Goal: Task Accomplishment & Management: Use online tool/utility

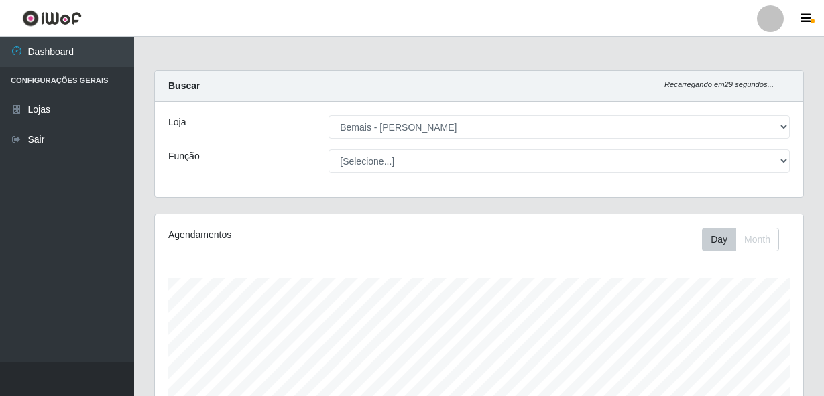
select select "230"
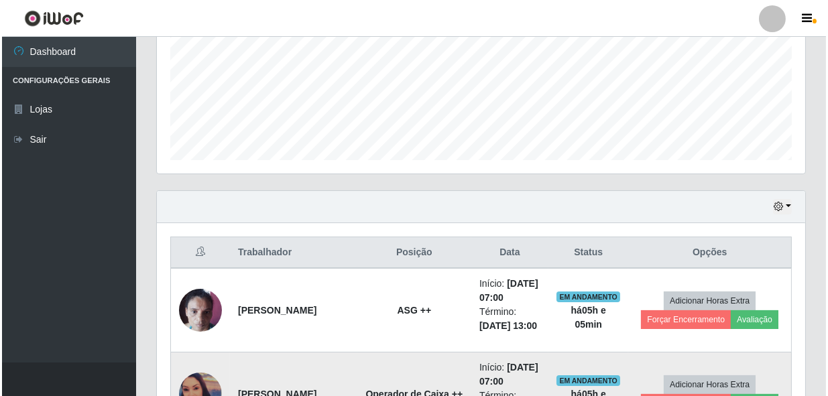
scroll to position [437, 0]
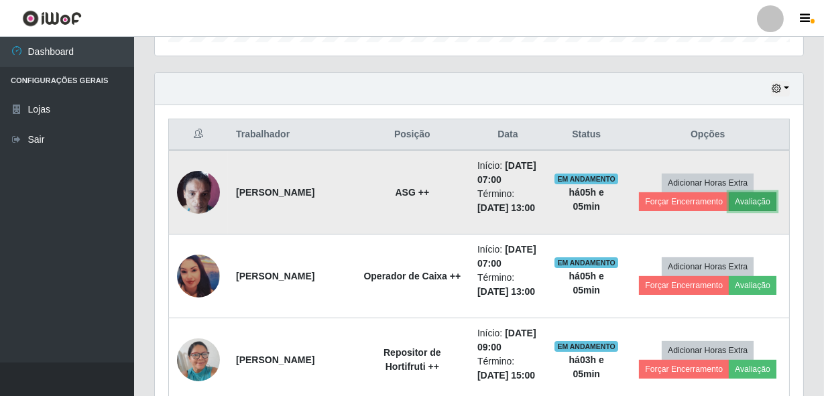
click at [765, 211] on button "Avaliação" at bounding box center [753, 201] width 48 height 19
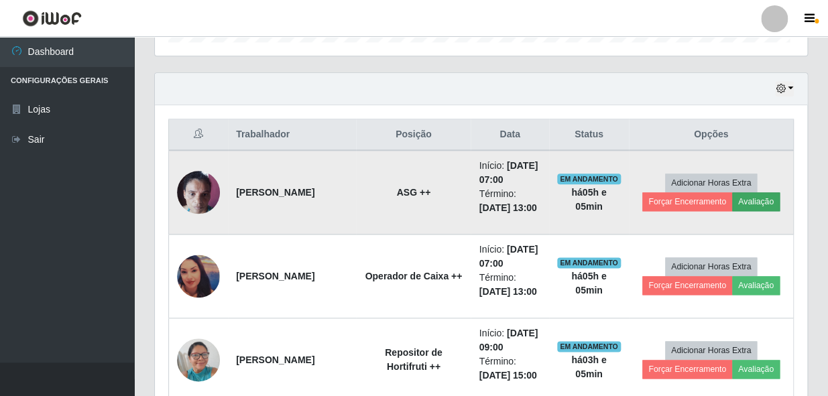
scroll to position [278, 642]
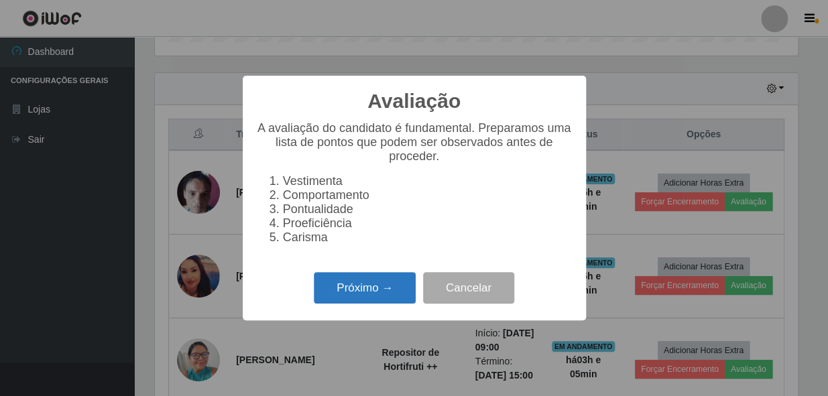
click at [368, 298] on button "Próximo →" at bounding box center [365, 288] width 102 height 32
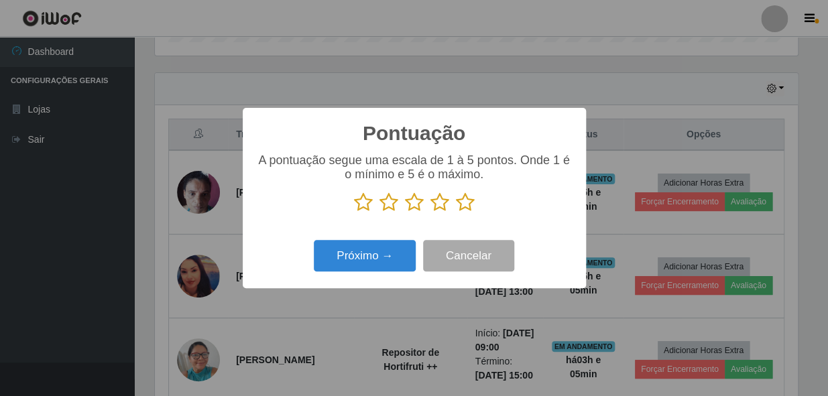
click at [452, 201] on p at bounding box center [414, 202] width 317 height 20
click at [461, 201] on icon at bounding box center [465, 202] width 19 height 20
click at [456, 213] on input "radio" at bounding box center [456, 213] width 0 height 0
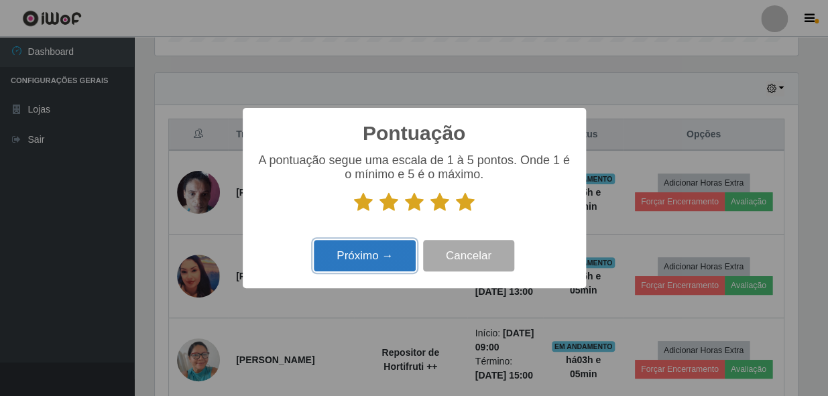
click at [390, 256] on button "Próximo →" at bounding box center [365, 256] width 102 height 32
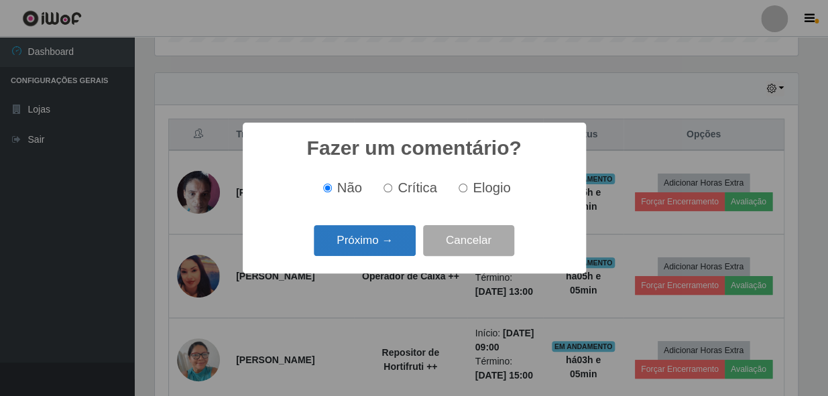
click at [399, 235] on button "Próximo →" at bounding box center [365, 241] width 102 height 32
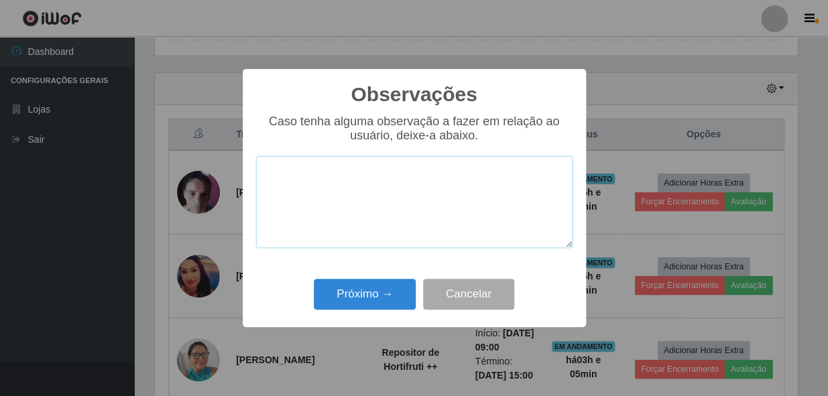
click at [288, 205] on textarea at bounding box center [414, 202] width 317 height 92
paste textarea "COLABORADOR PROATIVO E CHEGOU PONTUALMENTE."
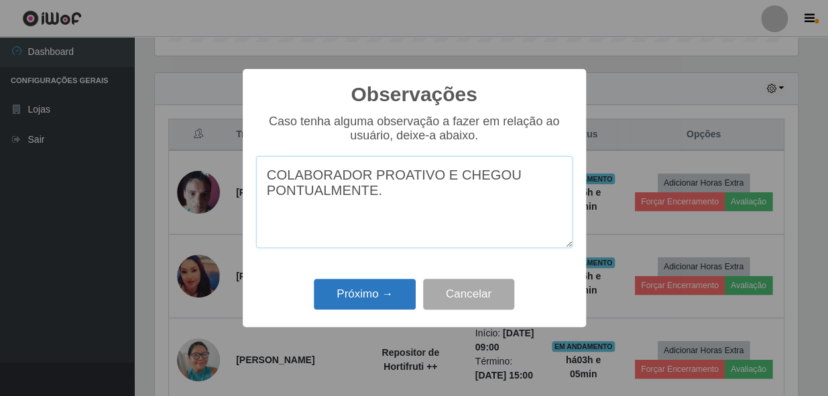
type textarea "COLABORADOR PROATIVO E CHEGOU PONTUALMENTE."
click at [370, 295] on button "Próximo →" at bounding box center [365, 295] width 102 height 32
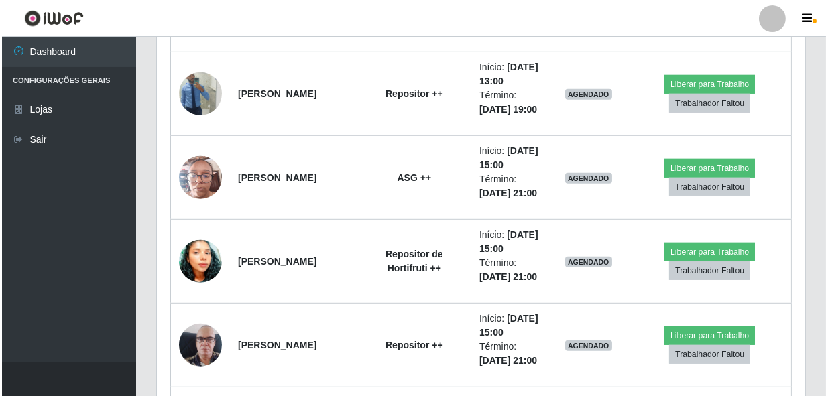
scroll to position [1577, 0]
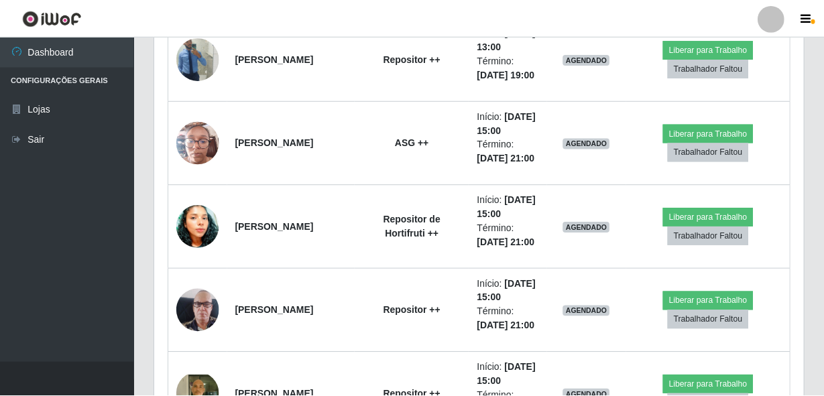
scroll to position [278, 642]
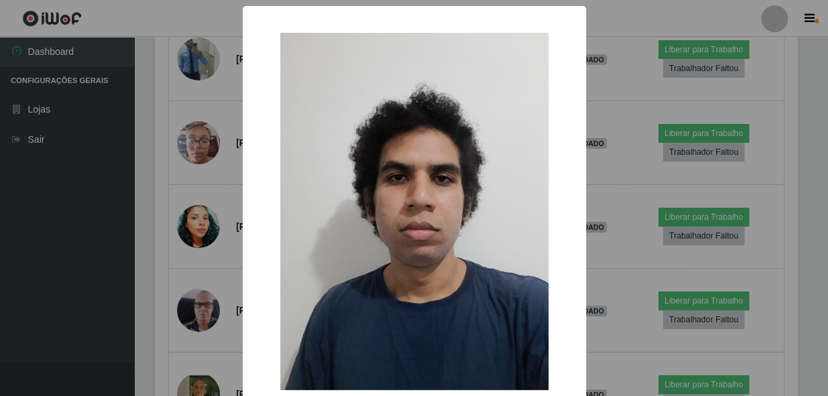
click at [219, 179] on div "× OK Cancel" at bounding box center [414, 198] width 828 height 396
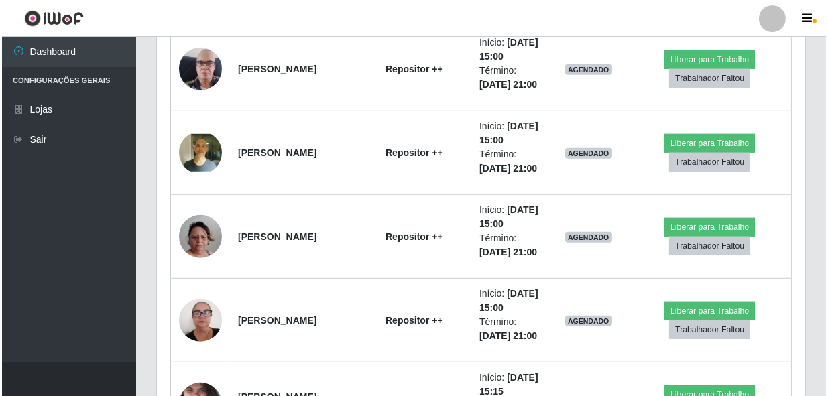
scroll to position [1821, 0]
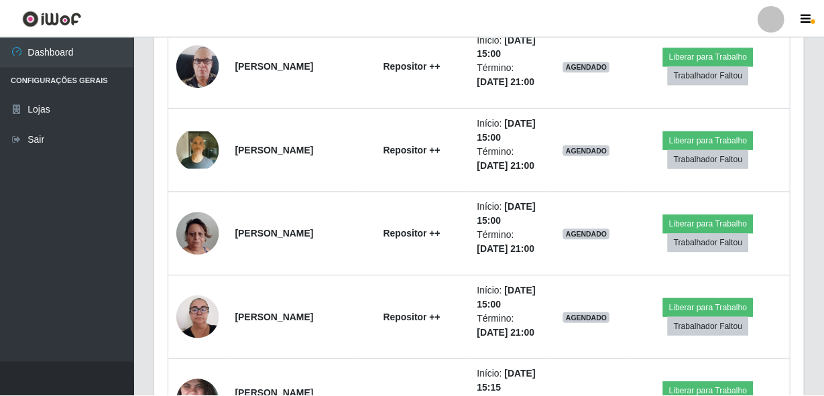
scroll to position [278, 642]
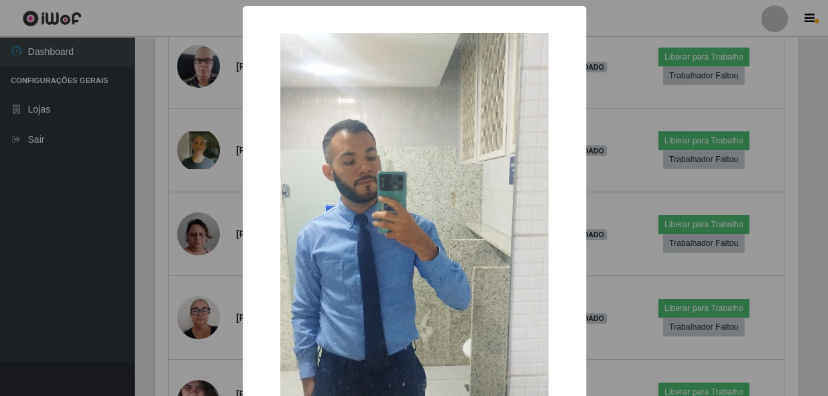
click at [199, 163] on div "× OK Cancel" at bounding box center [414, 198] width 828 height 396
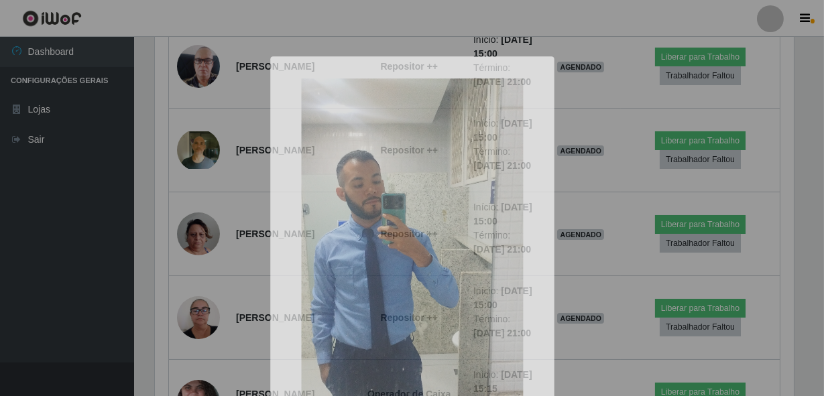
scroll to position [278, 649]
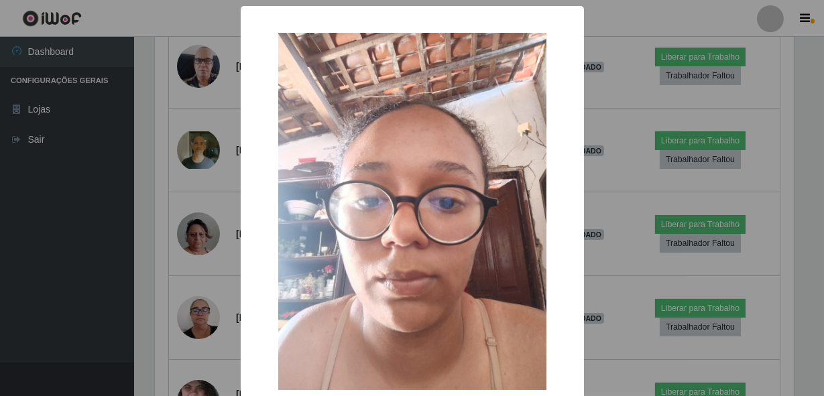
scroll to position [278, 642]
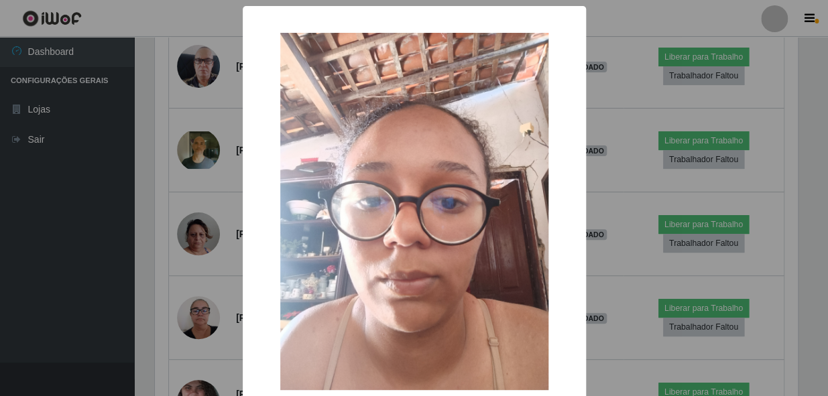
click at [211, 262] on div "× OK Cancel" at bounding box center [414, 198] width 828 height 396
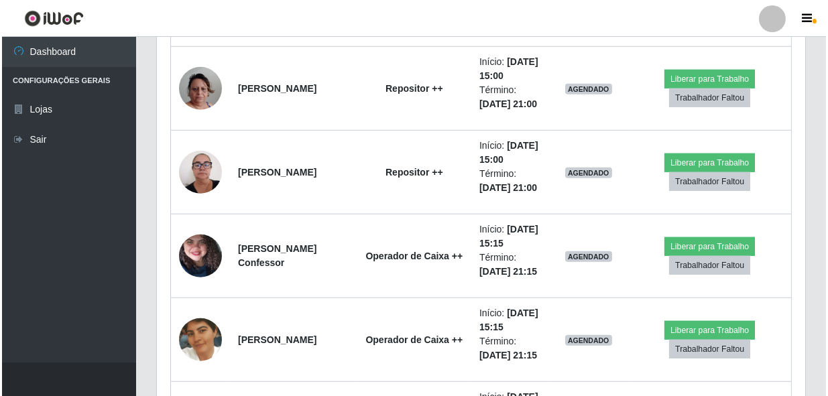
scroll to position [1905, 0]
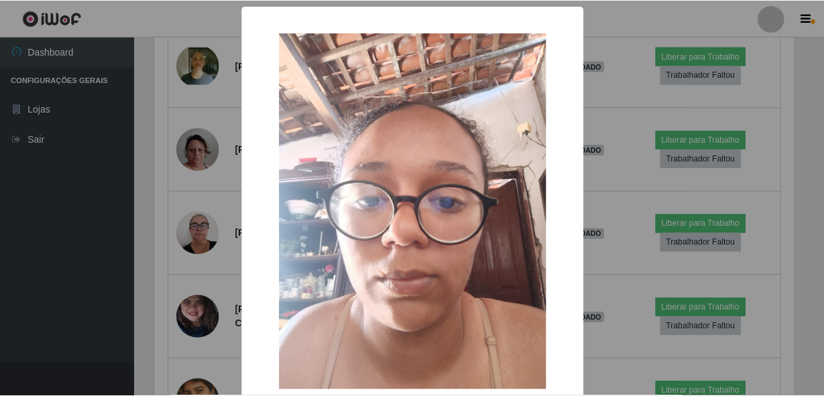
scroll to position [278, 642]
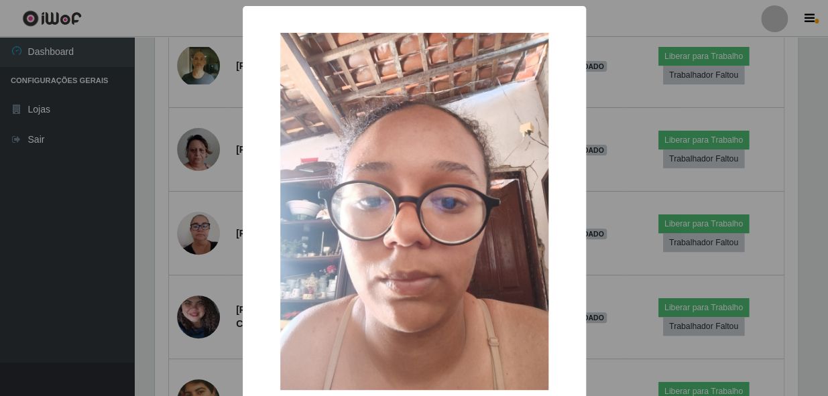
click at [213, 210] on div "× OK Cancel" at bounding box center [414, 198] width 828 height 396
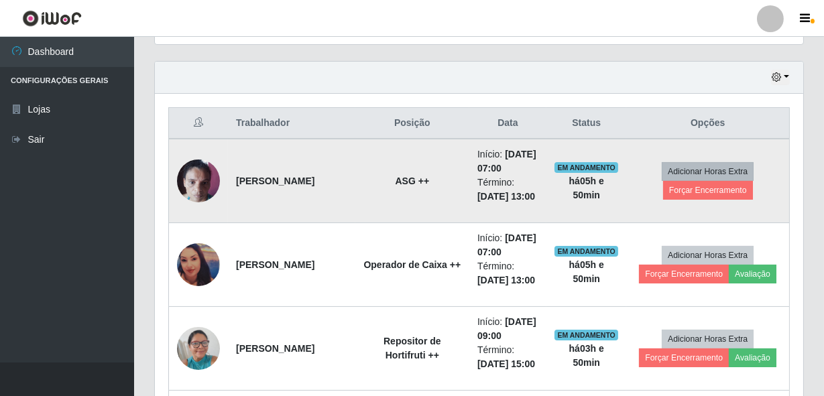
scroll to position [443, 0]
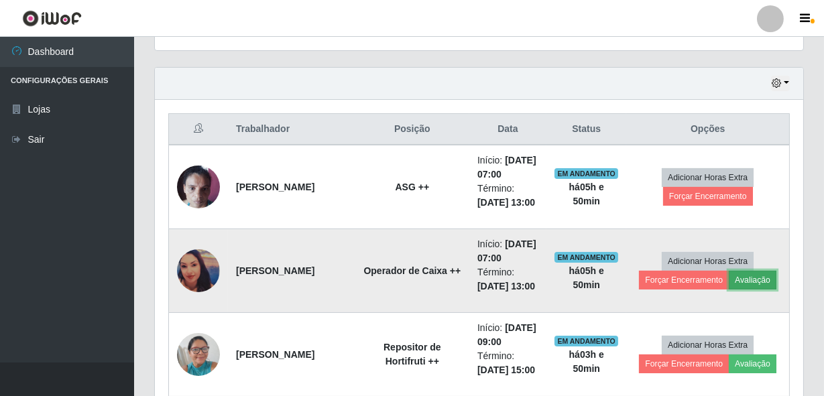
click at [760, 290] on button "Avaliação" at bounding box center [753, 280] width 48 height 19
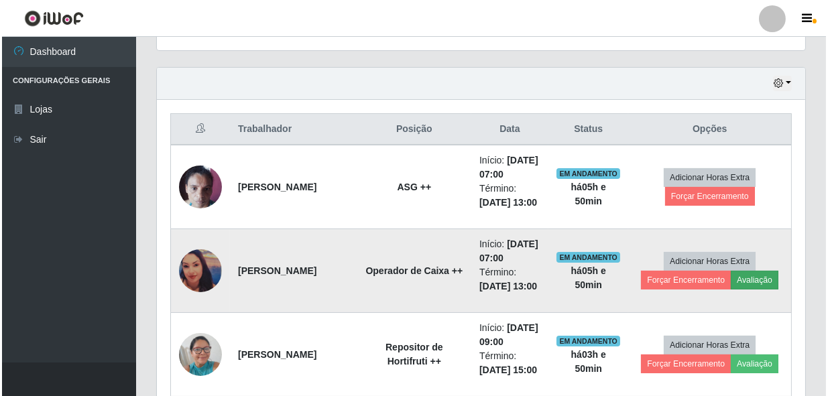
scroll to position [278, 642]
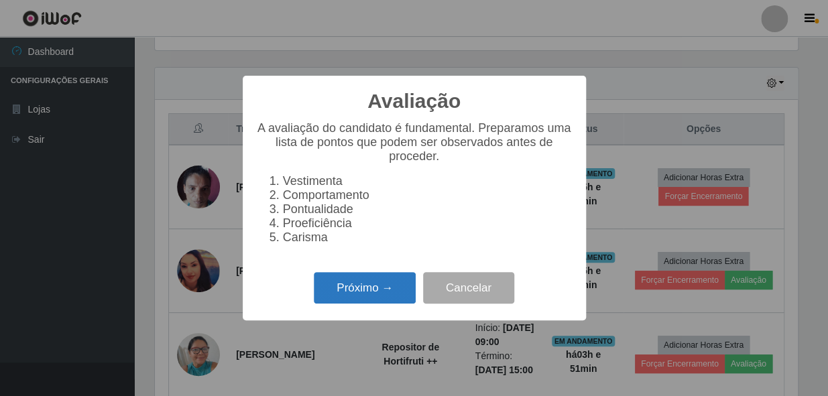
click at [336, 283] on button "Próximo →" at bounding box center [365, 288] width 102 height 32
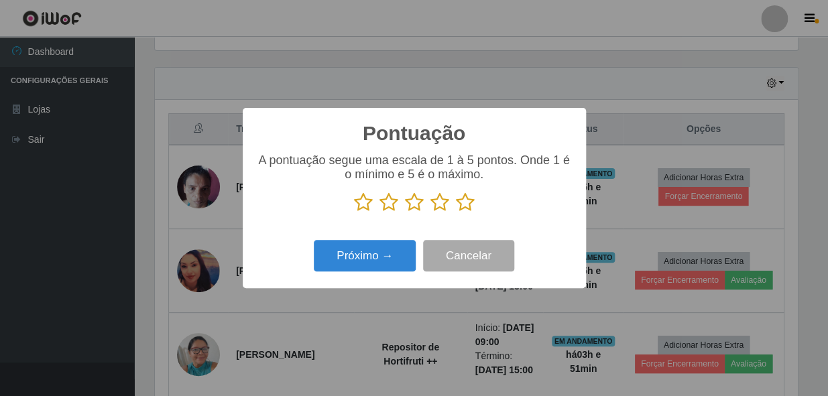
scroll to position [670365, 670000]
click at [480, 198] on p at bounding box center [414, 202] width 317 height 20
click at [471, 203] on icon at bounding box center [465, 202] width 19 height 20
click at [456, 213] on input "radio" at bounding box center [456, 213] width 0 height 0
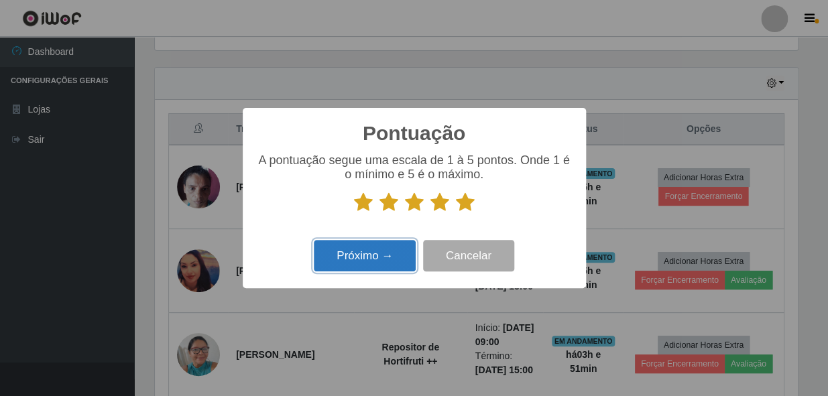
click at [396, 262] on button "Próximo →" at bounding box center [365, 256] width 102 height 32
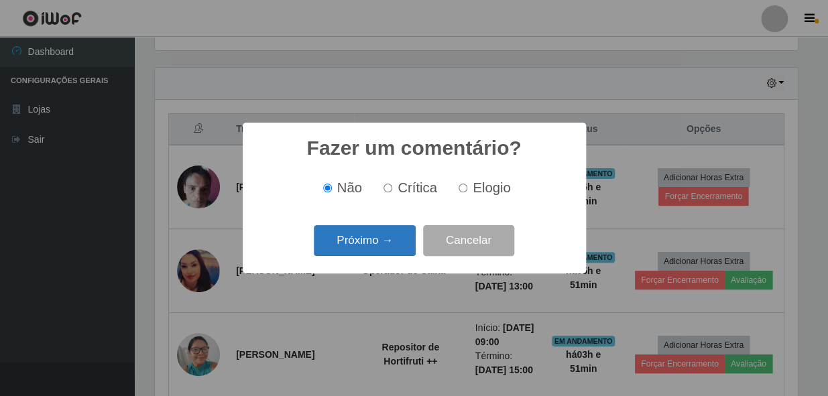
click at [377, 239] on button "Próximo →" at bounding box center [365, 241] width 102 height 32
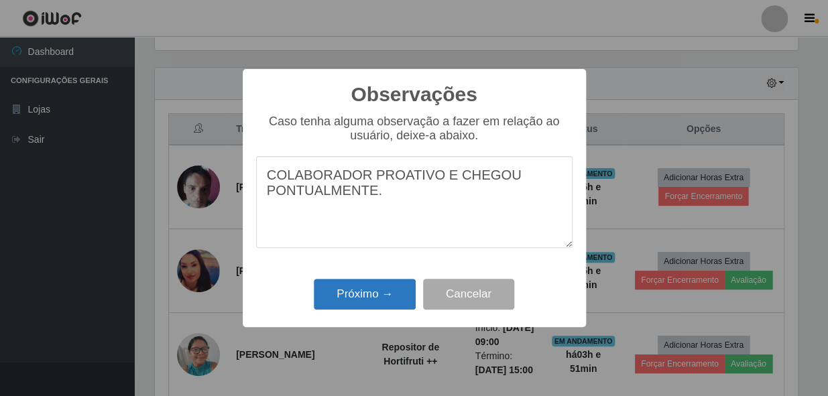
type textarea "COLABORADOR PROATIVO E CHEGOU PONTUALMENTE."
click at [376, 292] on button "Próximo →" at bounding box center [365, 295] width 102 height 32
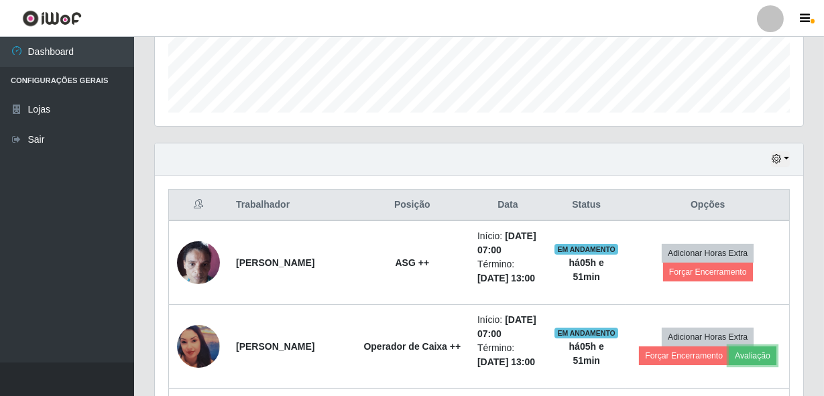
scroll to position [260, 0]
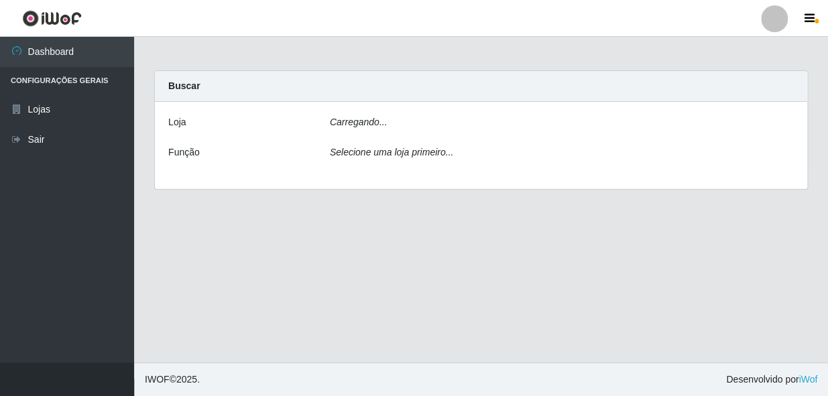
click at [407, 127] on div "Carregando..." at bounding box center [562, 124] width 484 height 19
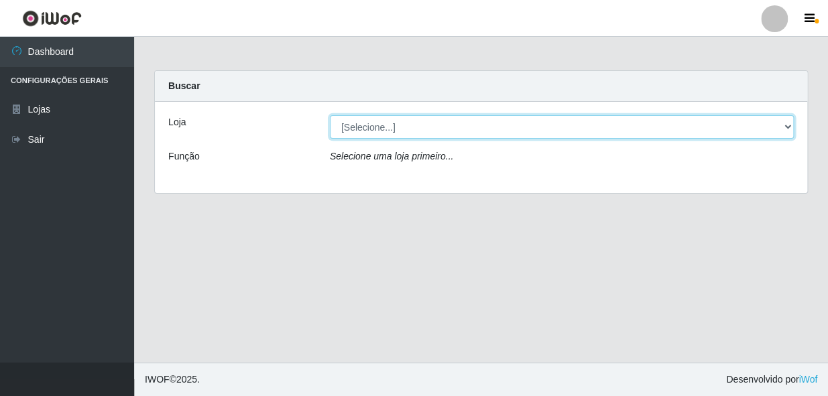
click at [372, 124] on select "[Selecione...] [PERSON_NAME]" at bounding box center [562, 126] width 464 height 23
select select "230"
click at [330, 115] on select "[Selecione...] [PERSON_NAME]" at bounding box center [562, 126] width 464 height 23
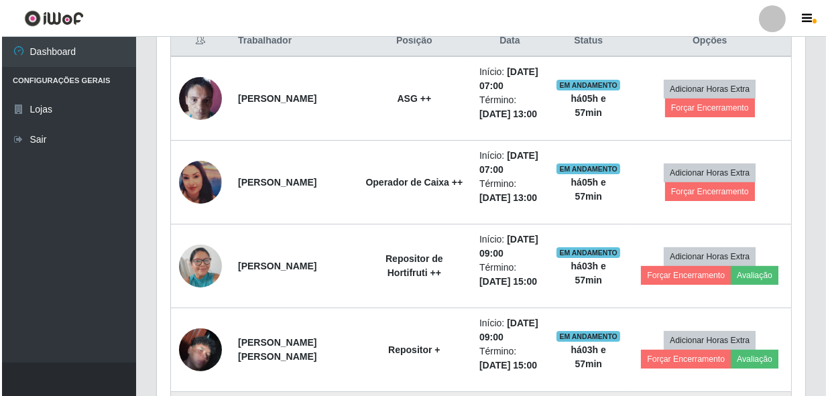
scroll to position [488, 0]
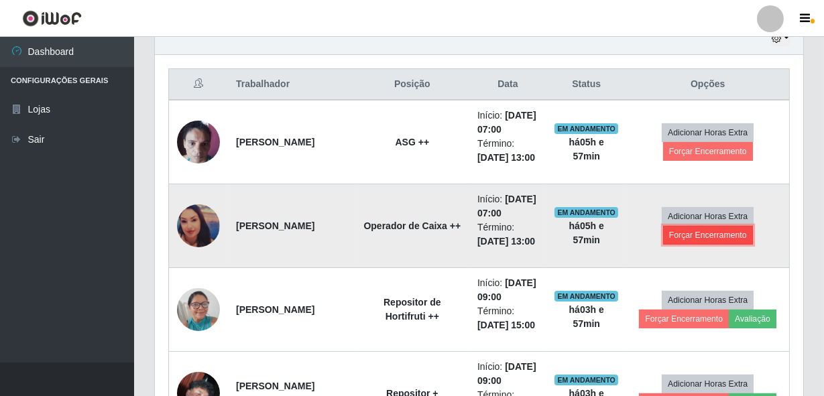
click at [689, 245] on button "Forçar Encerramento" at bounding box center [708, 235] width 90 height 19
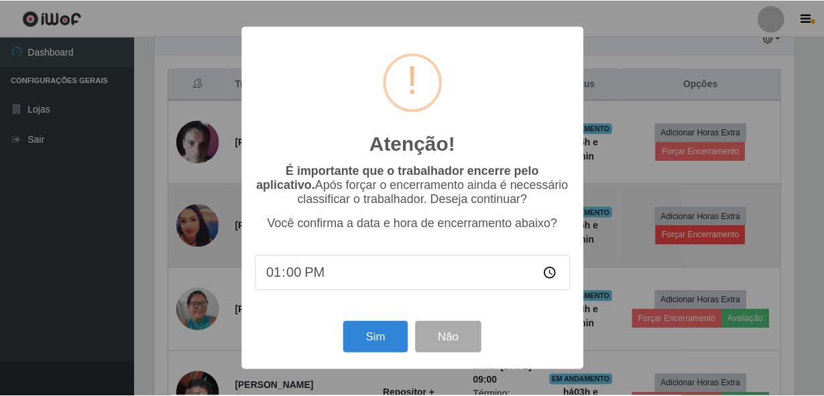
scroll to position [278, 642]
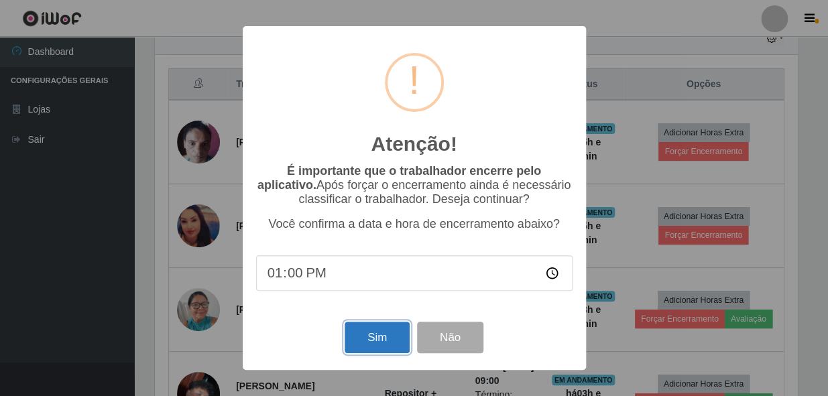
click at [386, 336] on button "Sim" at bounding box center [377, 338] width 65 height 32
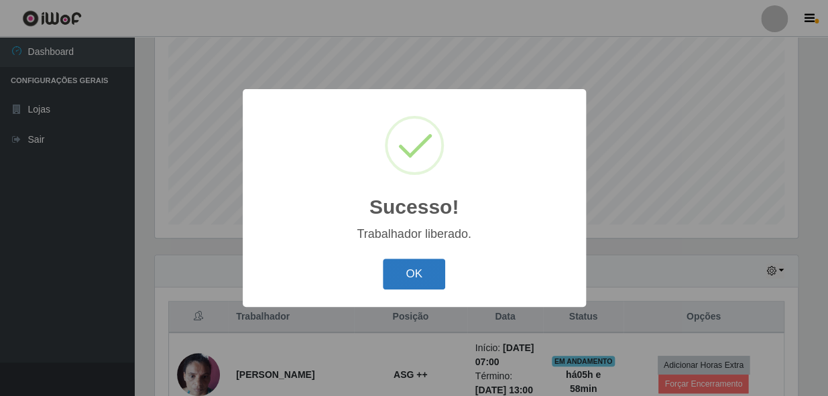
click at [414, 265] on button "OK" at bounding box center [414, 275] width 62 height 32
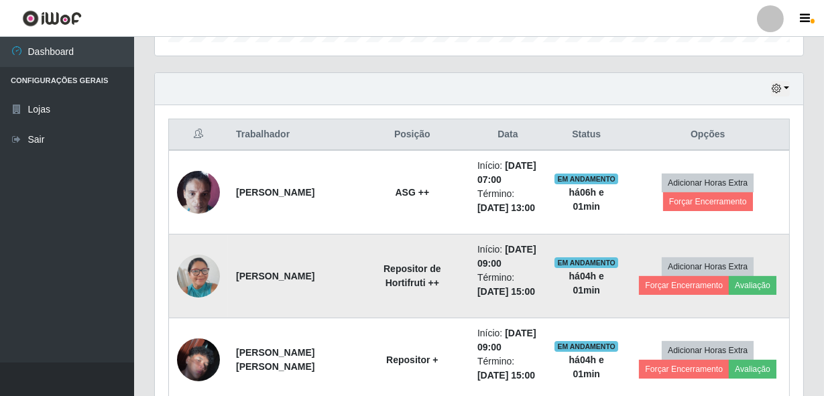
scroll to position [498, 0]
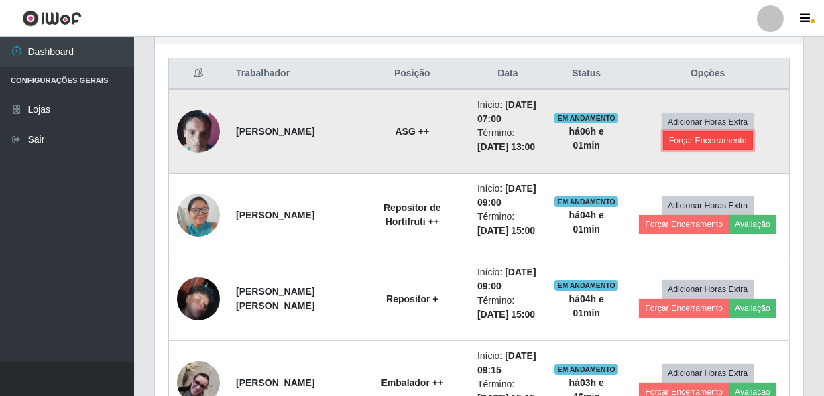
click at [716, 150] on button "Forçar Encerramento" at bounding box center [708, 140] width 90 height 19
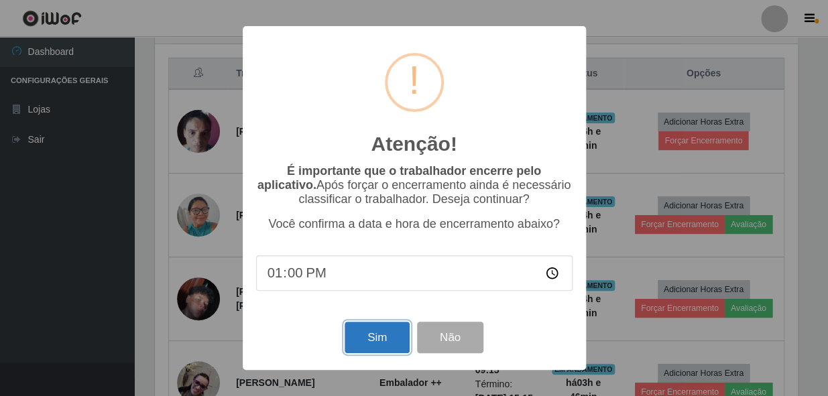
click at [366, 345] on button "Sim" at bounding box center [377, 338] width 65 height 32
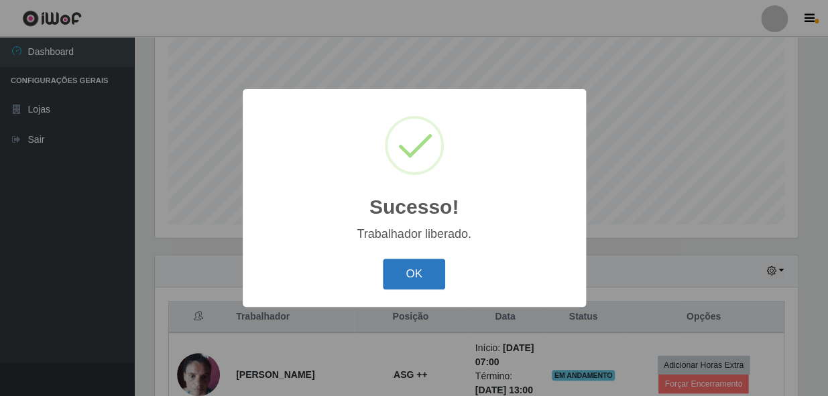
click at [410, 266] on button "OK" at bounding box center [414, 275] width 62 height 32
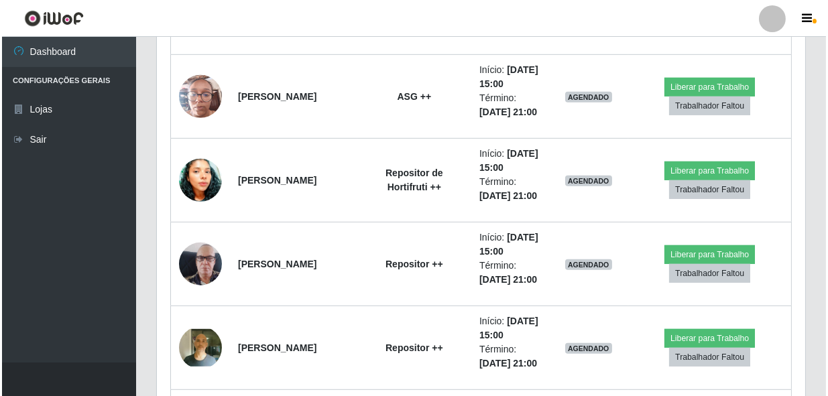
scroll to position [1535, 0]
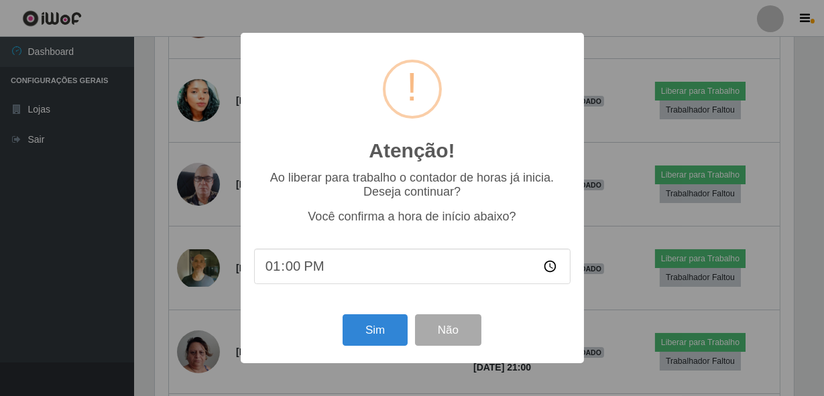
scroll to position [278, 642]
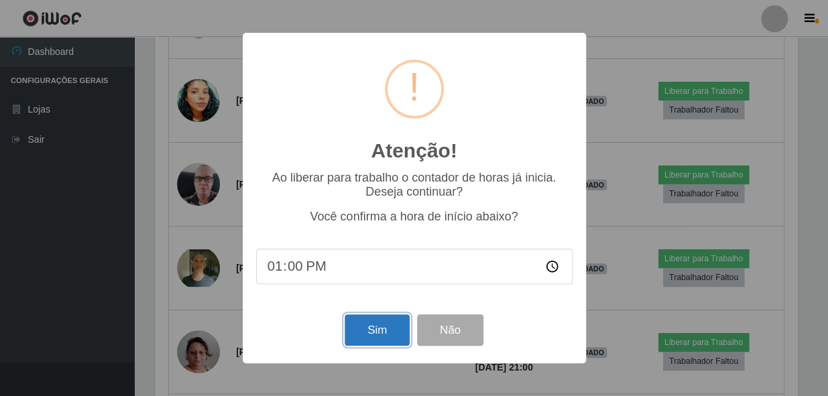
click at [387, 335] on button "Sim" at bounding box center [377, 331] width 65 height 32
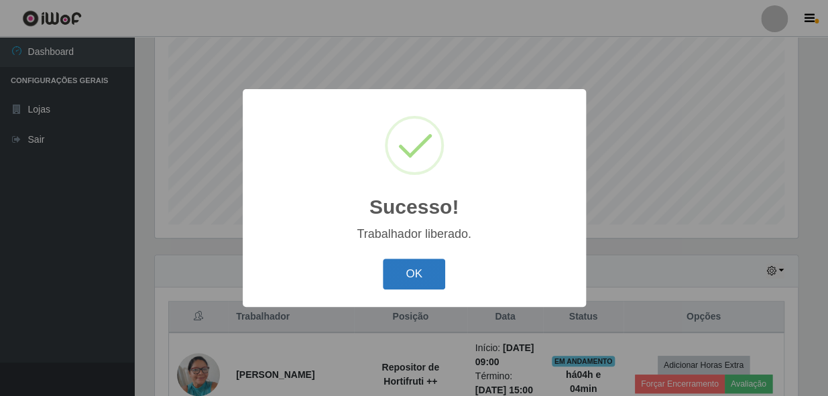
click at [413, 269] on button "OK" at bounding box center [414, 275] width 62 height 32
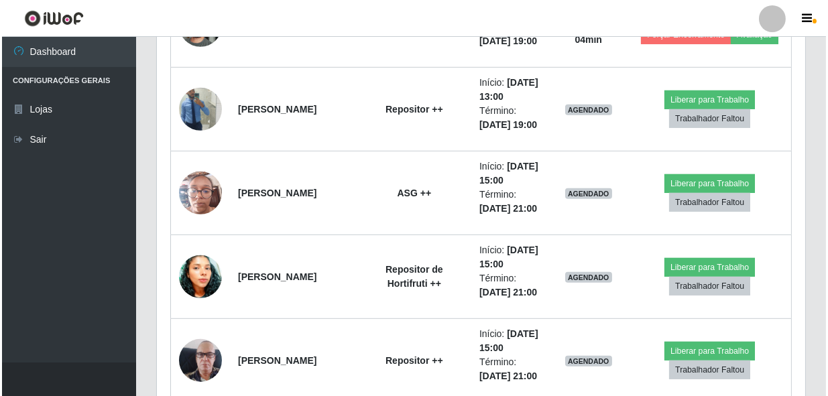
scroll to position [1352, 0]
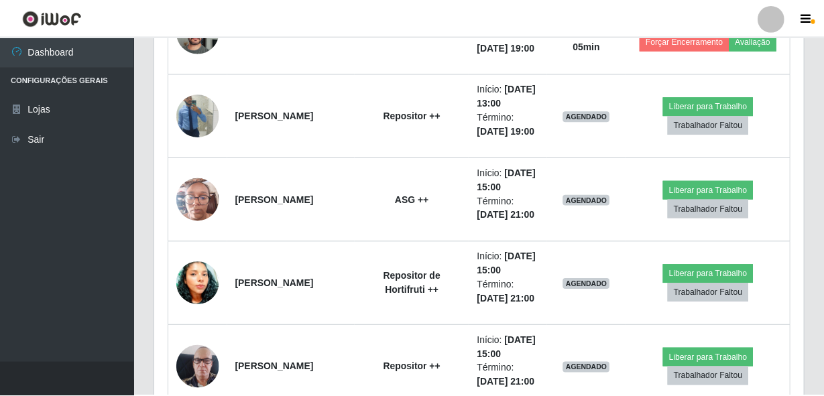
scroll to position [278, 642]
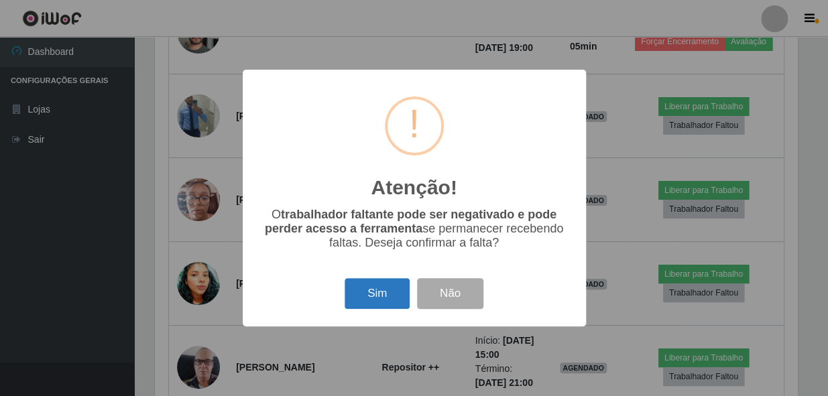
click at [393, 292] on button "Sim" at bounding box center [377, 294] width 65 height 32
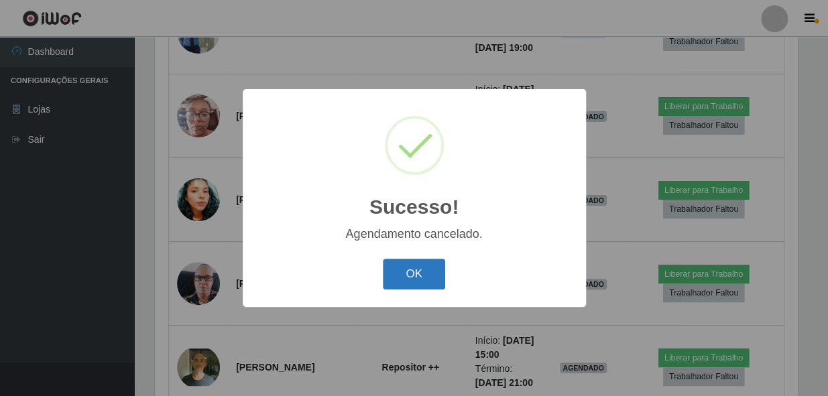
click at [428, 266] on button "OK" at bounding box center [414, 275] width 62 height 32
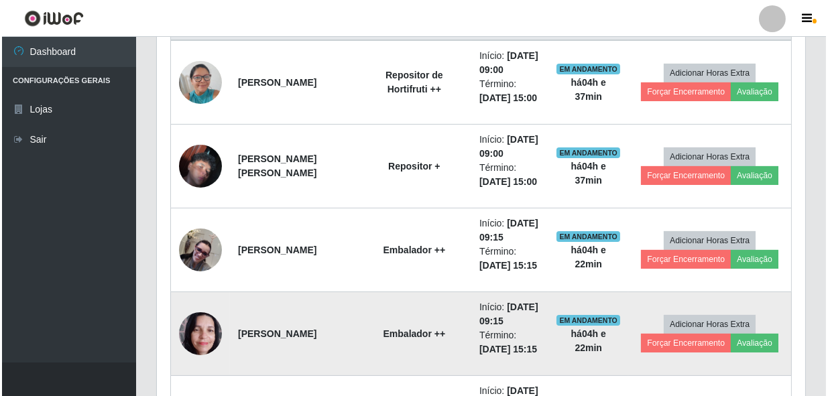
scroll to position [559, 0]
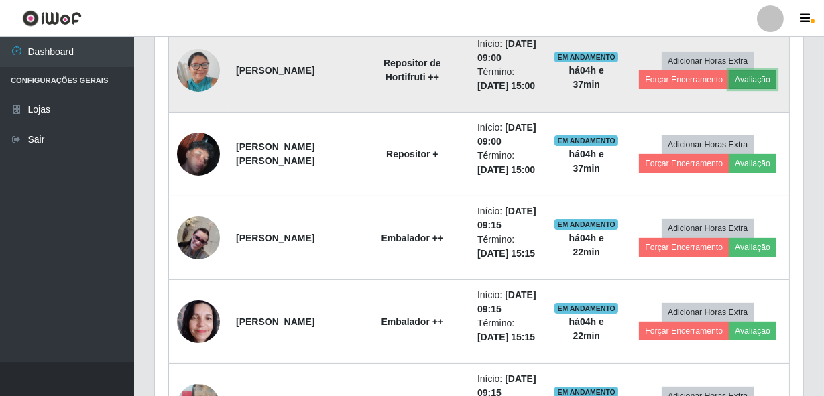
click at [756, 89] on button "Avaliação" at bounding box center [753, 79] width 48 height 19
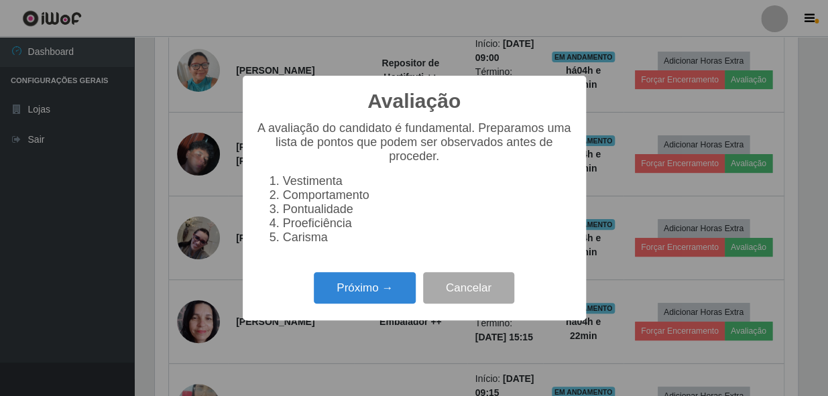
scroll to position [278, 642]
click at [402, 304] on button "Próximo →" at bounding box center [365, 288] width 102 height 32
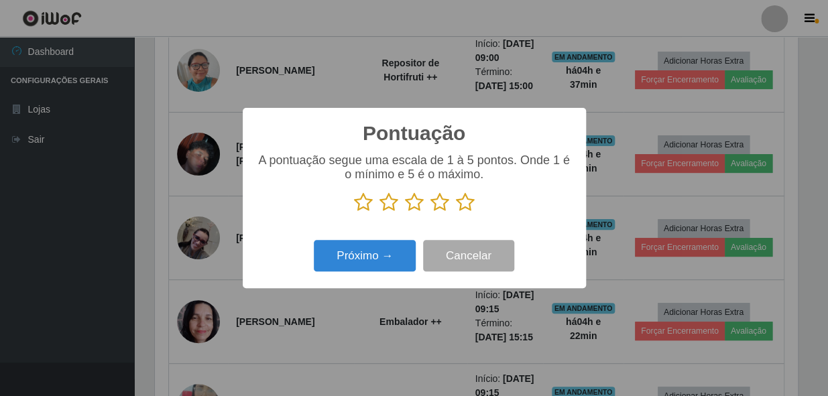
click at [467, 204] on icon at bounding box center [465, 202] width 19 height 20
click at [456, 213] on input "radio" at bounding box center [456, 213] width 0 height 0
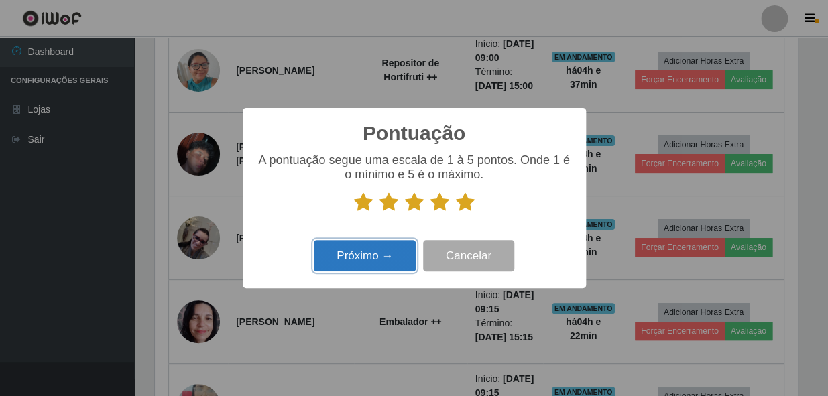
click at [382, 267] on button "Próximo →" at bounding box center [365, 256] width 102 height 32
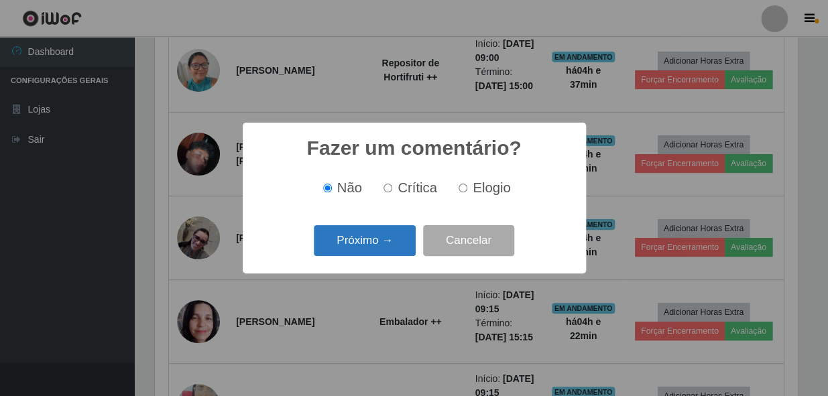
click at [378, 248] on button "Próximo →" at bounding box center [365, 241] width 102 height 32
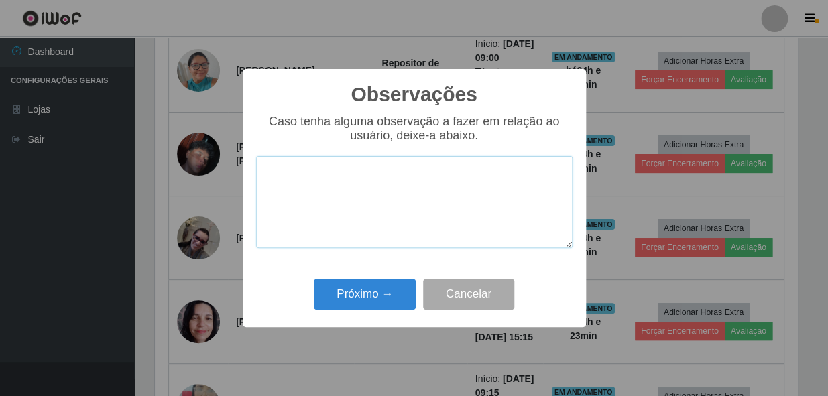
paste textarea "COLABORADOR PROATIVO E CHEGOU PONTUALMENTE."
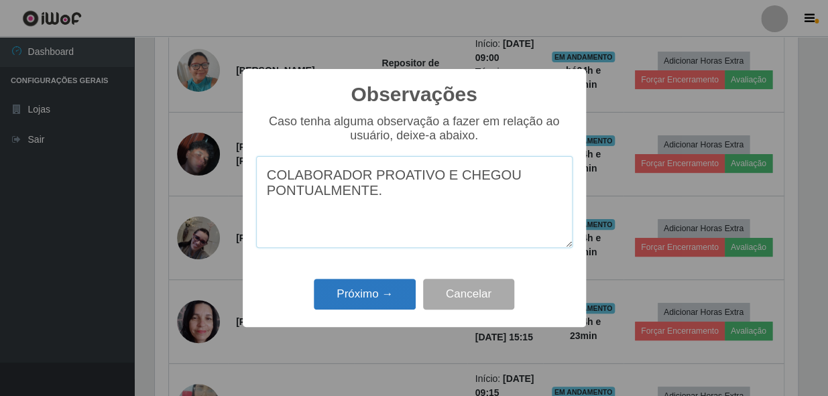
type textarea "COLABORADOR PROATIVO E CHEGOU PONTUALMENTE."
click at [358, 300] on button "Próximo →" at bounding box center [365, 295] width 102 height 32
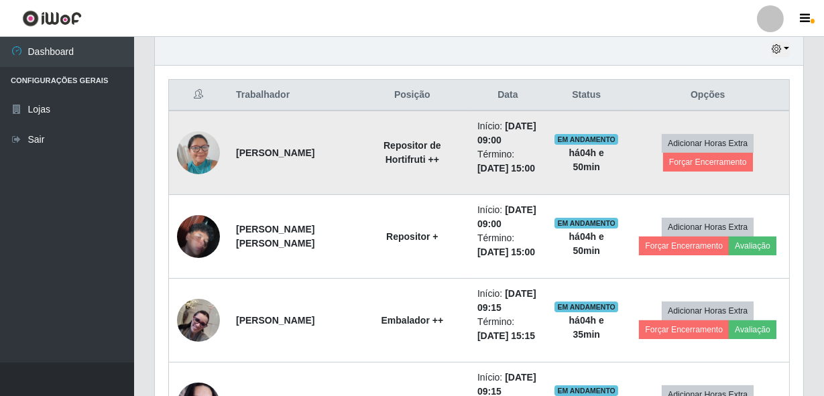
scroll to position [498, 0]
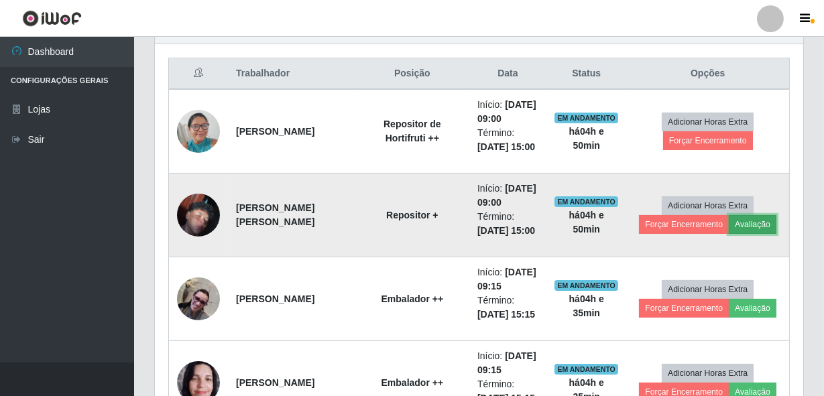
click at [768, 234] on button "Avaliação" at bounding box center [753, 224] width 48 height 19
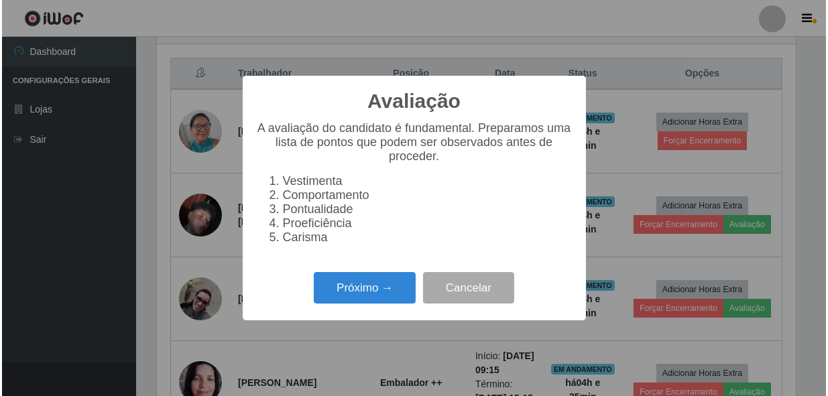
scroll to position [278, 642]
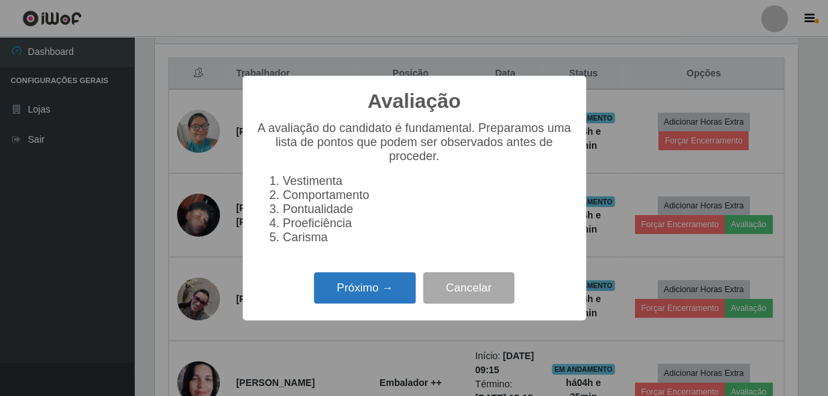
click at [359, 280] on button "Próximo →" at bounding box center [365, 288] width 102 height 32
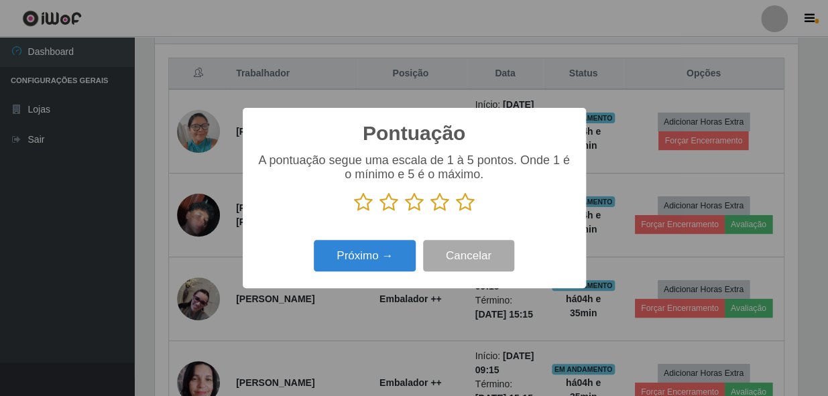
click at [467, 200] on icon at bounding box center [465, 202] width 19 height 20
click at [456, 213] on input "radio" at bounding box center [456, 213] width 0 height 0
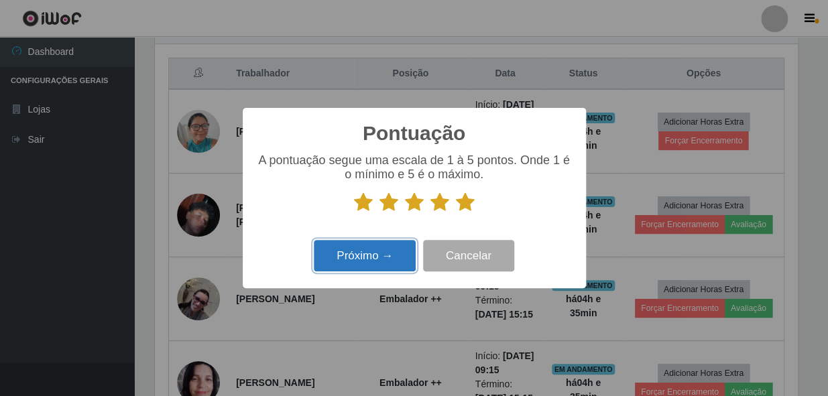
click at [389, 249] on button "Próximo →" at bounding box center [365, 256] width 102 height 32
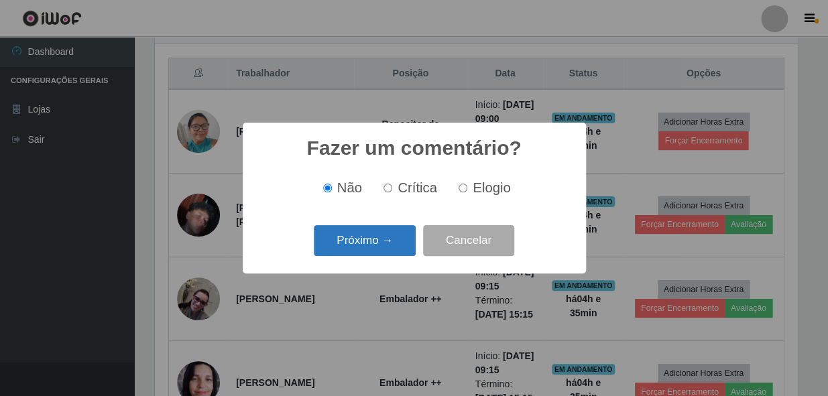
click at [359, 235] on button "Próximo →" at bounding box center [365, 241] width 102 height 32
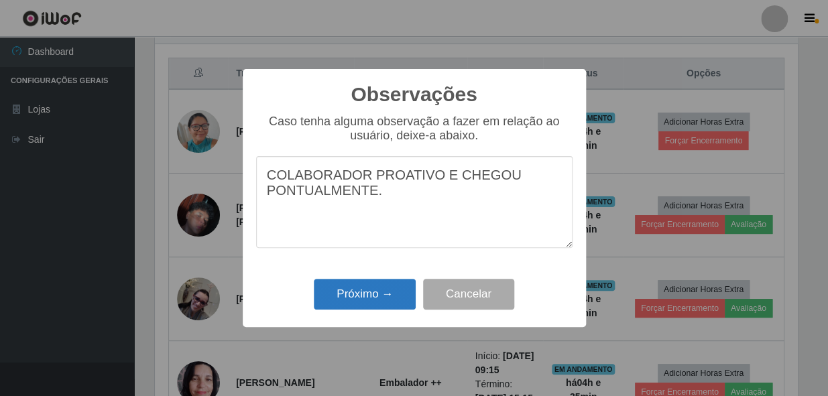
type textarea "COLABORADOR PROATIVO E CHEGOU PONTUALMENTE."
click at [336, 294] on button "Próximo →" at bounding box center [365, 295] width 102 height 32
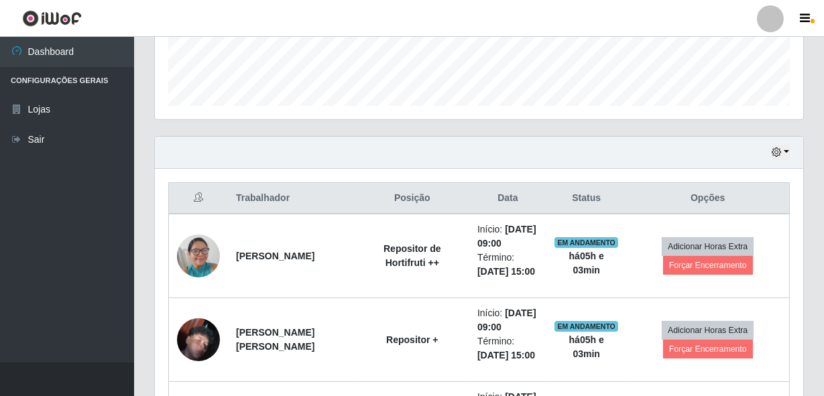
scroll to position [376, 0]
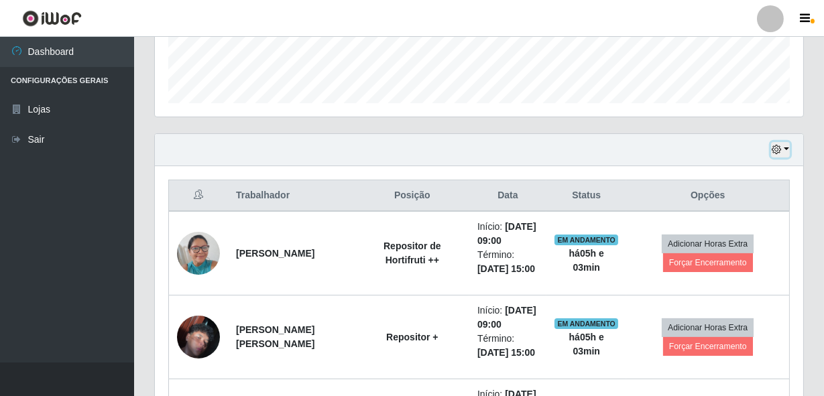
click at [778, 145] on icon "button" at bounding box center [776, 149] width 9 height 9
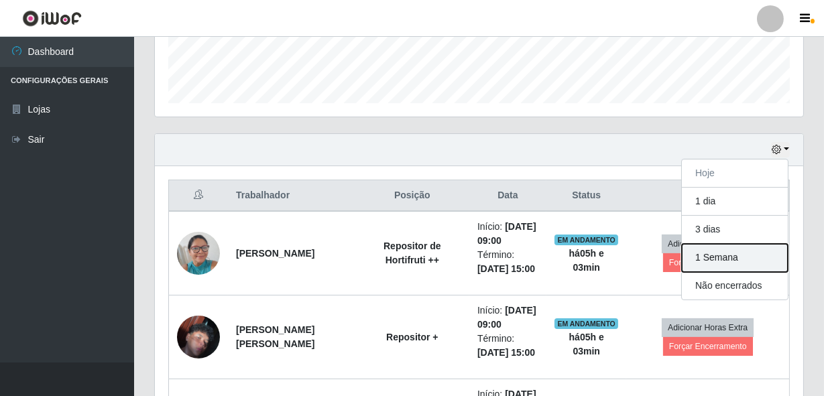
click at [716, 263] on button "1 Semana" at bounding box center [735, 258] width 106 height 28
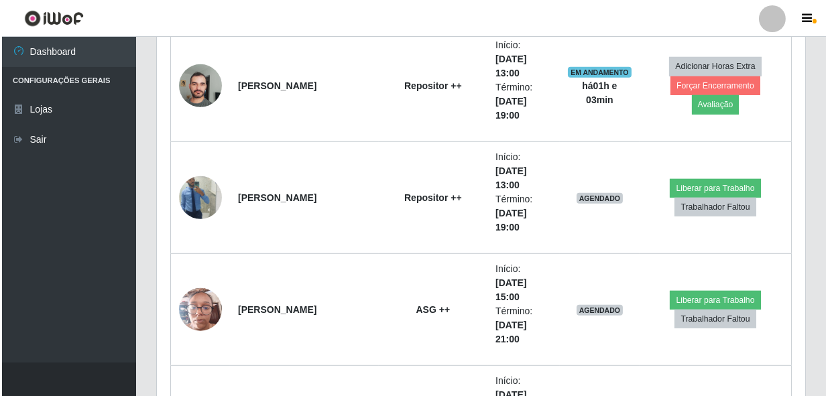
scroll to position [1474, 0]
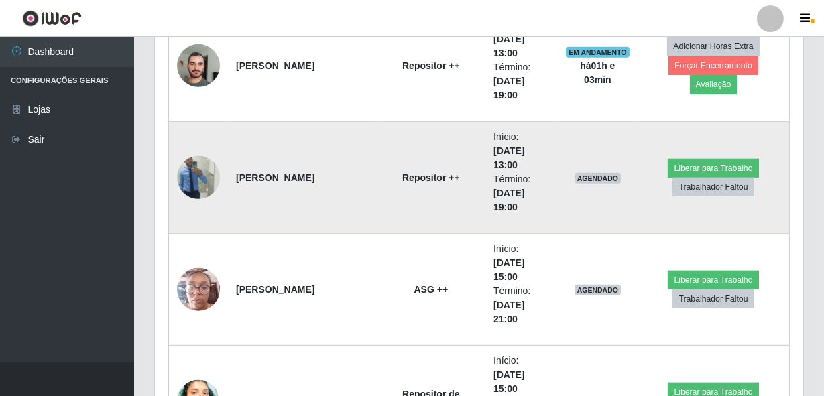
click at [193, 174] on img at bounding box center [198, 177] width 43 height 76
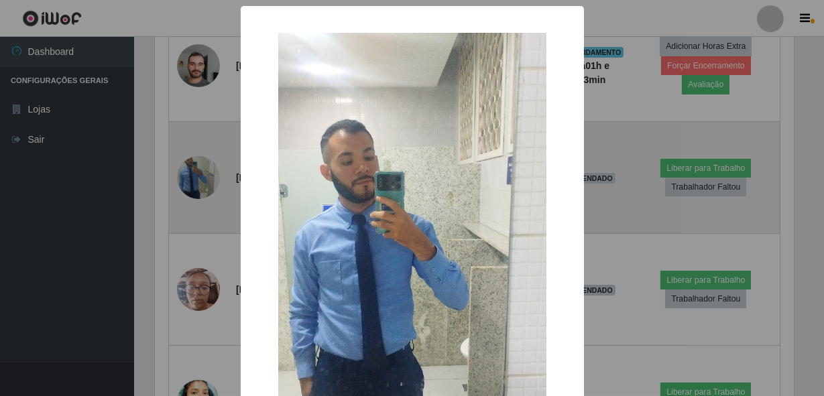
scroll to position [278, 642]
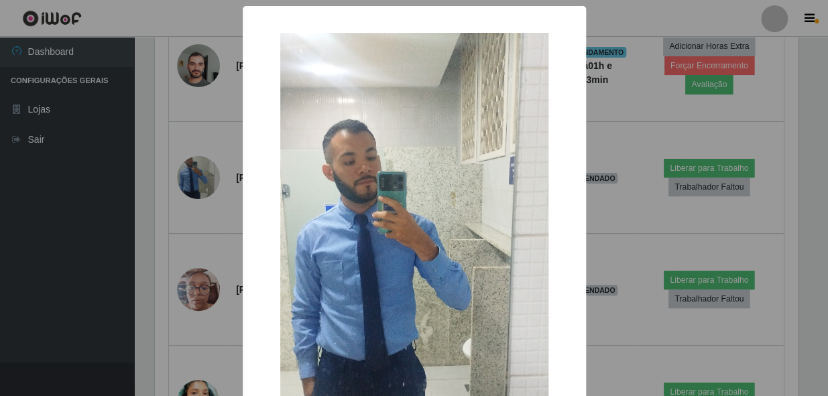
click at [194, 173] on div "× OK Cancel" at bounding box center [414, 198] width 828 height 396
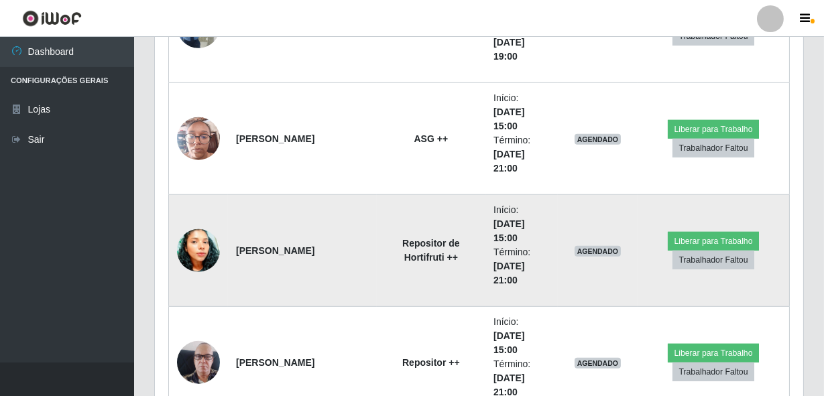
scroll to position [1656, 0]
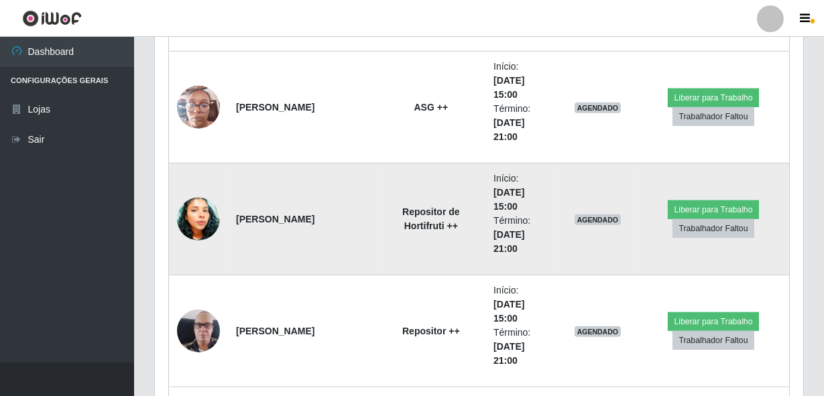
click at [221, 216] on td at bounding box center [199, 220] width 60 height 112
click at [208, 217] on img at bounding box center [198, 219] width 43 height 60
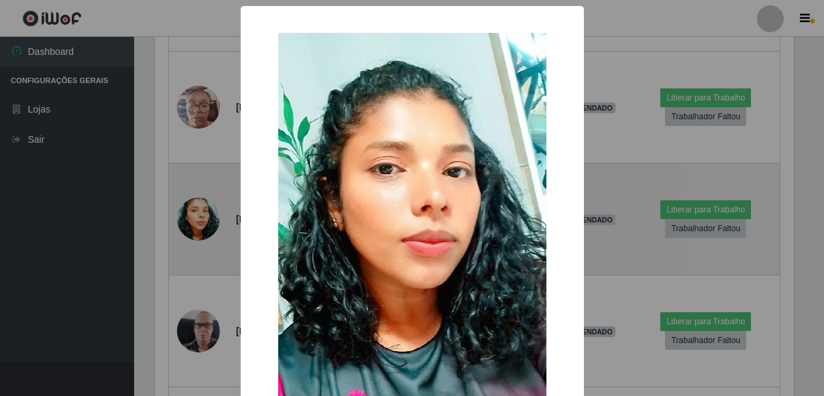
scroll to position [278, 642]
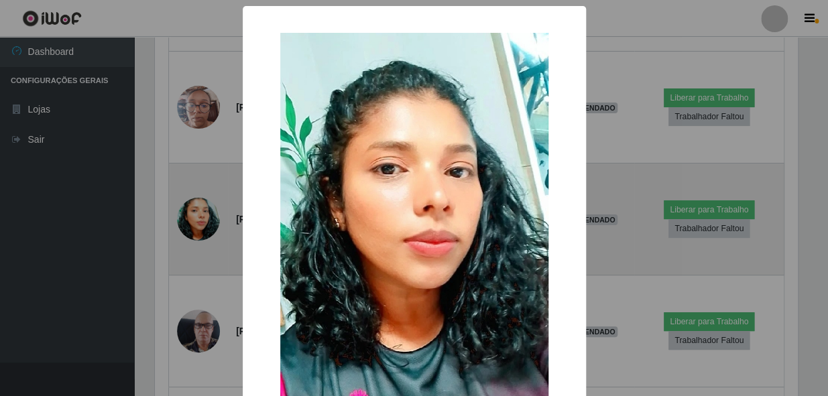
click at [208, 217] on div "× OK Cancel" at bounding box center [414, 198] width 828 height 396
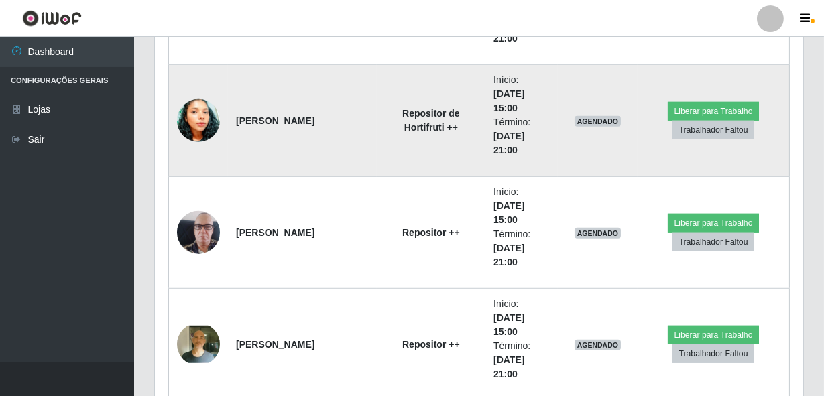
scroll to position [1840, 0]
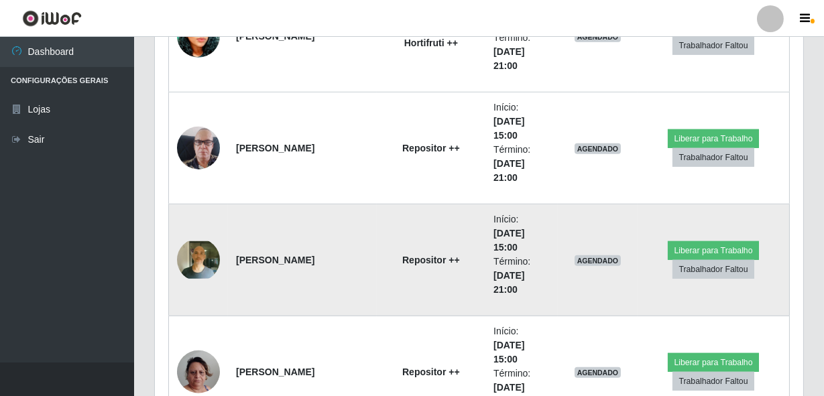
click at [204, 260] on img at bounding box center [198, 260] width 43 height 38
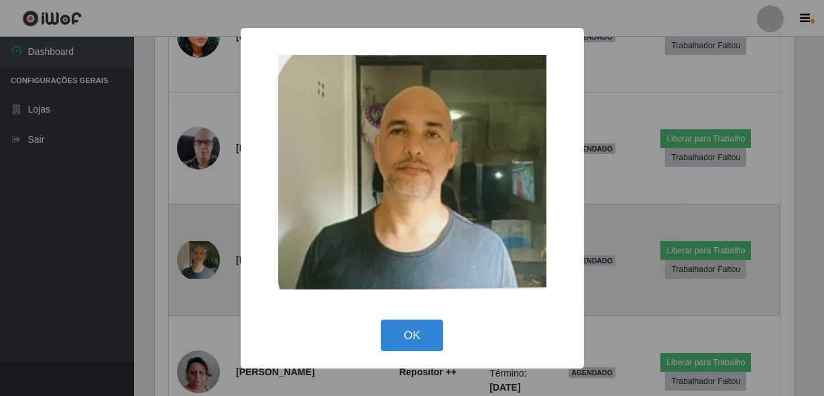
scroll to position [278, 642]
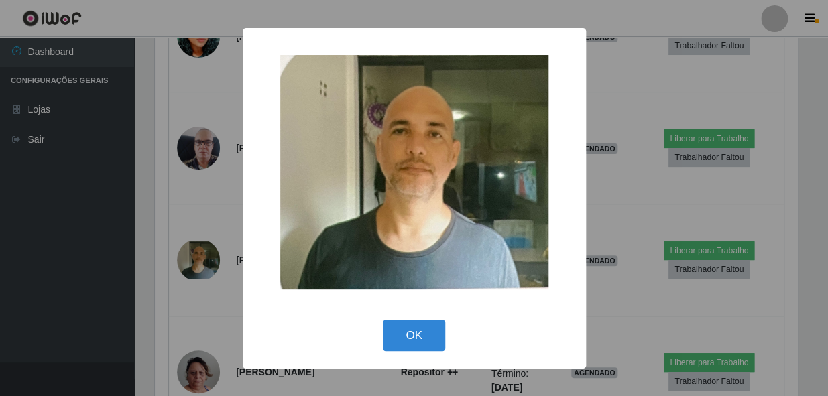
click at [205, 239] on div "× OK Cancel" at bounding box center [414, 198] width 828 height 396
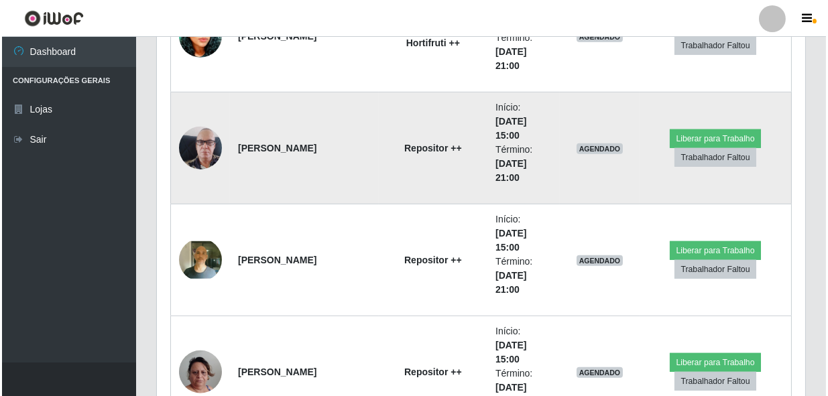
scroll to position [278, 649]
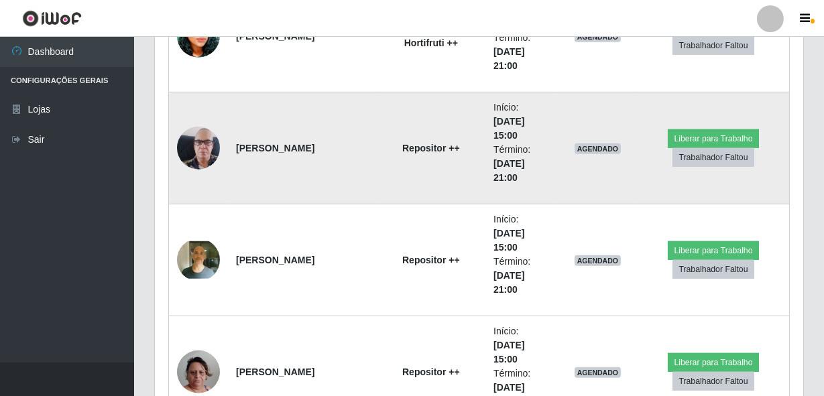
click at [194, 160] on img at bounding box center [198, 148] width 43 height 76
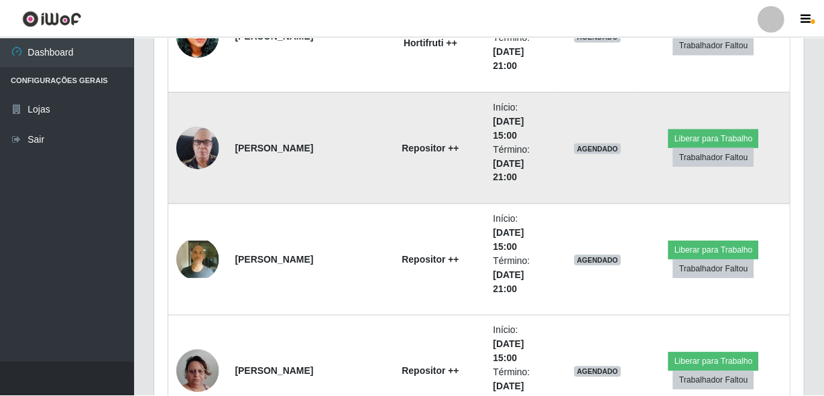
scroll to position [278, 642]
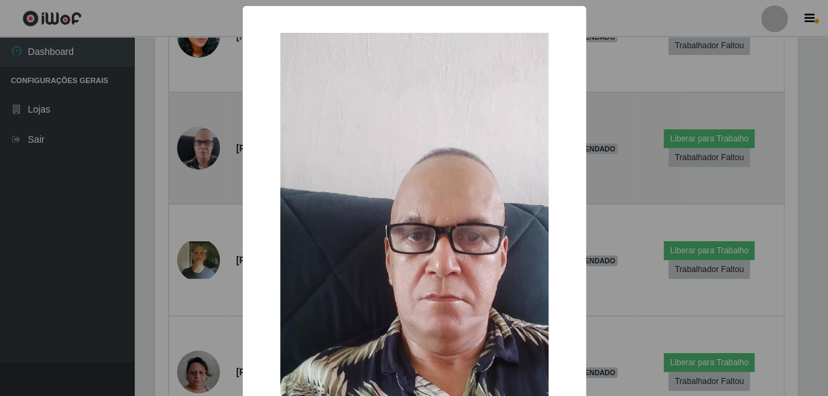
click at [194, 160] on div "× OK Cancel" at bounding box center [414, 198] width 828 height 396
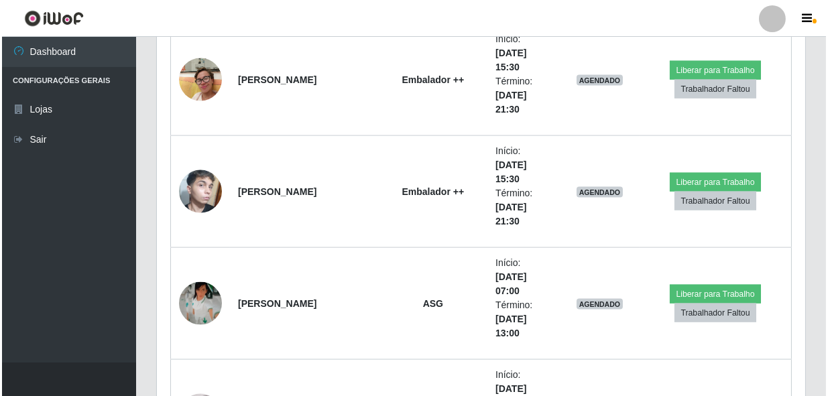
scroll to position [0, 0]
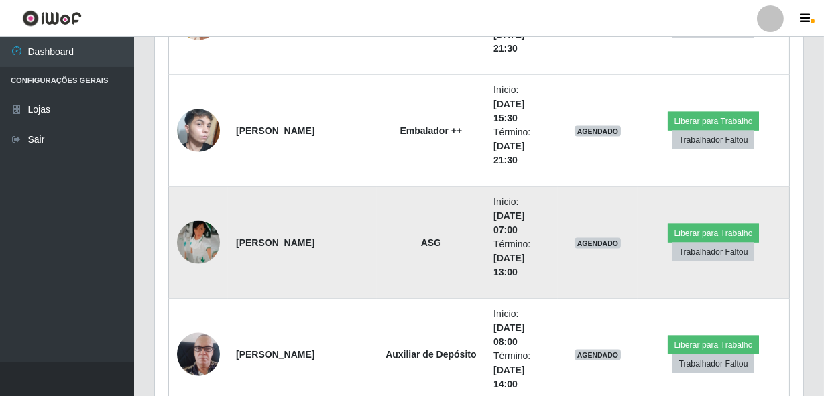
click at [196, 245] on img at bounding box center [198, 242] width 43 height 43
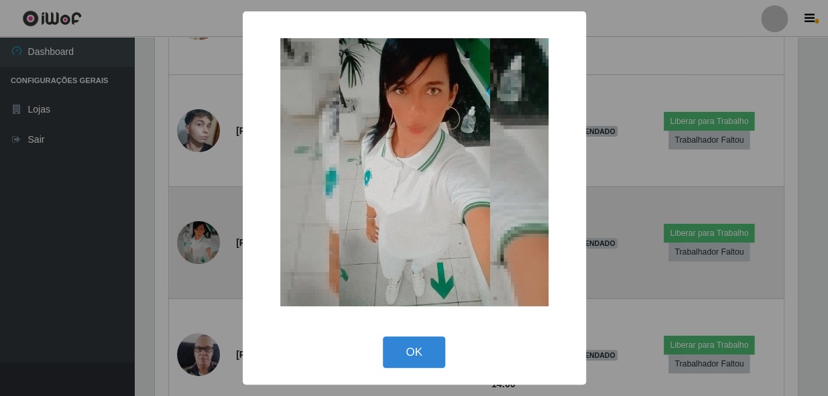
click at [196, 245] on div "× OK Cancel" at bounding box center [414, 198] width 828 height 396
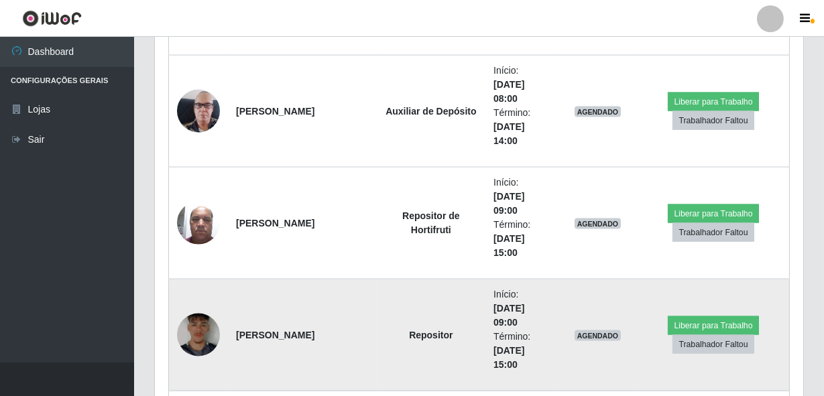
click at [215, 334] on img at bounding box center [198, 334] width 43 height 57
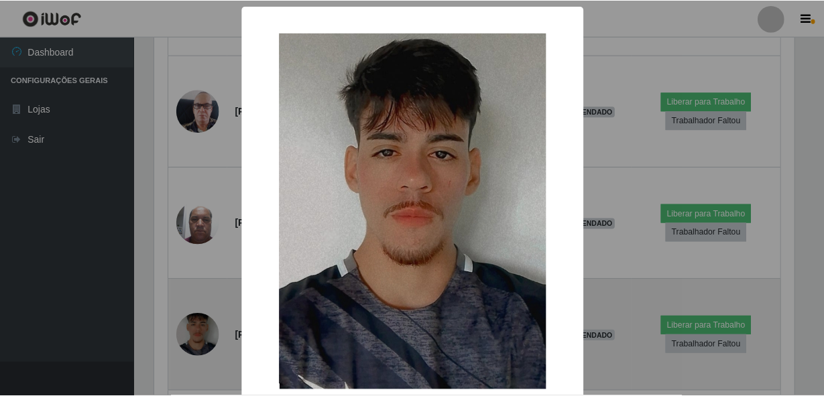
scroll to position [278, 642]
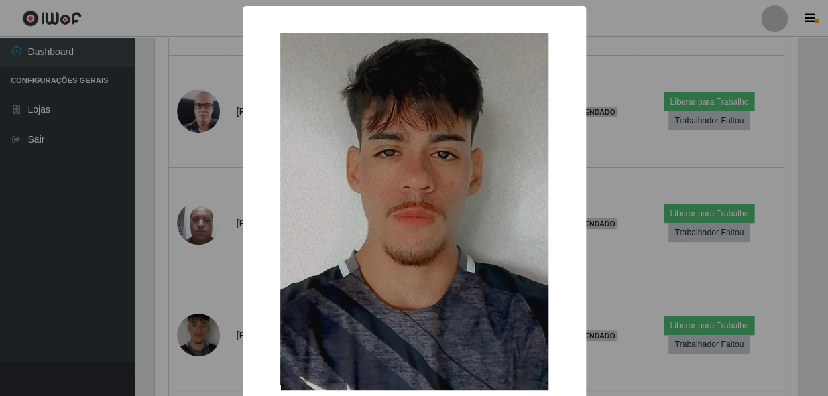
click at [192, 288] on div "× OK Cancel" at bounding box center [414, 198] width 828 height 396
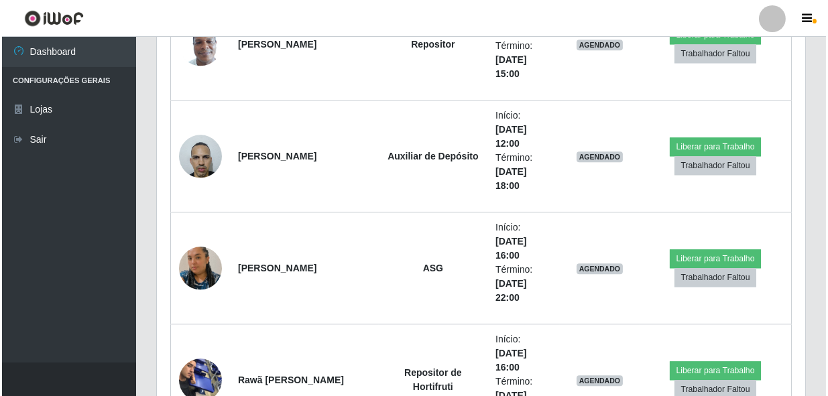
scroll to position [5924, 0]
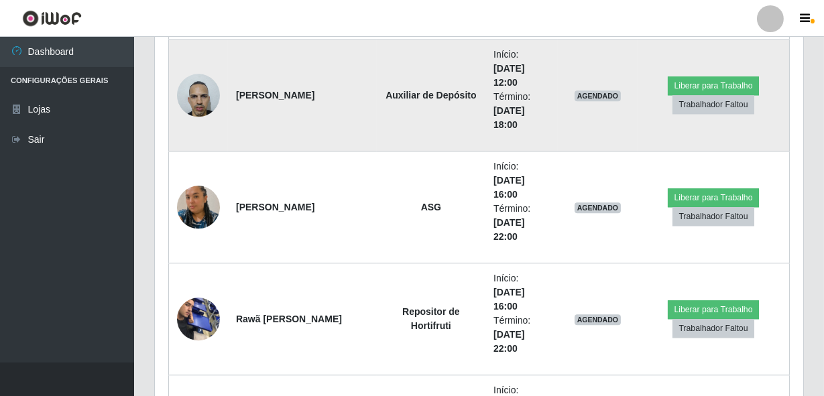
click at [192, 78] on img at bounding box center [198, 94] width 43 height 57
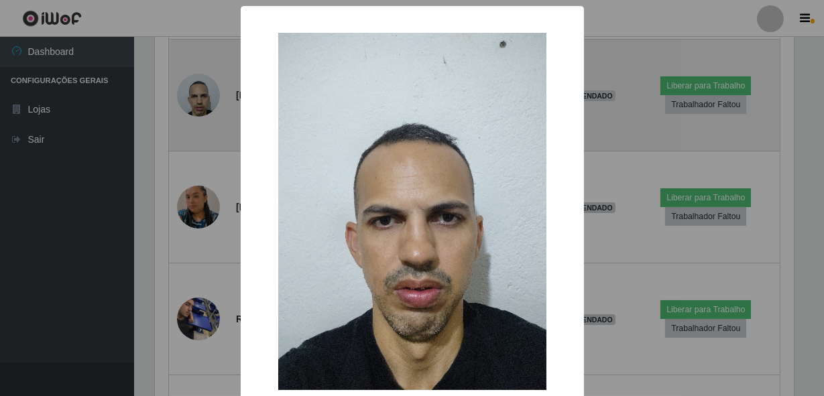
scroll to position [278, 642]
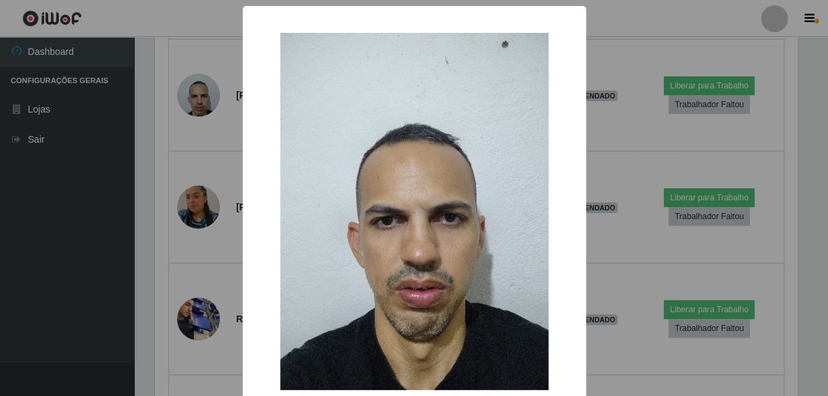
click at [188, 140] on div "× OK Cancel" at bounding box center [414, 198] width 828 height 396
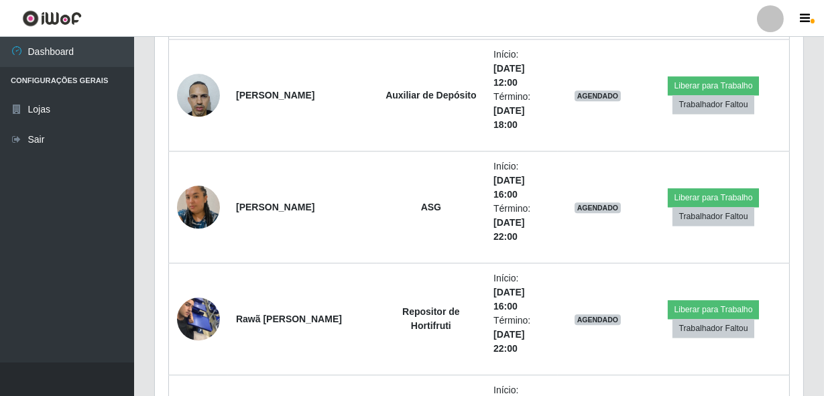
scroll to position [278, 649]
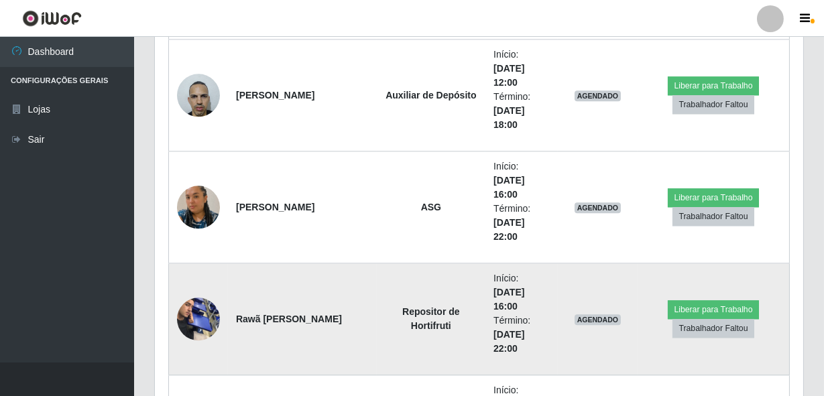
click at [184, 321] on img at bounding box center [198, 318] width 43 height 57
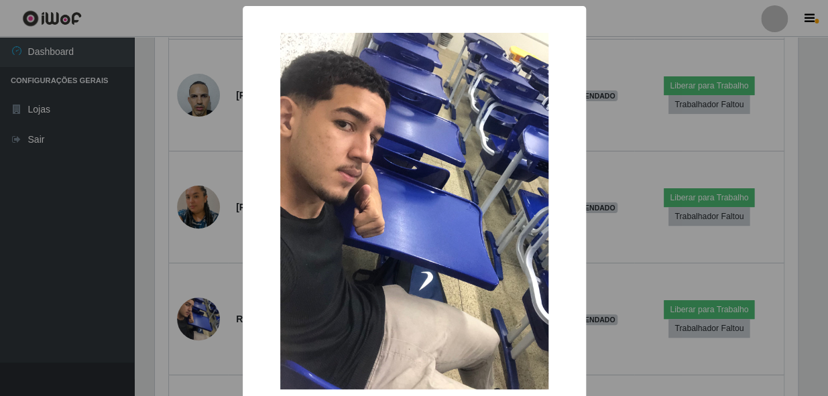
click at [196, 260] on div "× OK Cancel" at bounding box center [414, 198] width 828 height 396
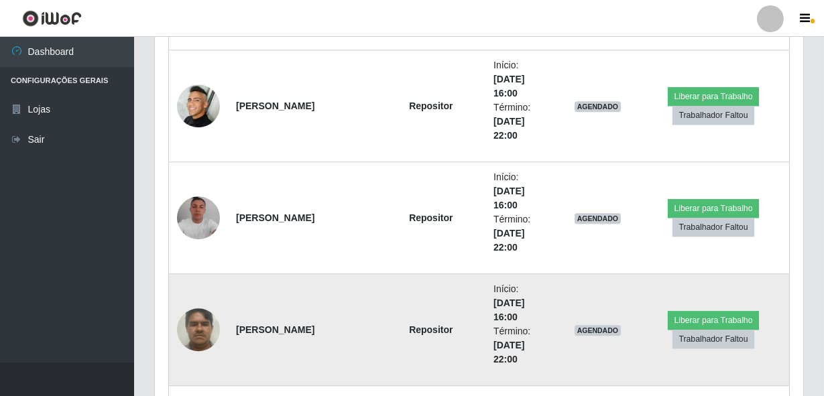
scroll to position [6412, 0]
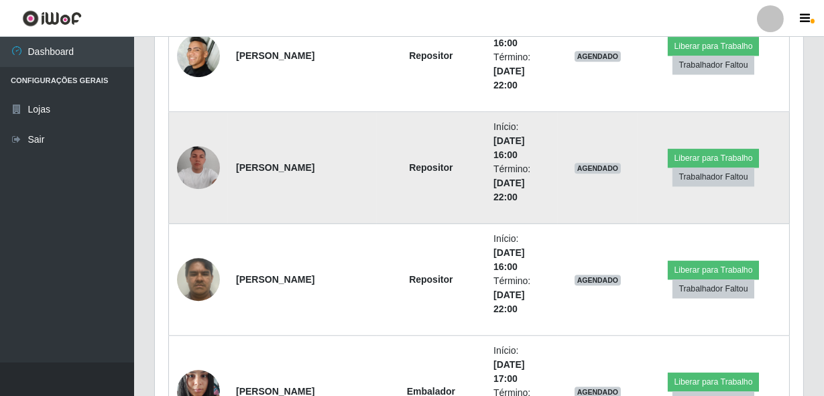
click at [205, 157] on img at bounding box center [198, 167] width 43 height 43
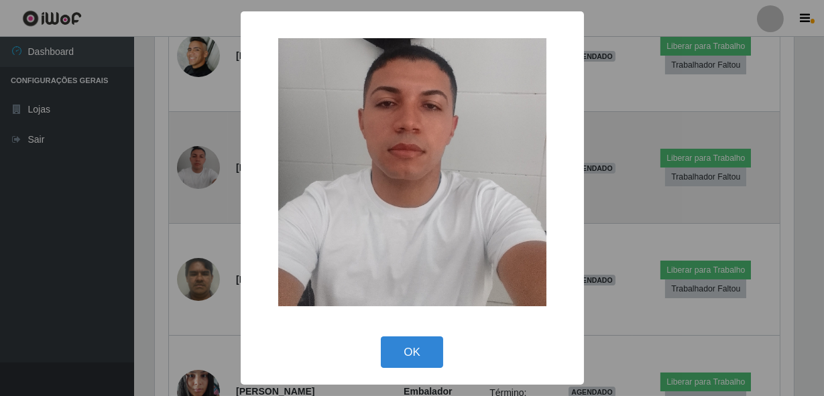
scroll to position [278, 642]
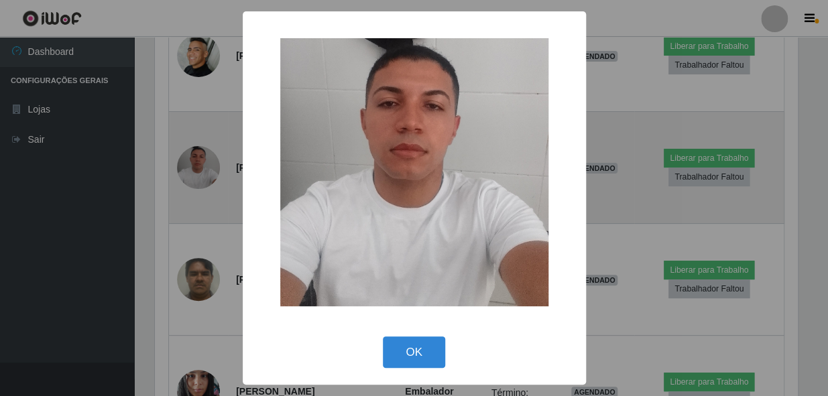
click at [205, 157] on div "× OK Cancel" at bounding box center [414, 198] width 828 height 396
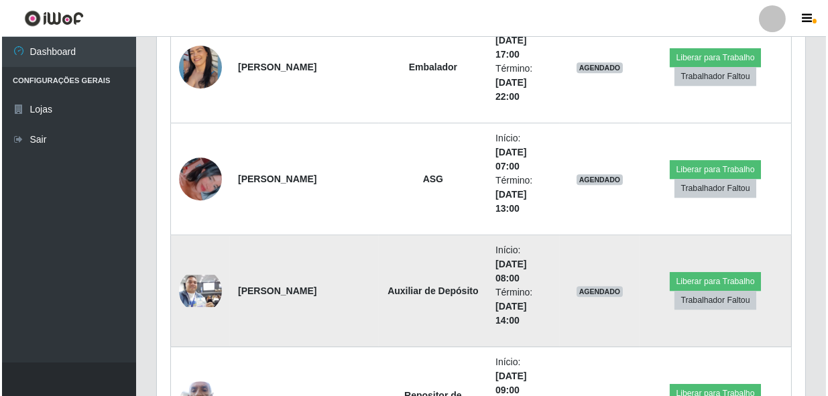
scroll to position [7205, 0]
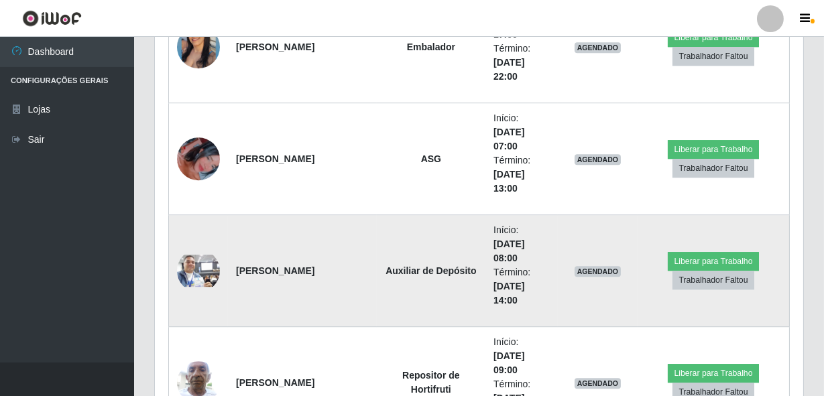
click at [203, 263] on img at bounding box center [198, 271] width 43 height 32
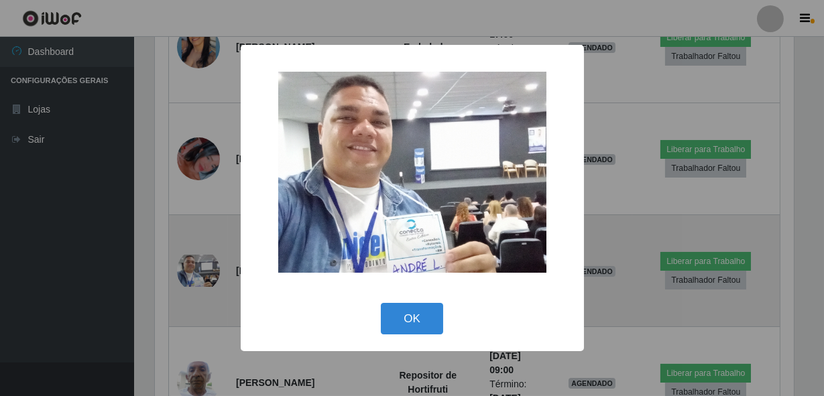
scroll to position [278, 642]
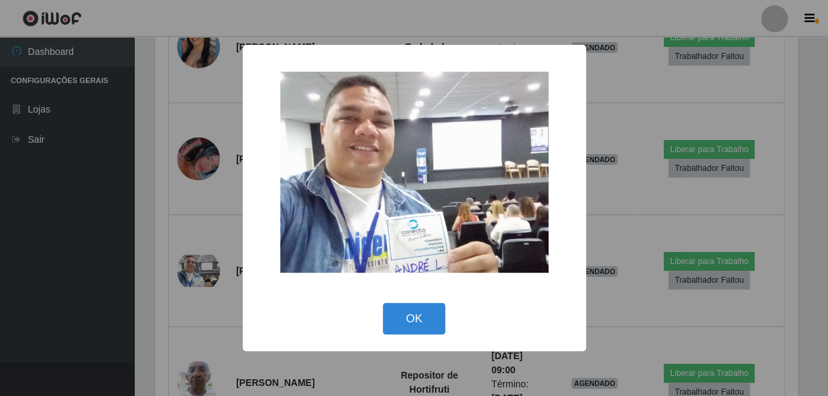
click at [210, 205] on div "× OK Cancel" at bounding box center [414, 198] width 828 height 396
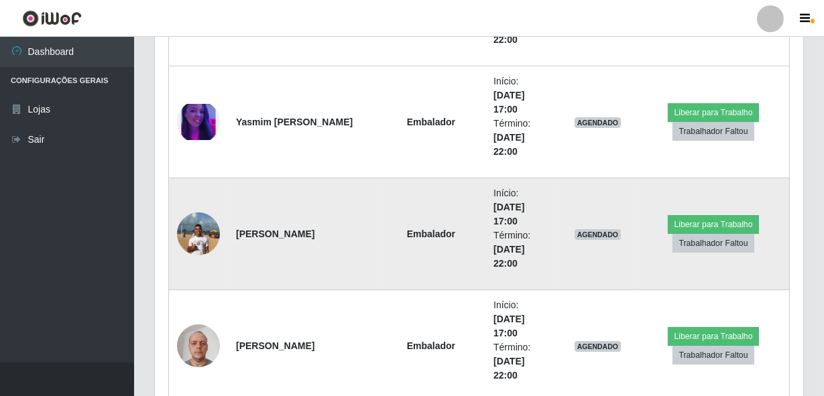
scroll to position [8607, 0]
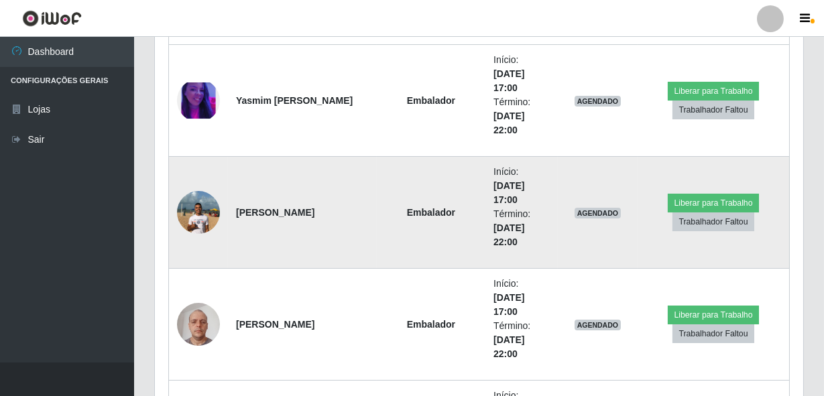
click at [209, 222] on img at bounding box center [198, 212] width 43 height 57
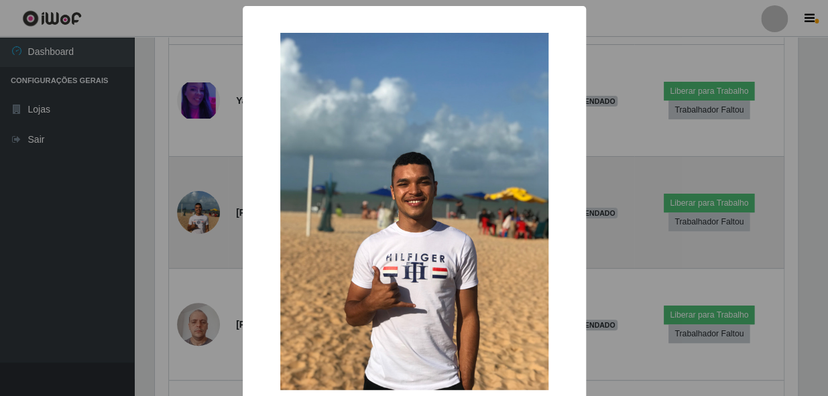
click at [209, 222] on div "× OK Cancel" at bounding box center [414, 198] width 828 height 396
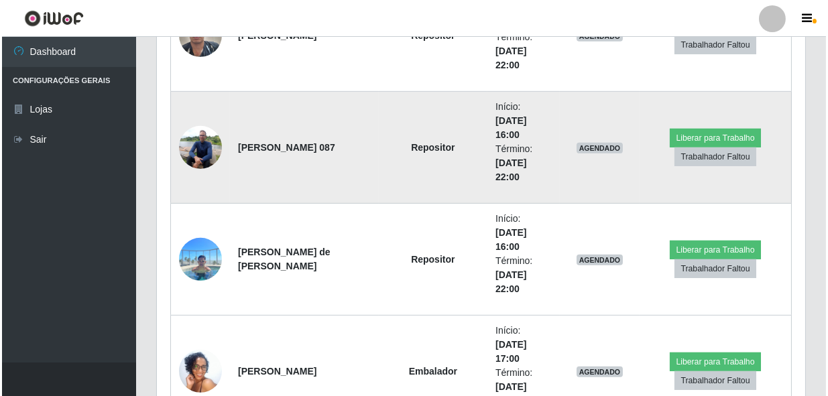
scroll to position [10253, 0]
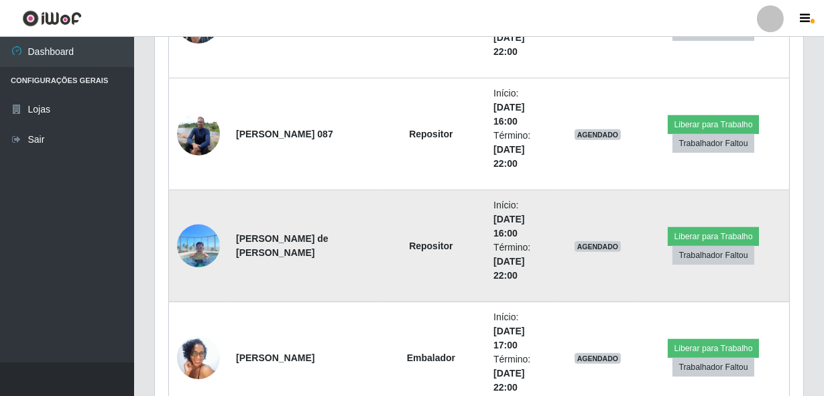
click at [211, 243] on img at bounding box center [198, 245] width 43 height 57
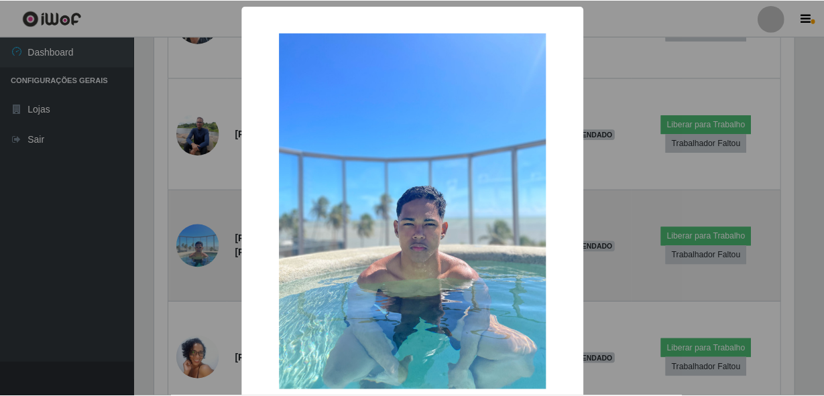
scroll to position [278, 642]
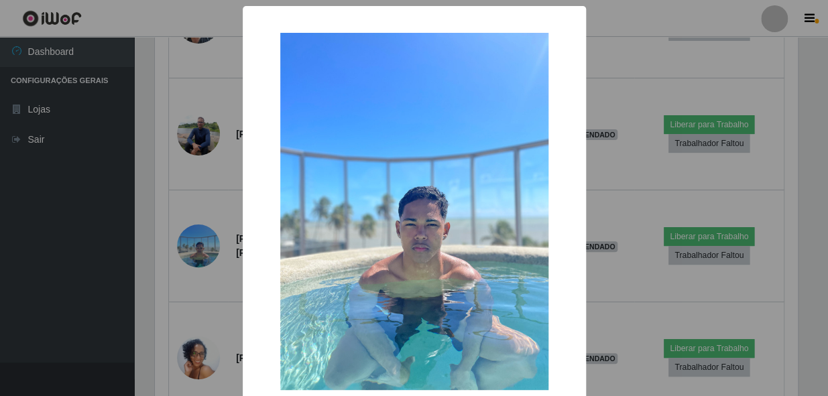
click at [211, 241] on div "× OK Cancel" at bounding box center [414, 198] width 828 height 396
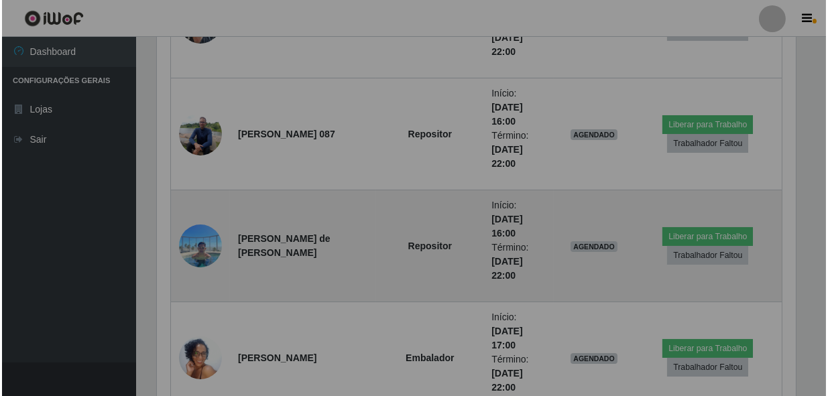
scroll to position [278, 649]
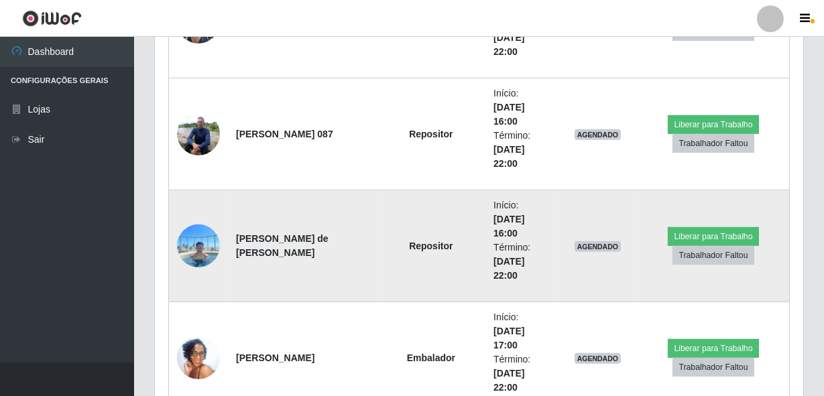
click at [206, 245] on img at bounding box center [198, 245] width 43 height 57
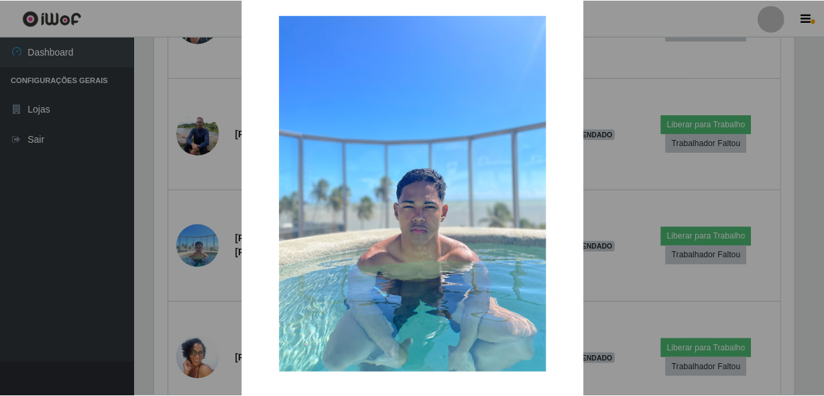
scroll to position [78, 0]
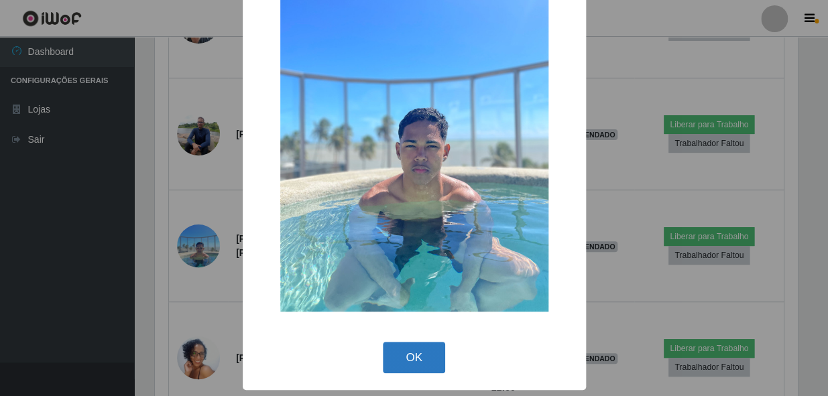
click at [400, 363] on button "OK" at bounding box center [414, 358] width 62 height 32
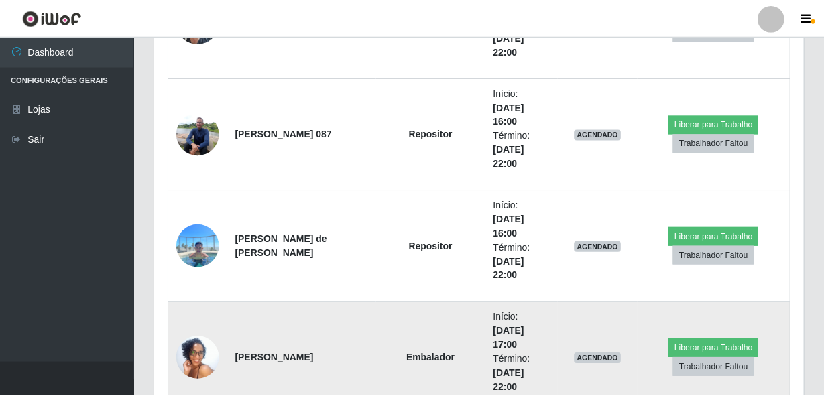
scroll to position [278, 649]
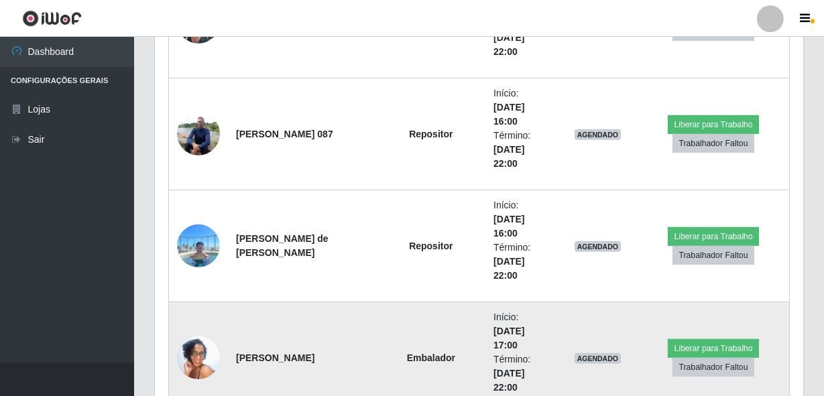
click at [456, 302] on td "Embalador" at bounding box center [431, 358] width 109 height 112
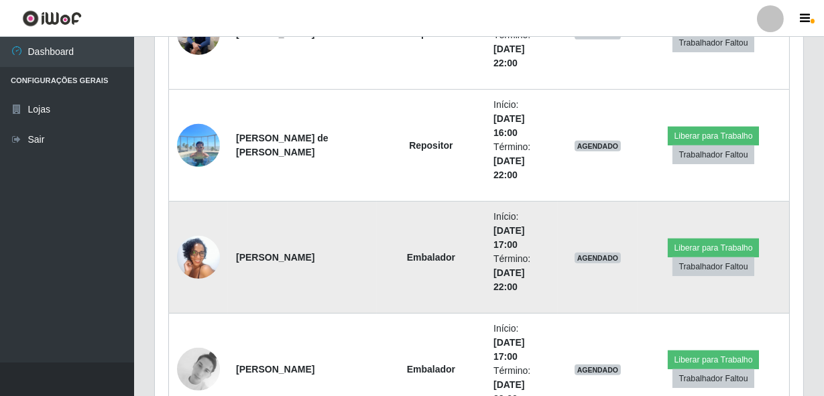
scroll to position [10375, 0]
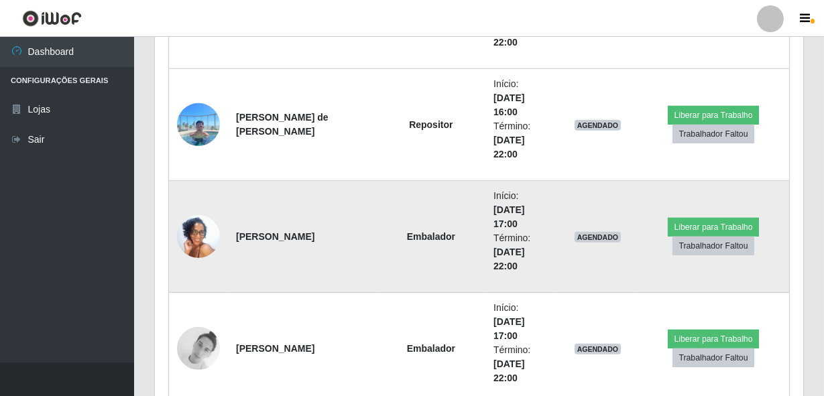
click at [205, 232] on img at bounding box center [198, 236] width 43 height 95
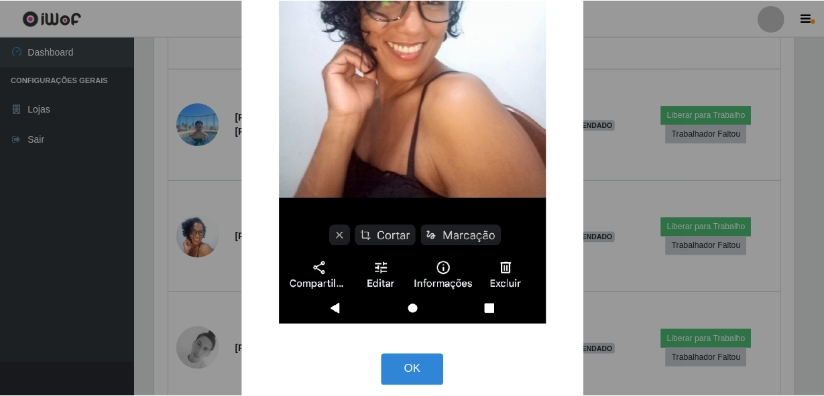
scroll to position [317, 0]
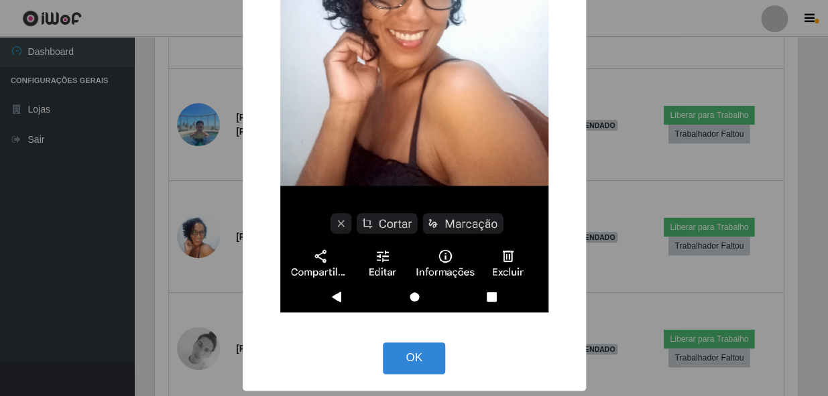
click at [247, 201] on div "× OK Cancel" at bounding box center [414, 39] width 343 height 701
click at [215, 211] on div "× OK Cancel" at bounding box center [414, 198] width 828 height 396
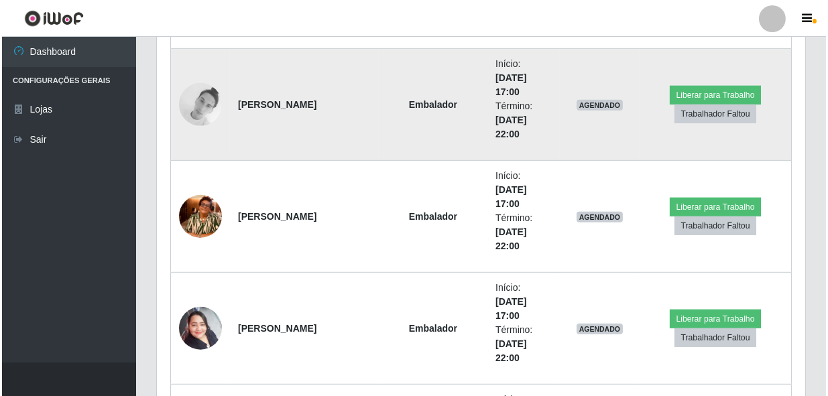
scroll to position [10741, 0]
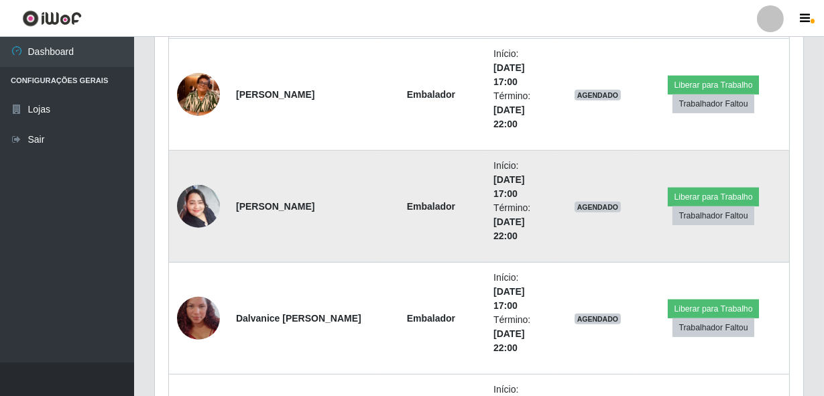
click at [182, 206] on img at bounding box center [198, 206] width 43 height 57
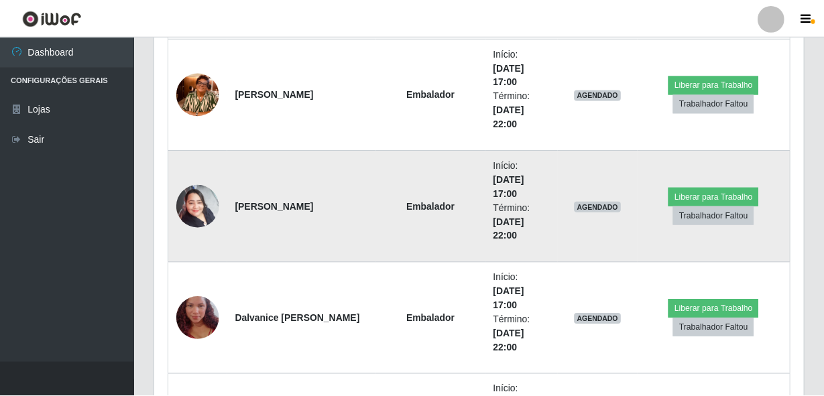
scroll to position [278, 642]
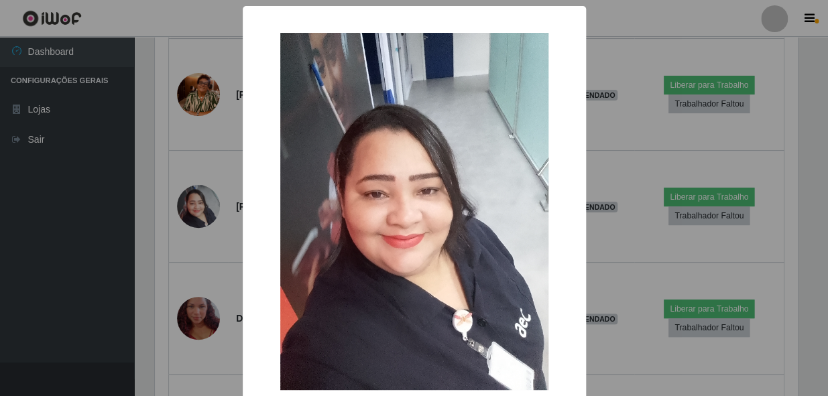
click at [210, 190] on div "× OK Cancel" at bounding box center [414, 198] width 828 height 396
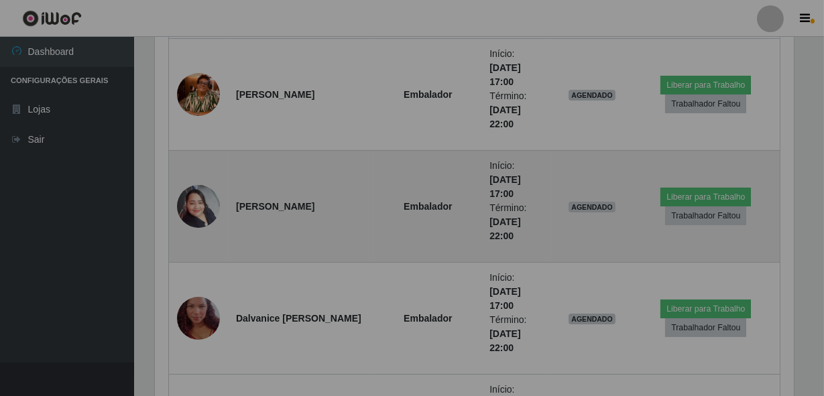
scroll to position [670365, 669995]
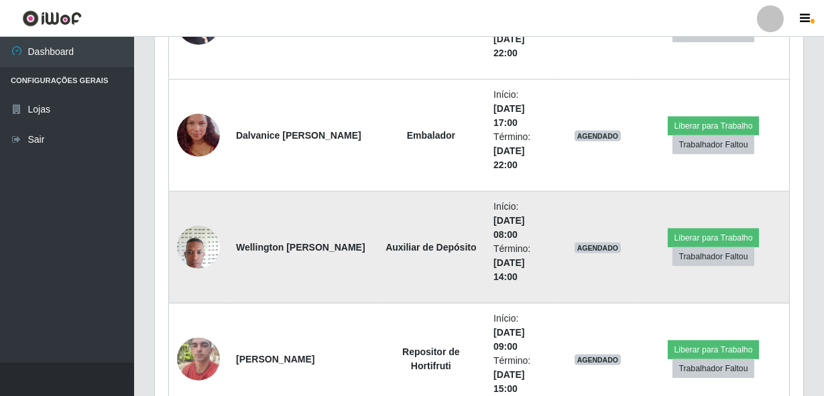
click at [196, 251] on img at bounding box center [198, 247] width 43 height 57
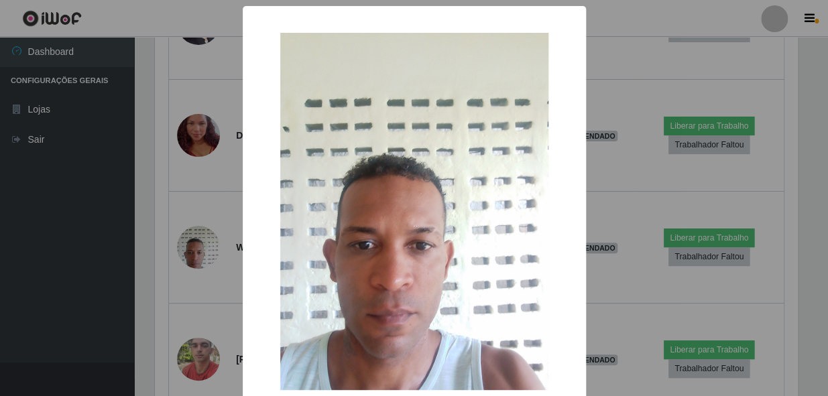
click at [204, 240] on div "× OK Cancel" at bounding box center [414, 198] width 828 height 396
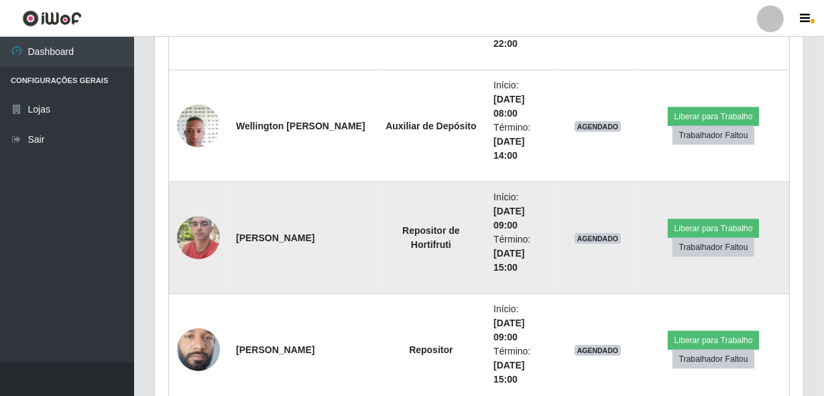
click at [202, 230] on img at bounding box center [198, 237] width 43 height 57
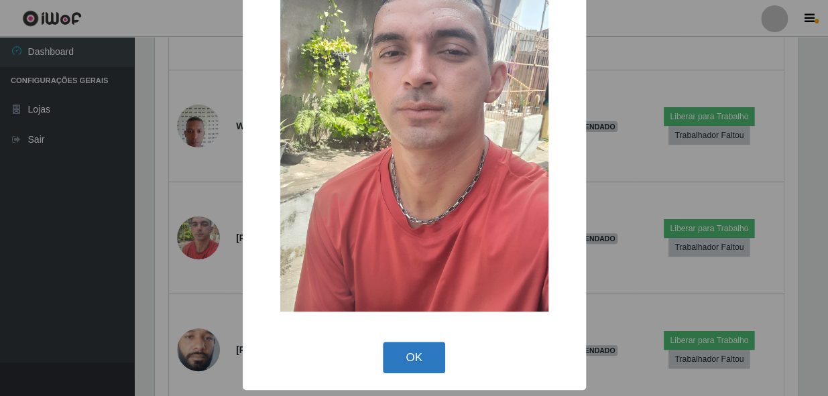
click at [387, 361] on button "OK" at bounding box center [414, 358] width 62 height 32
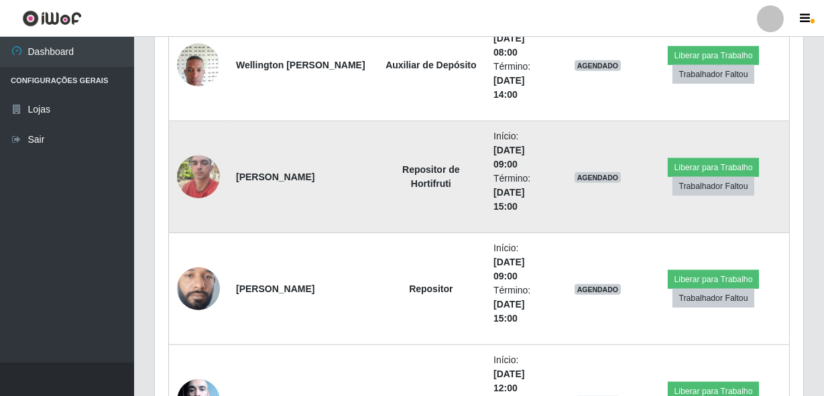
click at [198, 178] on img at bounding box center [198, 176] width 43 height 57
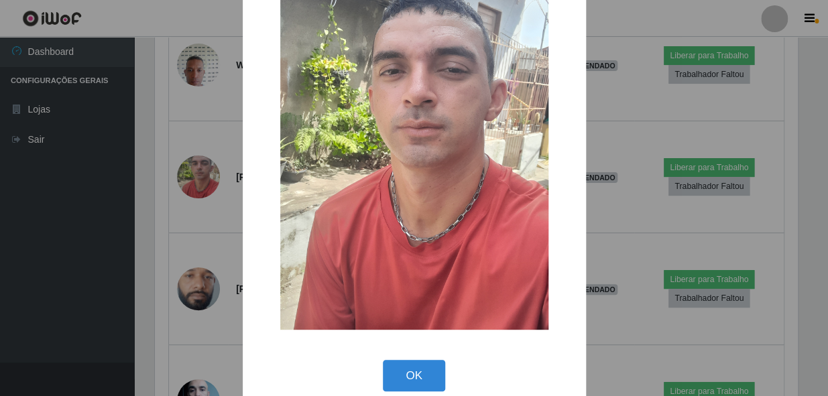
scroll to position [20, 0]
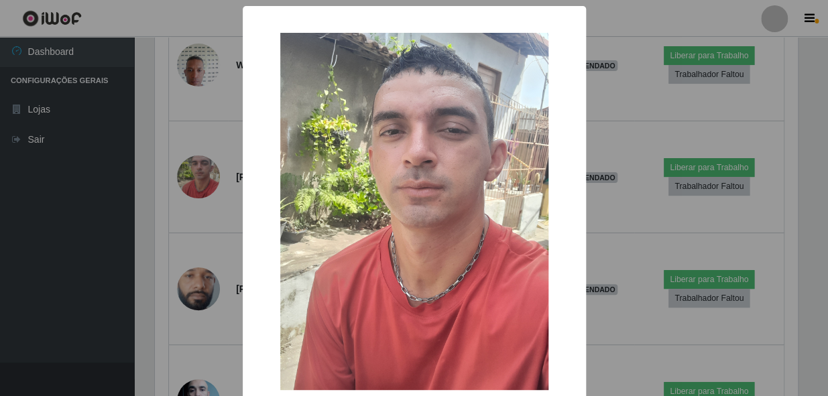
click at [196, 195] on div "× OK Cancel" at bounding box center [414, 198] width 828 height 396
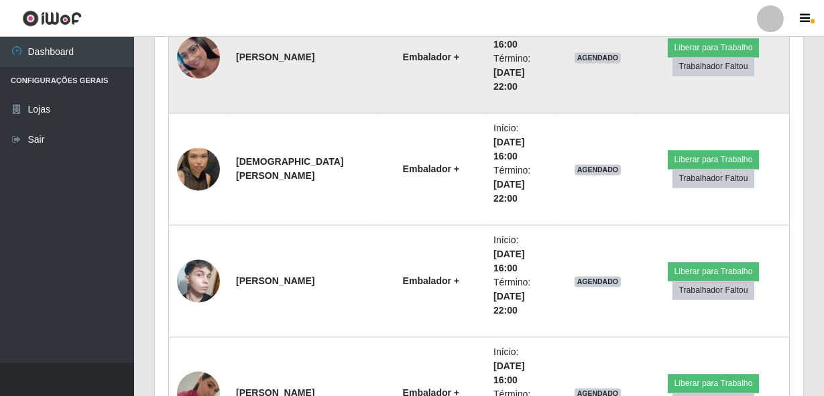
scroll to position [13607, 0]
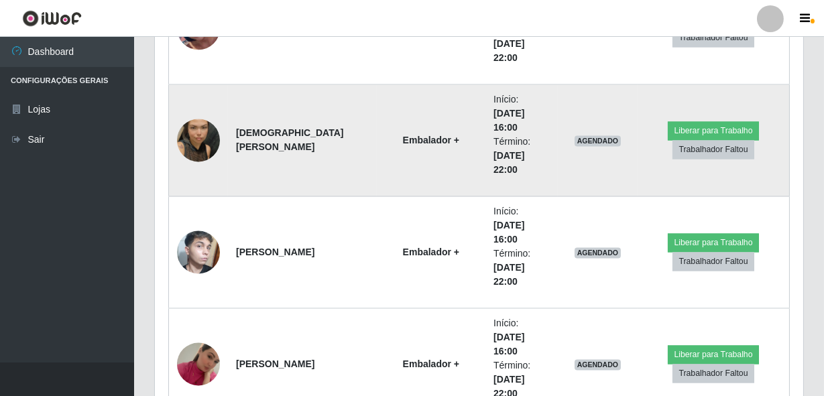
click at [190, 127] on img at bounding box center [198, 141] width 43 height 85
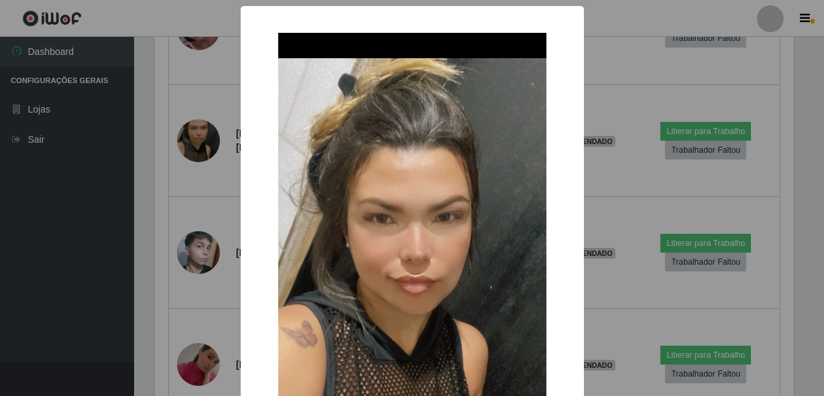
scroll to position [278, 642]
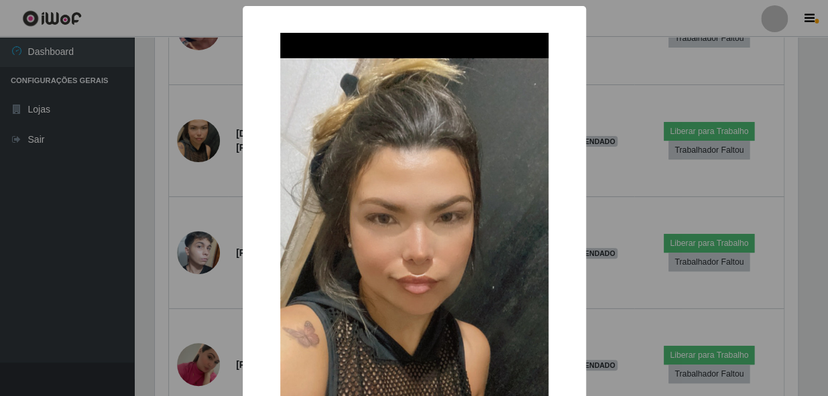
click at [190, 121] on div "× OK Cancel" at bounding box center [414, 198] width 828 height 396
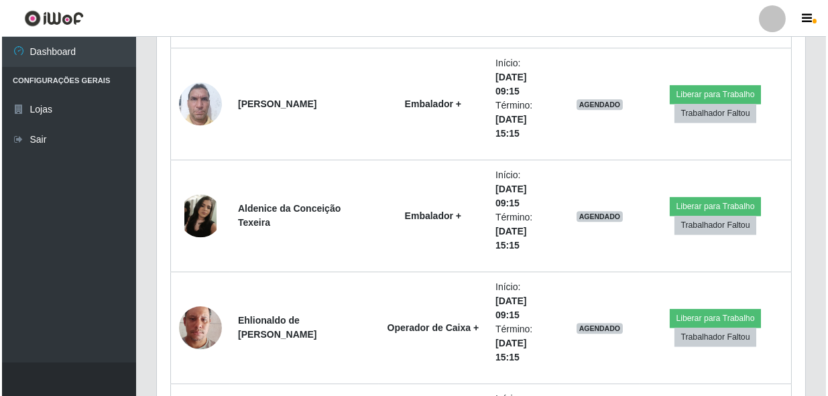
scroll to position [14887, 0]
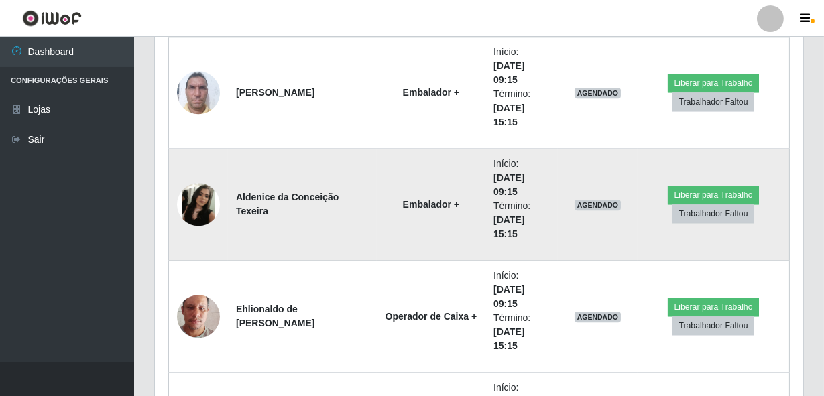
click at [203, 205] on img at bounding box center [198, 204] width 43 height 43
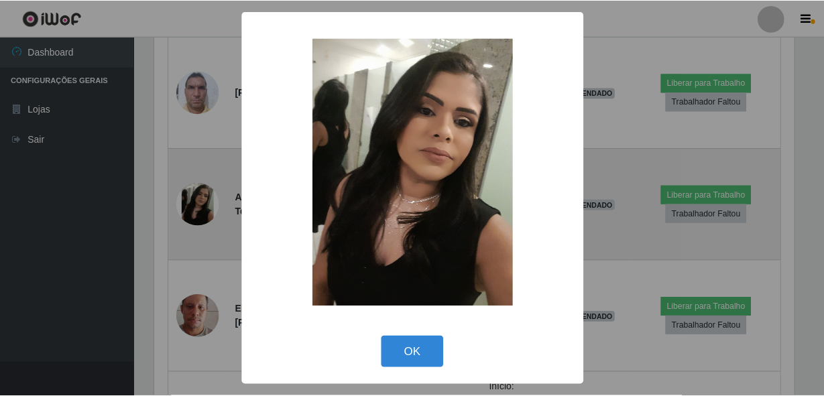
scroll to position [278, 642]
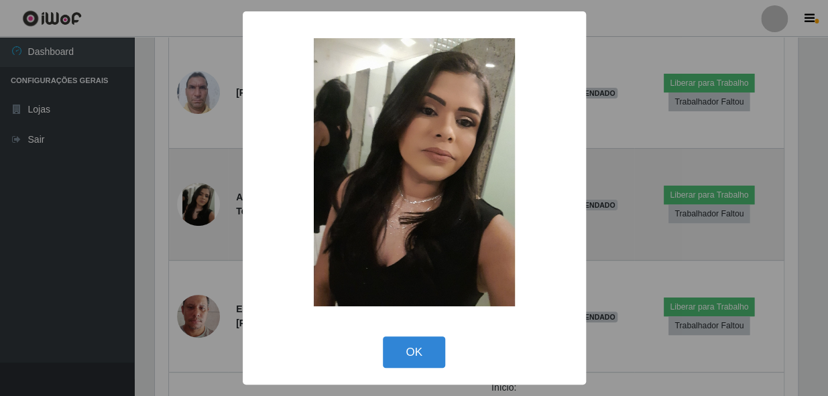
click at [203, 205] on div "× OK Cancel" at bounding box center [414, 198] width 828 height 396
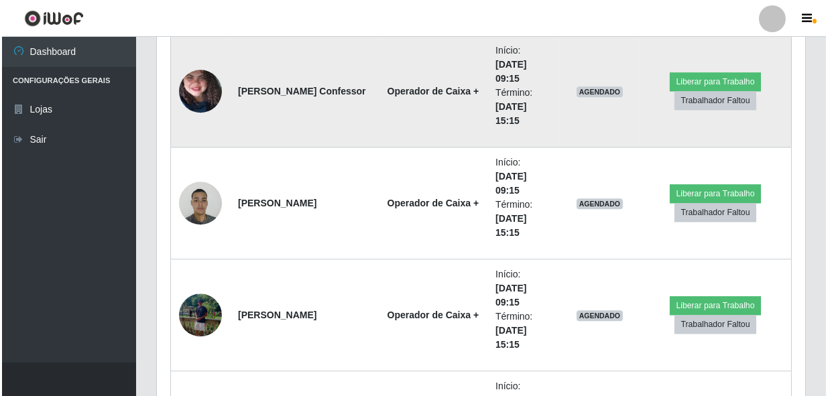
scroll to position [15252, 0]
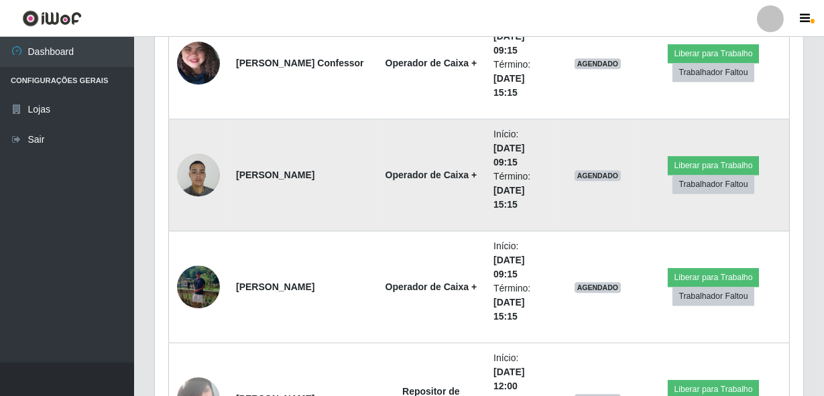
click at [212, 160] on img at bounding box center [198, 174] width 43 height 57
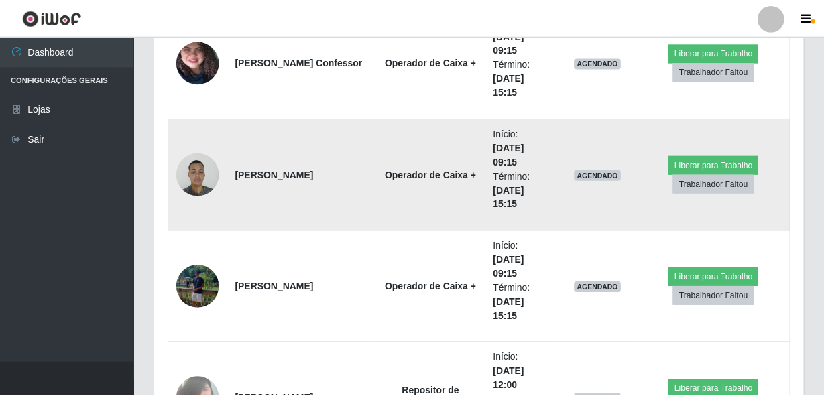
scroll to position [278, 642]
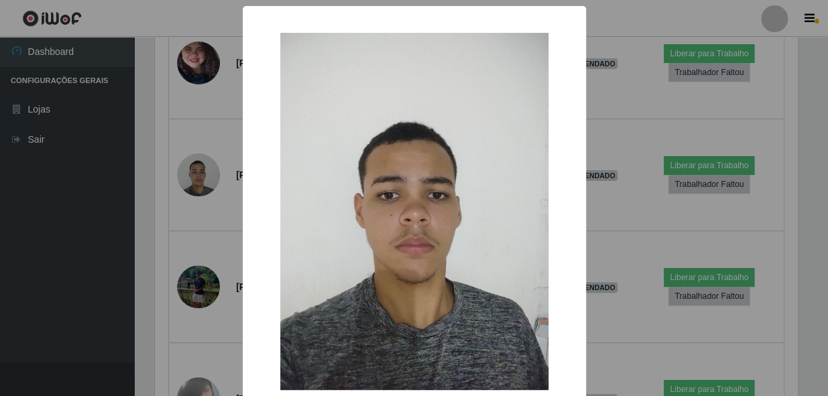
click at [211, 160] on div "× OK Cancel" at bounding box center [414, 198] width 828 height 396
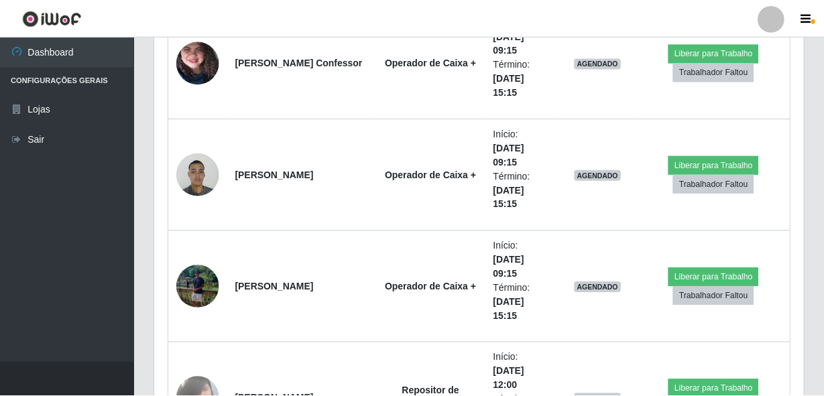
scroll to position [278, 649]
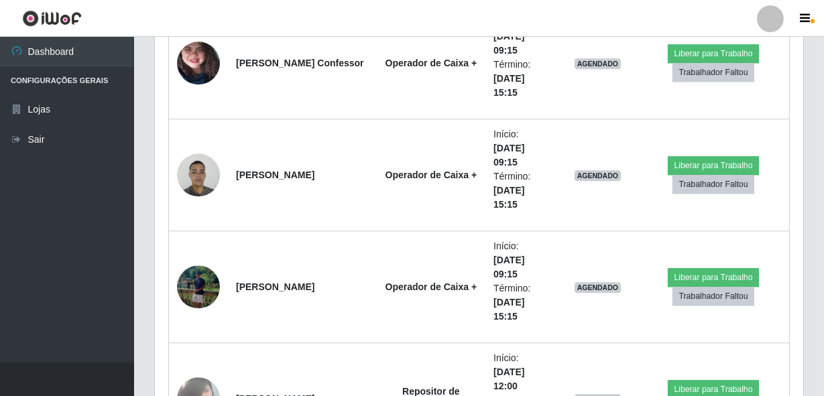
click at [211, 160] on img at bounding box center [198, 174] width 43 height 57
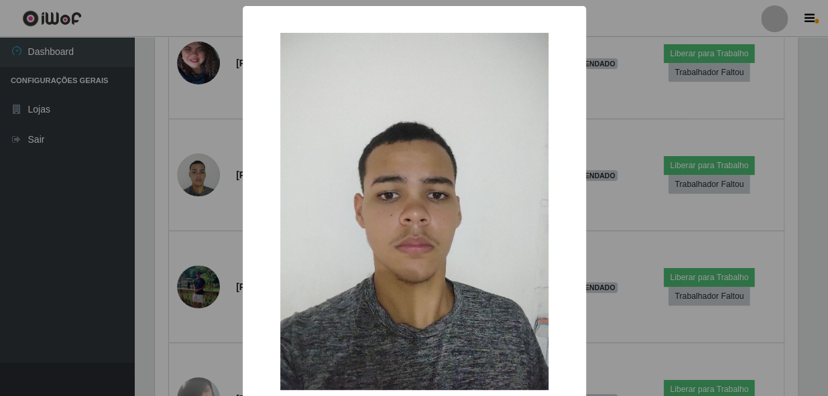
click at [211, 160] on div "× OK Cancel" at bounding box center [414, 198] width 828 height 396
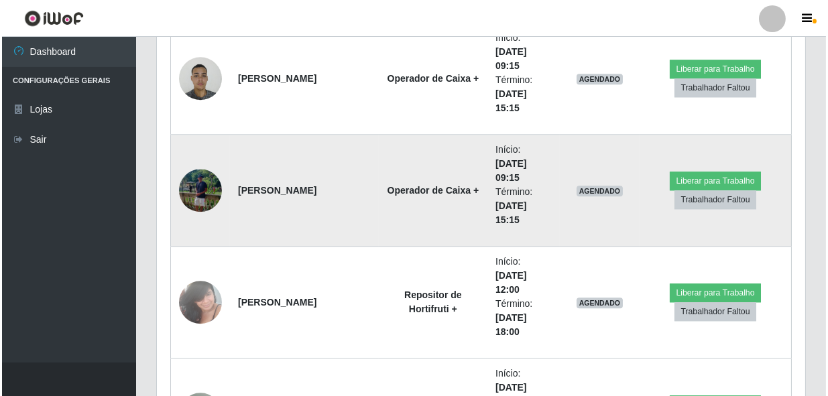
scroll to position [15375, 0]
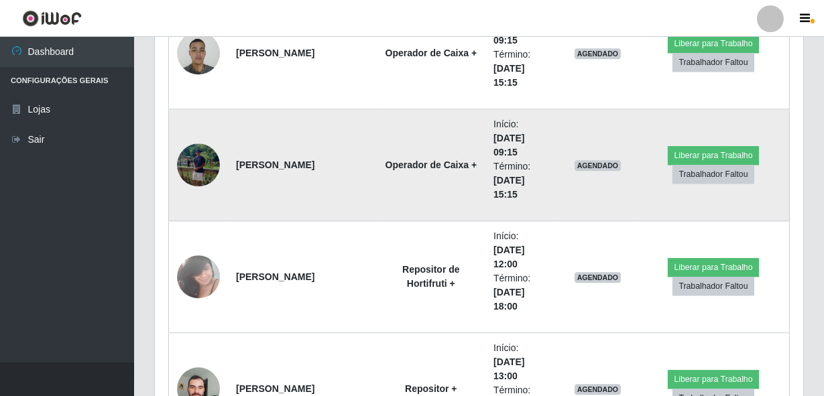
click at [197, 165] on img at bounding box center [198, 165] width 43 height 43
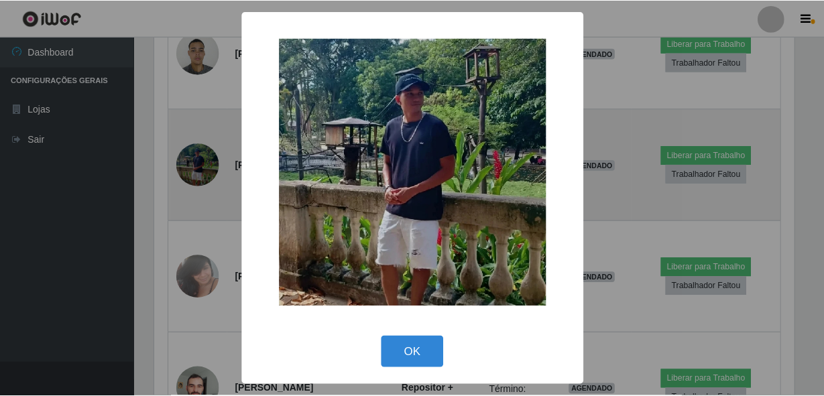
scroll to position [278, 642]
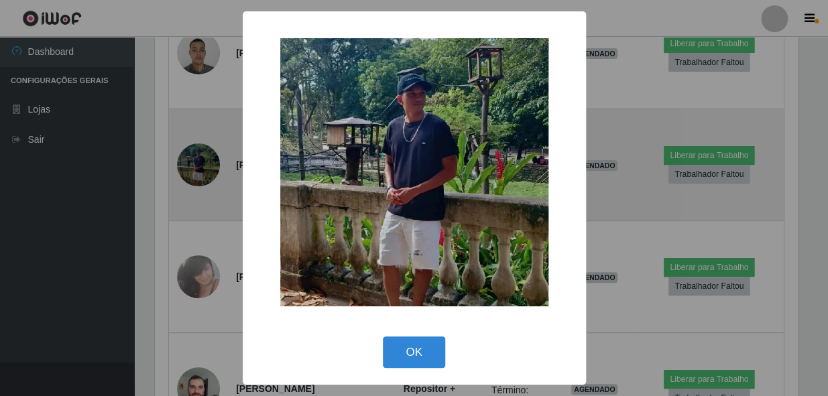
click at [197, 165] on div "× OK Cancel" at bounding box center [414, 198] width 828 height 396
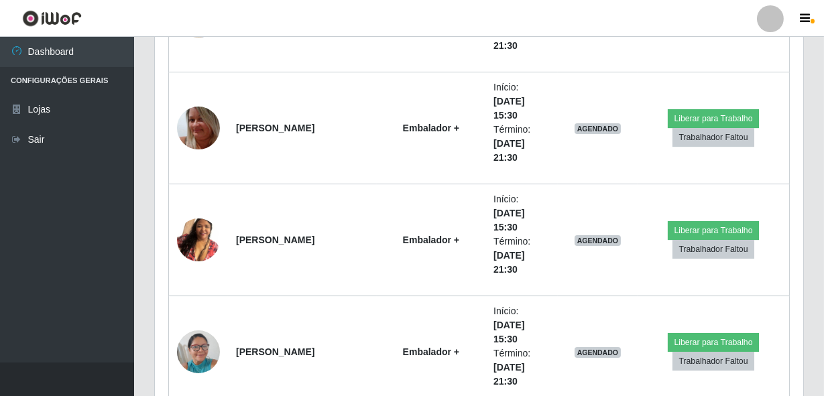
scroll to position [17264, 0]
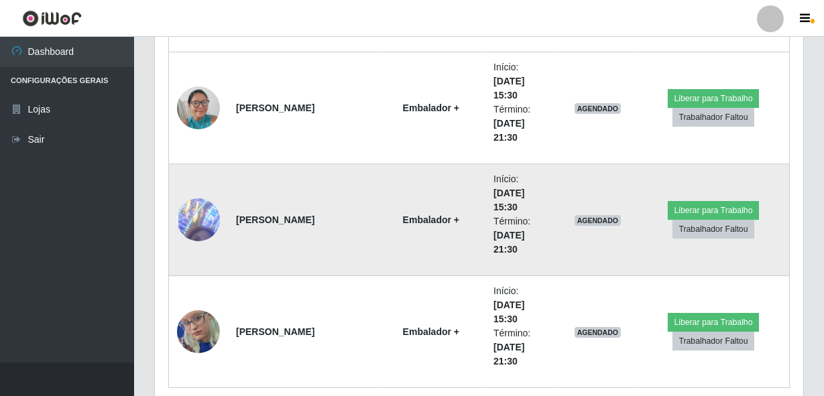
click at [184, 183] on td at bounding box center [199, 220] width 60 height 112
click at [201, 207] on img at bounding box center [198, 220] width 43 height 124
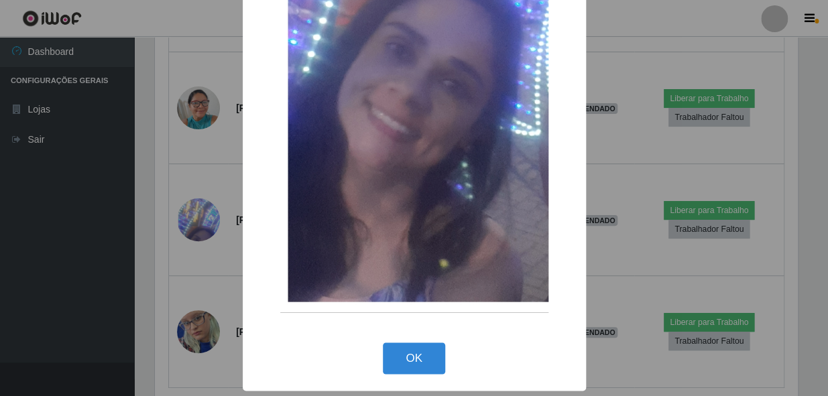
click at [190, 194] on div "× OK Cancel" at bounding box center [414, 198] width 828 height 396
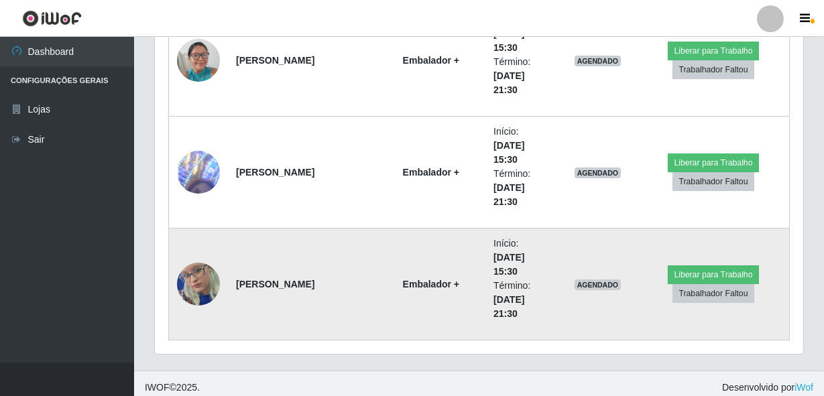
click at [182, 278] on img at bounding box center [198, 284] width 43 height 93
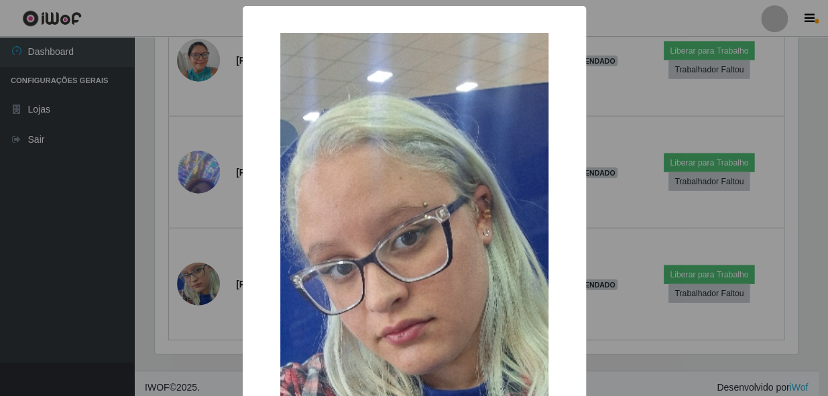
click at [699, 174] on div "× OK Cancel" at bounding box center [414, 198] width 828 height 396
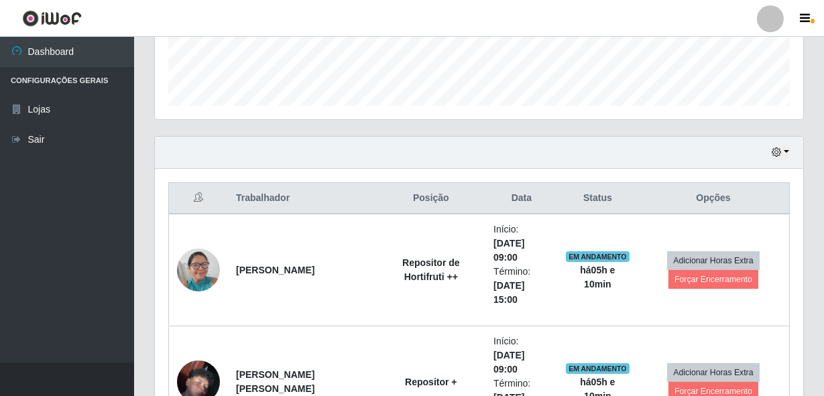
scroll to position [363, 0]
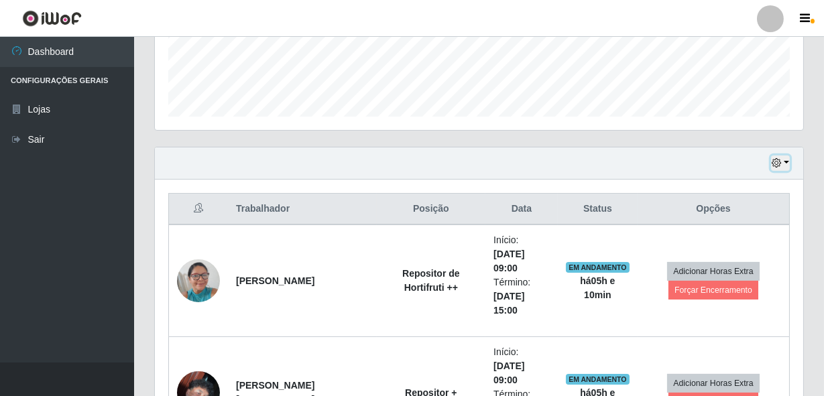
click at [786, 168] on button "button" at bounding box center [780, 163] width 19 height 15
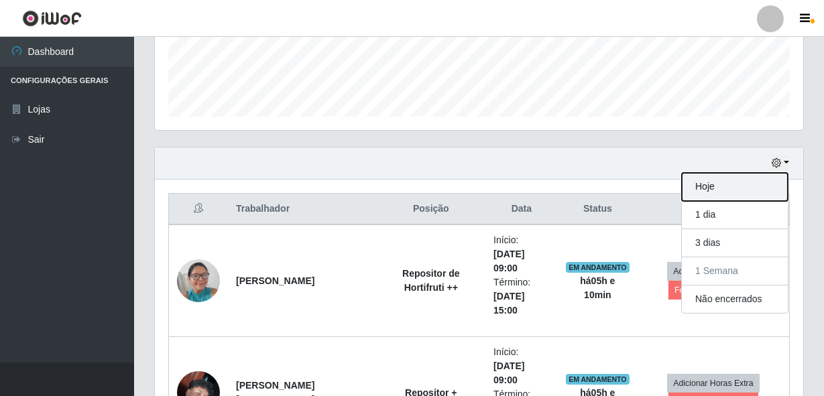
click at [718, 183] on button "Hoje" at bounding box center [735, 187] width 106 height 28
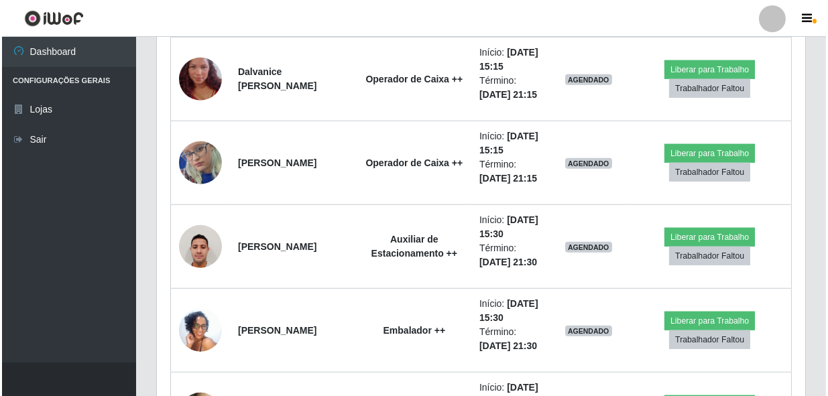
scroll to position [2070, 0]
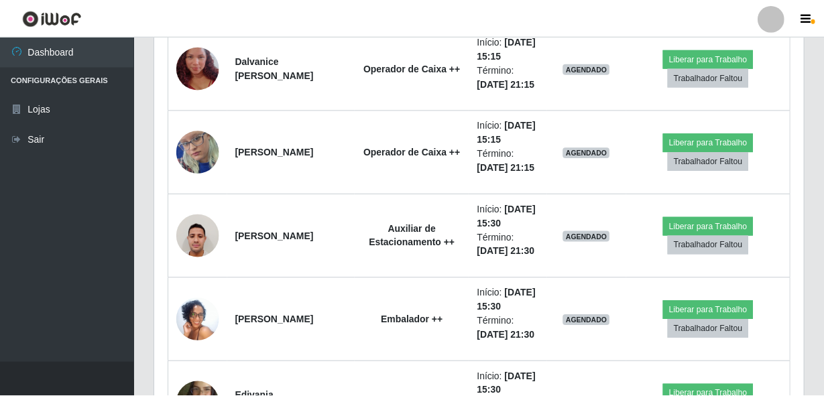
scroll to position [278, 642]
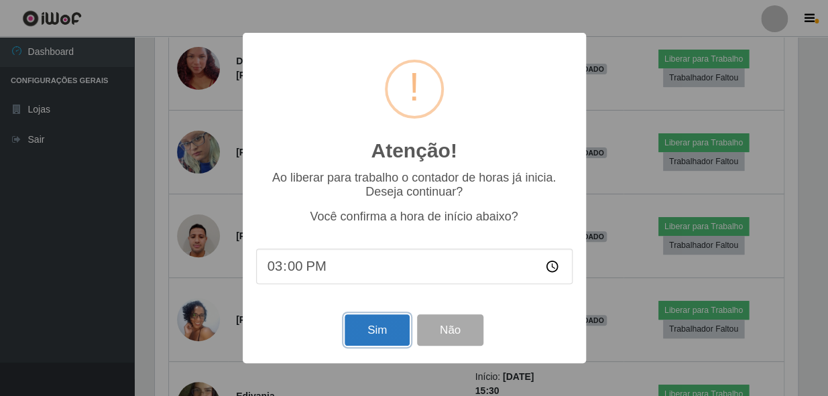
click at [363, 341] on button "Sim" at bounding box center [377, 331] width 65 height 32
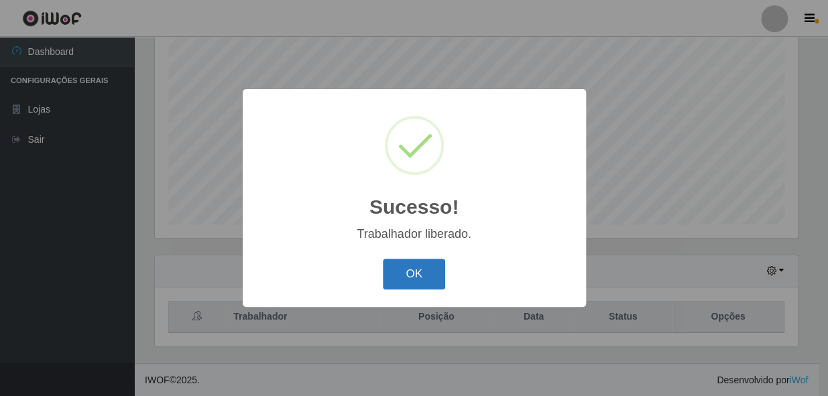
click at [412, 270] on button "OK" at bounding box center [414, 275] width 62 height 32
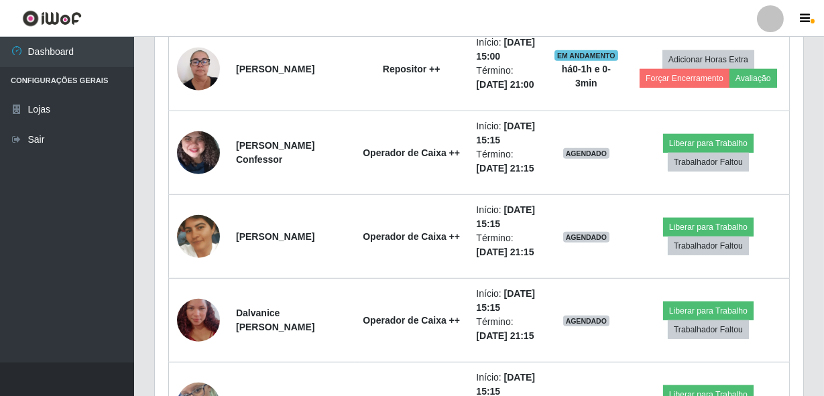
scroll to position [1840, 0]
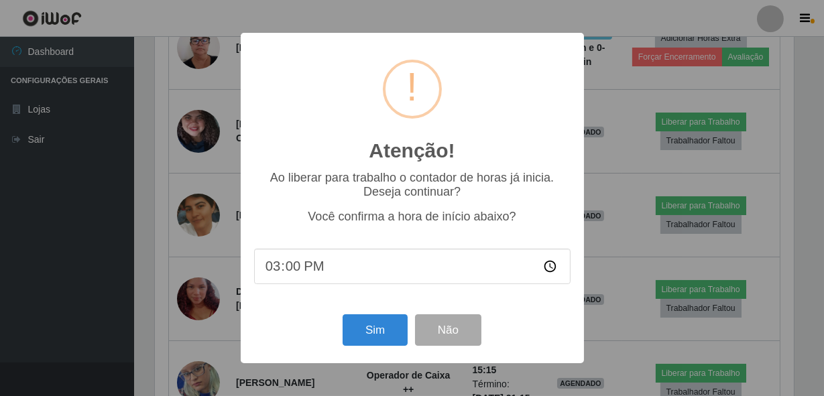
scroll to position [278, 642]
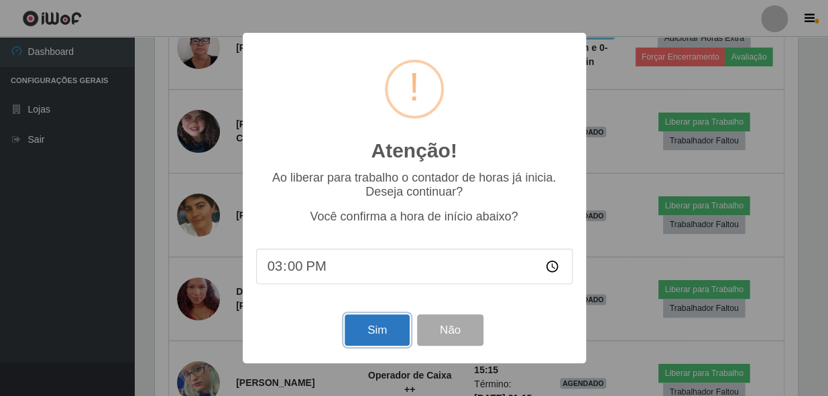
click at [373, 331] on button "Sim" at bounding box center [377, 331] width 65 height 32
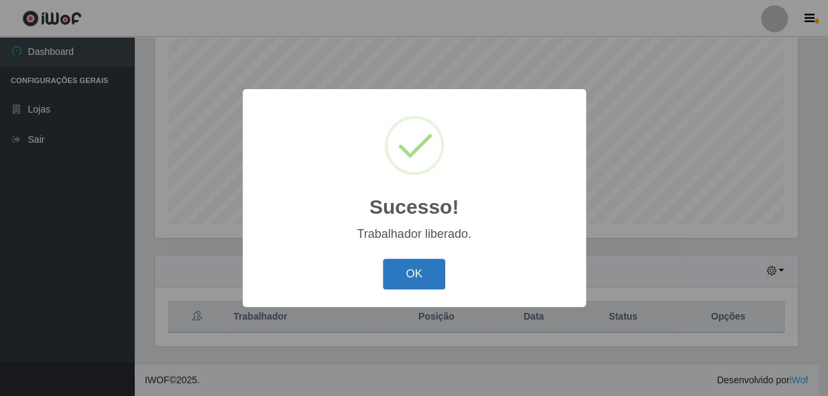
click at [418, 280] on button "OK" at bounding box center [414, 275] width 62 height 32
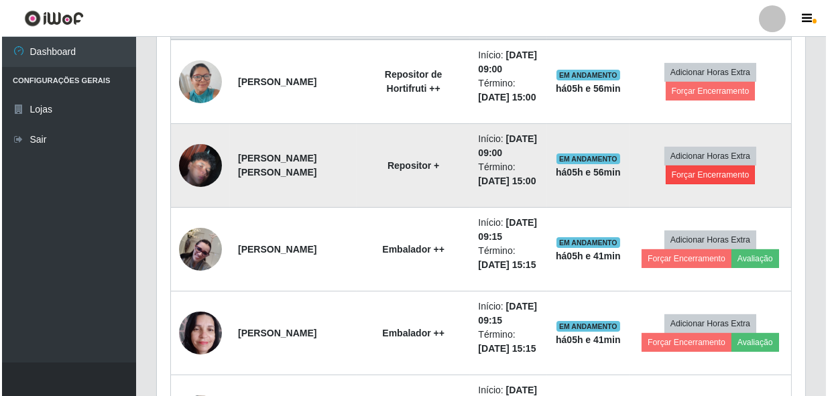
scroll to position [559, 0]
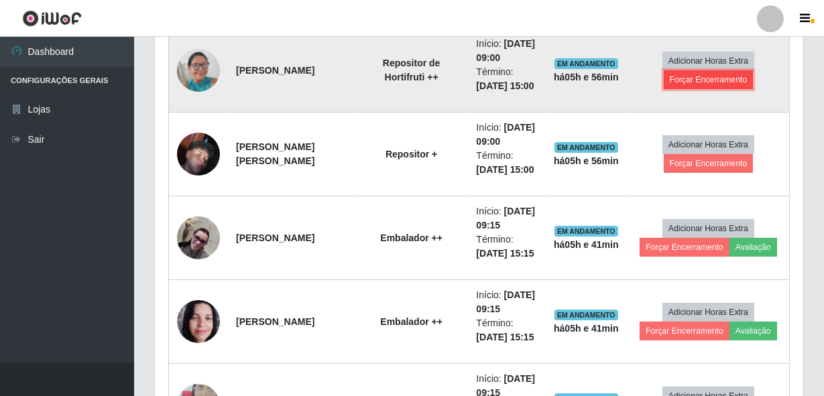
click at [734, 89] on button "Forçar Encerramento" at bounding box center [709, 79] width 90 height 19
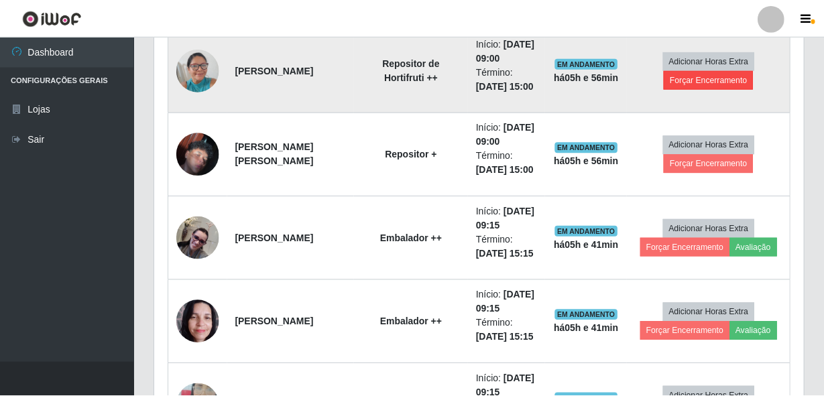
scroll to position [278, 642]
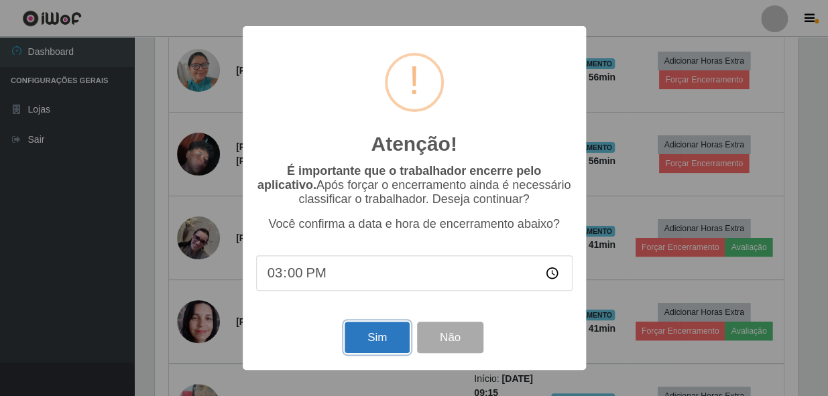
click at [370, 331] on button "Sim" at bounding box center [377, 338] width 65 height 32
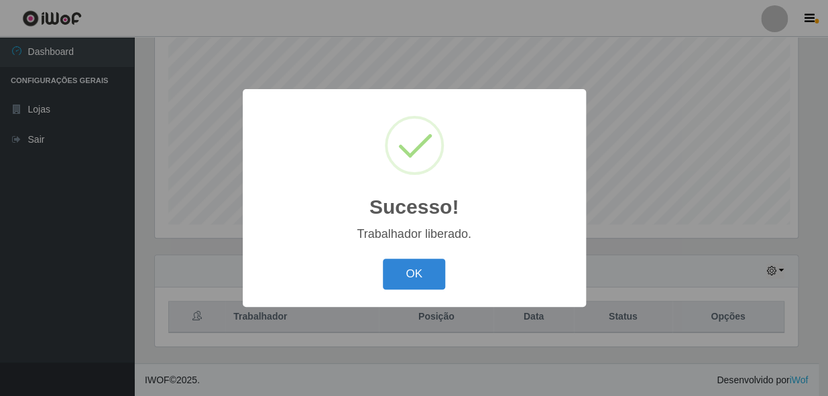
scroll to position [670365, 670000]
click at [412, 279] on button "OK" at bounding box center [414, 275] width 62 height 32
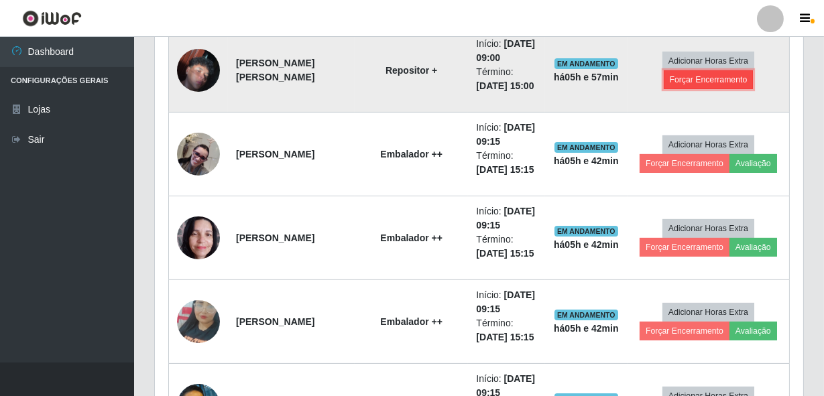
click at [748, 87] on button "Forçar Encerramento" at bounding box center [709, 79] width 90 height 19
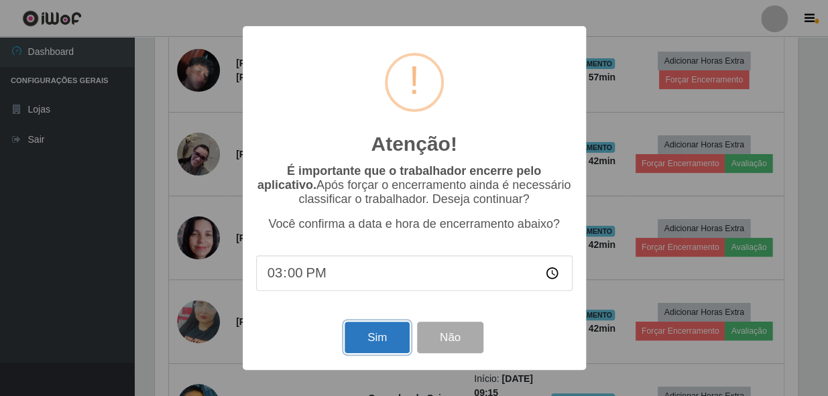
click at [356, 330] on button "Sim" at bounding box center [377, 338] width 65 height 32
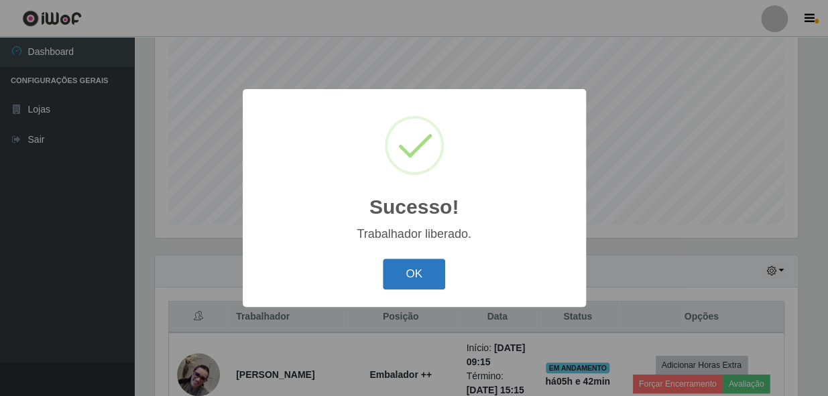
click at [440, 278] on button "OK" at bounding box center [414, 275] width 62 height 32
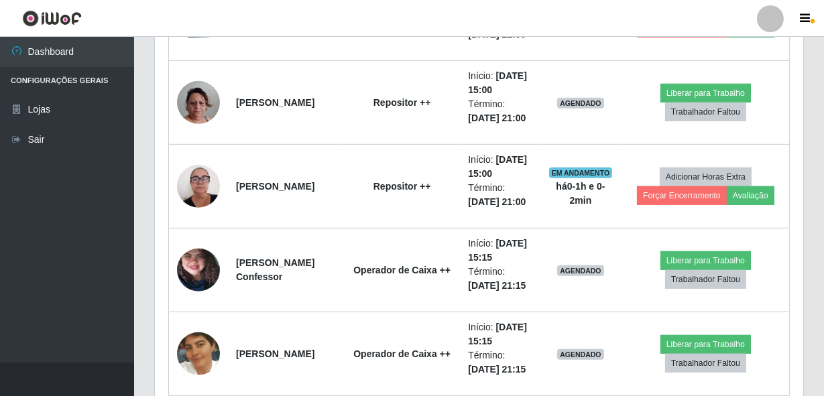
scroll to position [1535, 0]
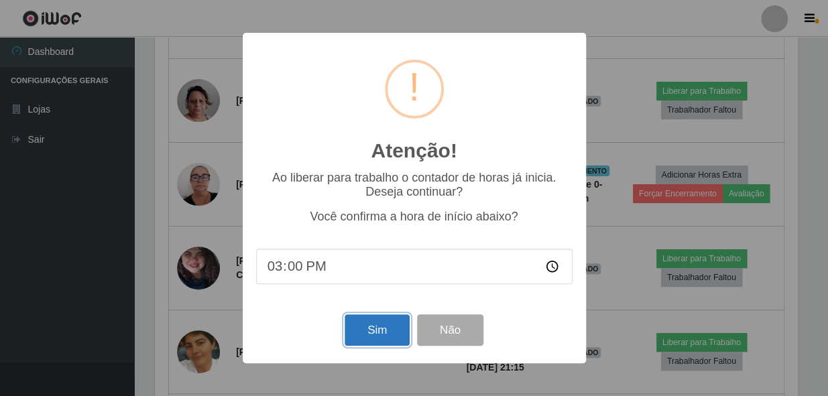
click at [381, 331] on button "Sim" at bounding box center [377, 331] width 65 height 32
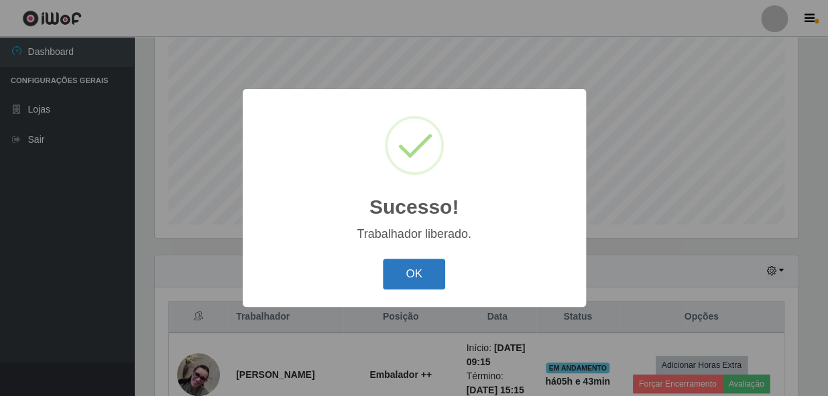
click at [427, 277] on button "OK" at bounding box center [414, 275] width 62 height 32
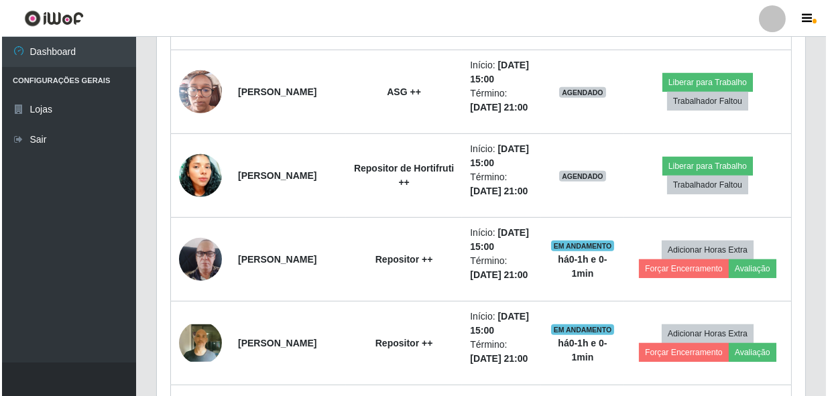
scroll to position [1230, 0]
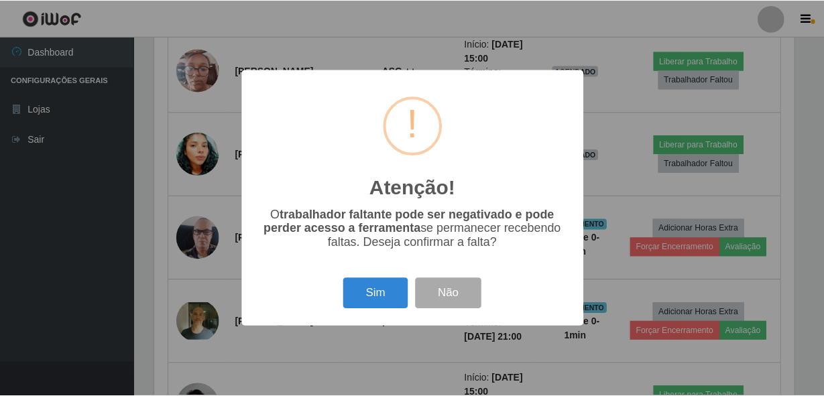
scroll to position [278, 642]
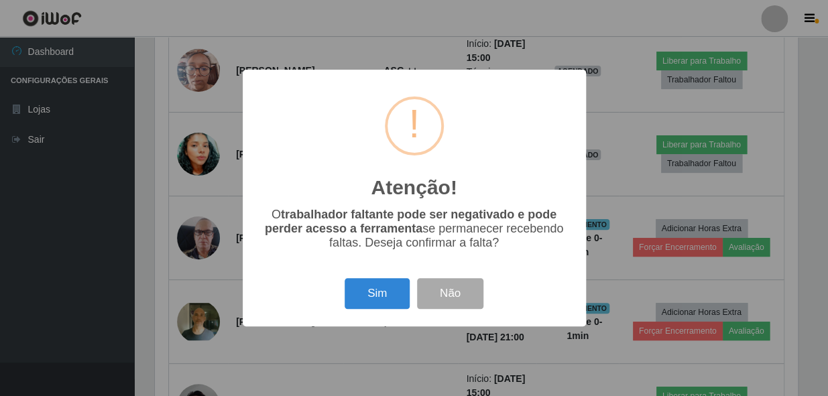
click at [354, 313] on div "Sim Não" at bounding box center [414, 293] width 317 height 38
click at [370, 295] on button "Sim" at bounding box center [377, 294] width 65 height 32
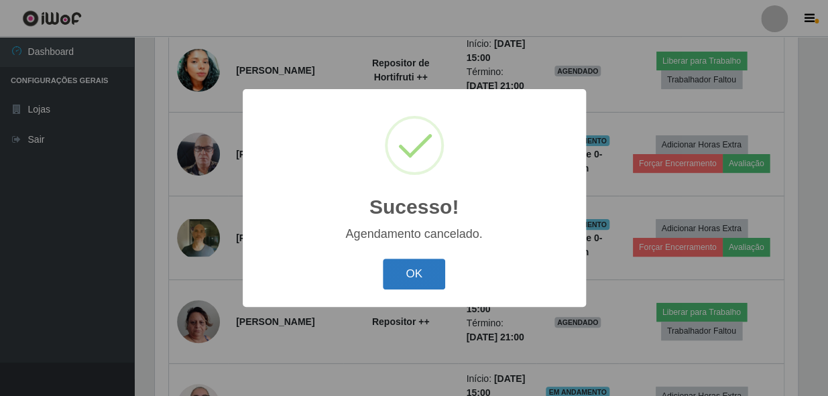
click at [412, 276] on button "OK" at bounding box center [414, 275] width 62 height 32
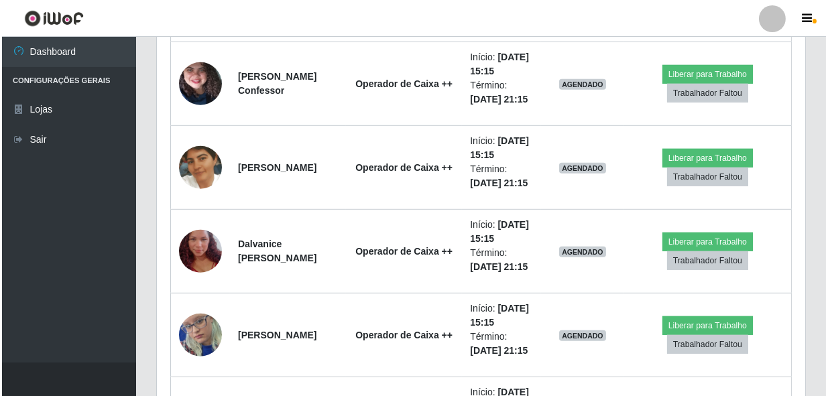
scroll to position [1656, 0]
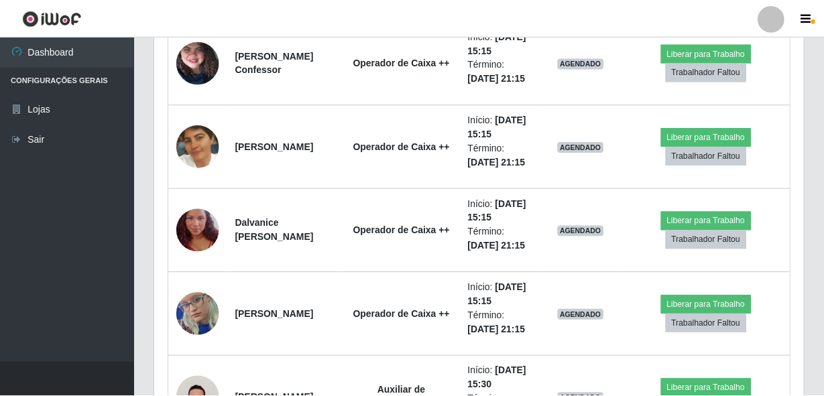
scroll to position [278, 642]
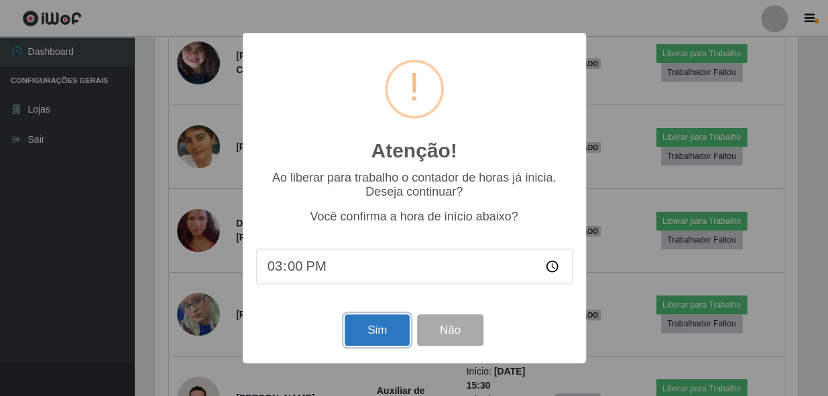
click at [353, 322] on button "Sim" at bounding box center [377, 331] width 65 height 32
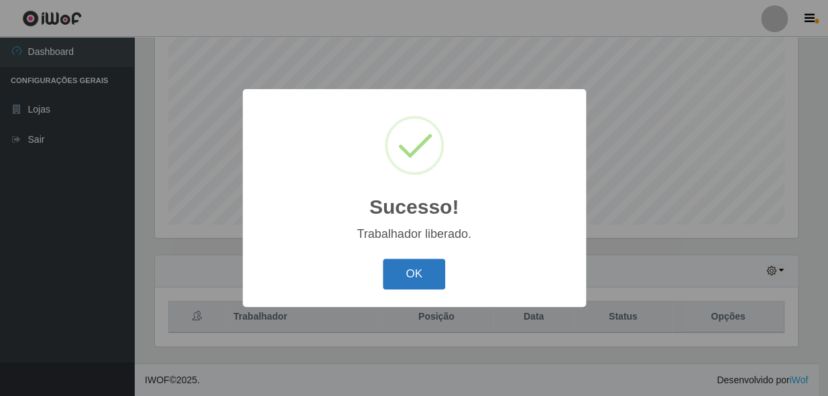
click at [426, 270] on button "OK" at bounding box center [414, 275] width 62 height 32
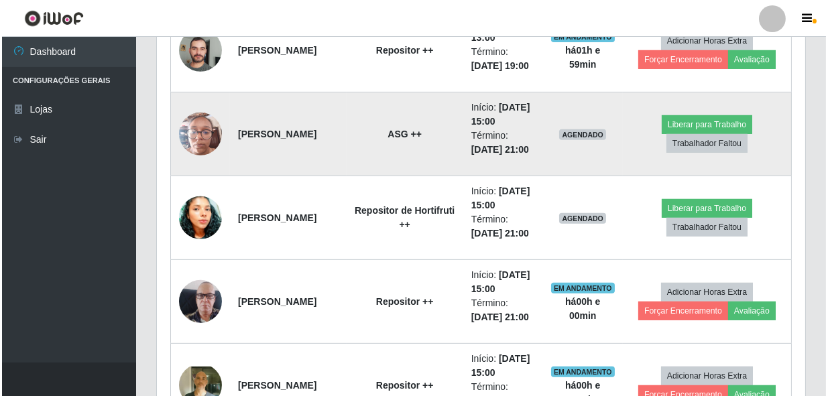
scroll to position [1108, 0]
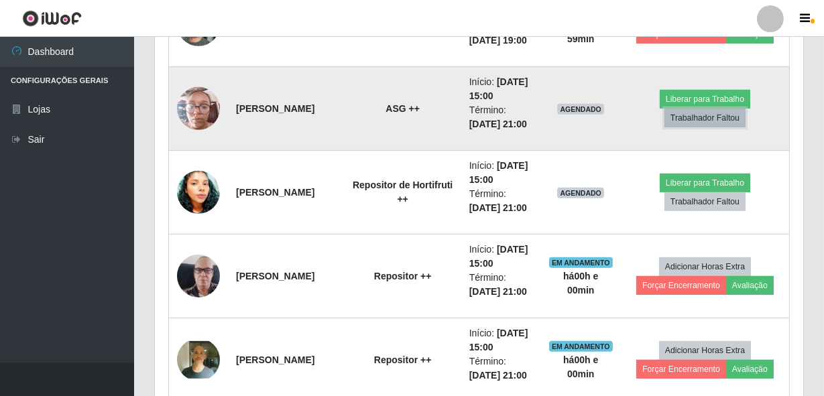
click at [709, 127] on button "Trabalhador Faltou" at bounding box center [705, 118] width 81 height 19
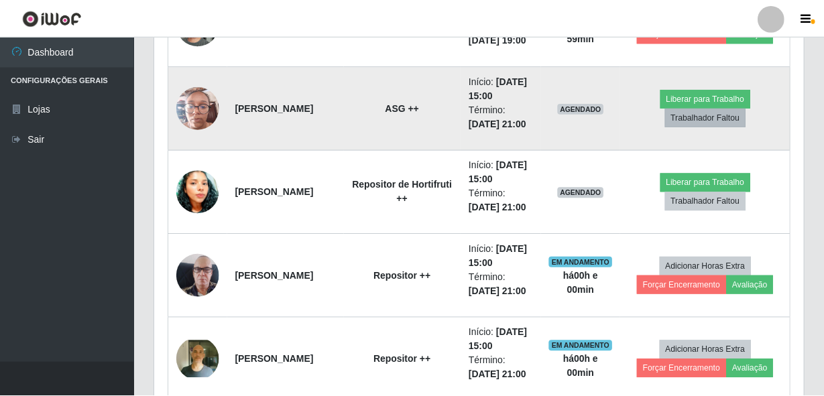
scroll to position [278, 642]
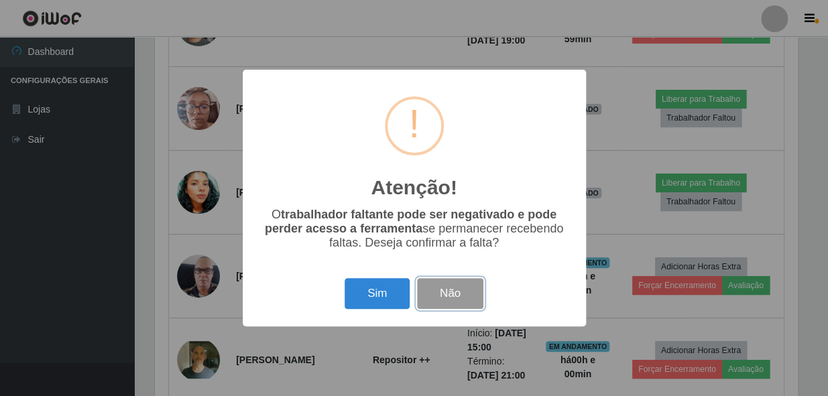
click at [464, 302] on button "Não" at bounding box center [450, 294] width 66 height 32
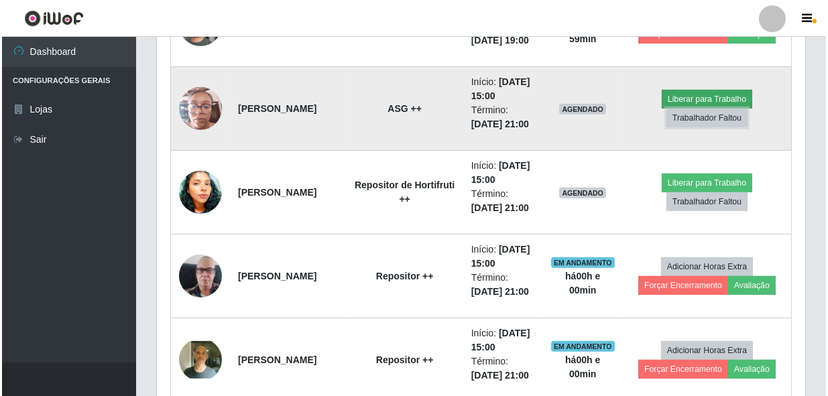
scroll to position [278, 649]
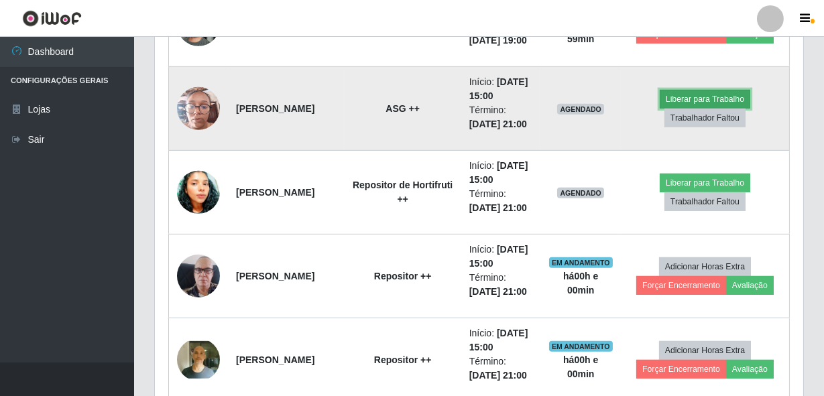
click at [724, 109] on button "Liberar para Trabalho" at bounding box center [705, 99] width 91 height 19
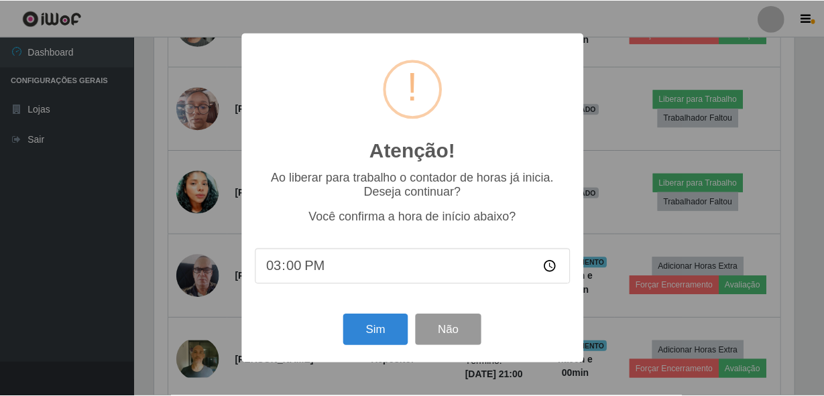
scroll to position [278, 642]
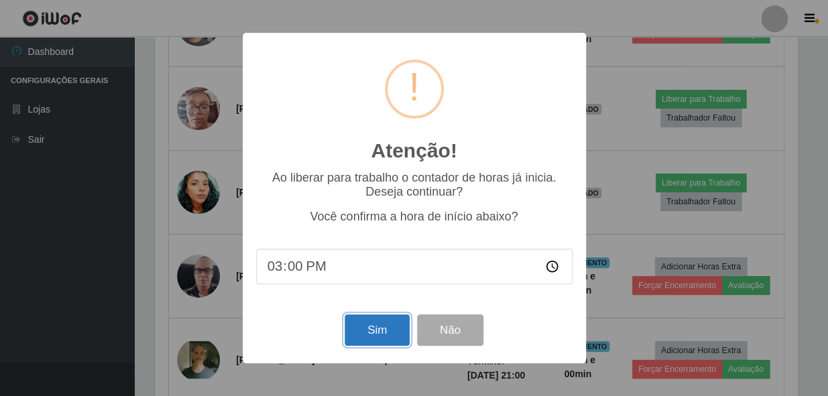
click at [363, 319] on button "Sim" at bounding box center [377, 331] width 65 height 32
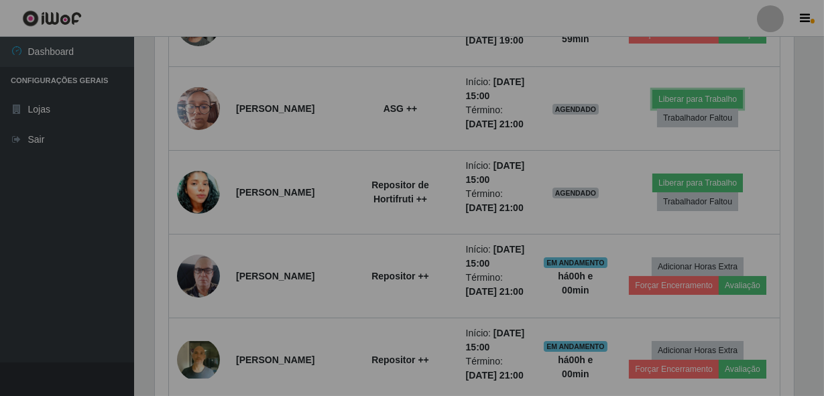
scroll to position [278, 649]
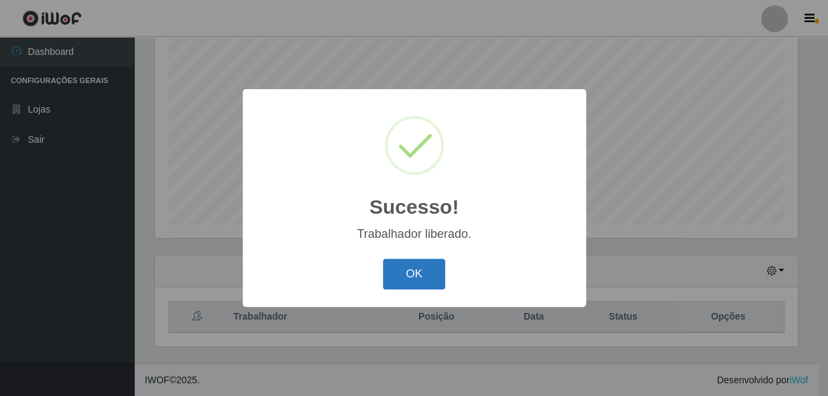
click at [418, 273] on button "OK" at bounding box center [414, 275] width 62 height 32
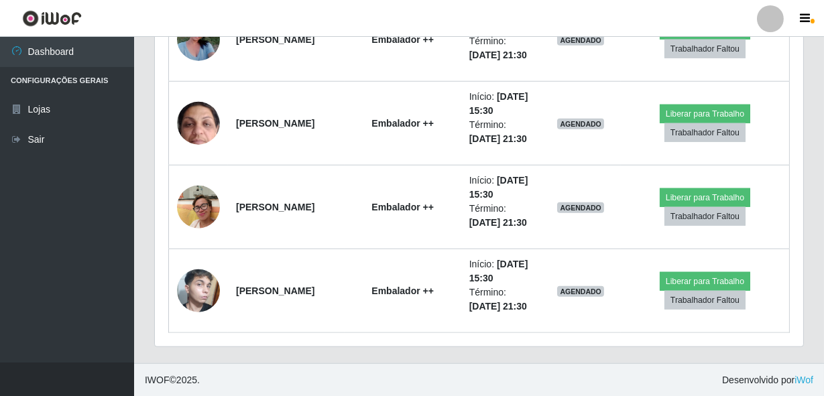
scroll to position [2327, 0]
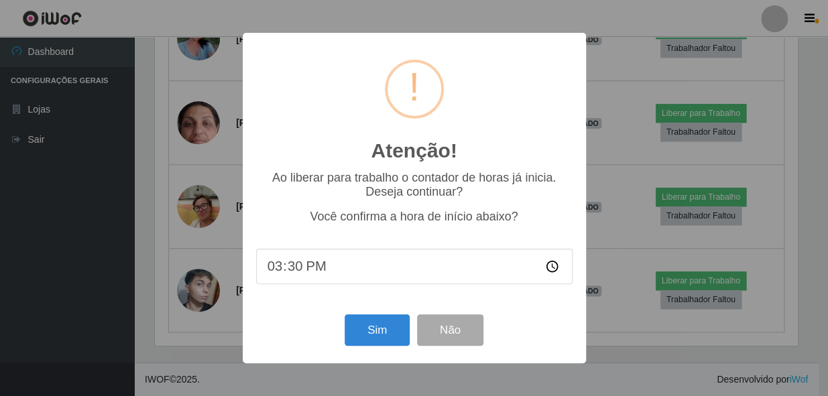
click at [203, 170] on div "Atenção! × Ao liberar para trabalho o contador de horas já inicia. Deseja conti…" at bounding box center [414, 198] width 828 height 396
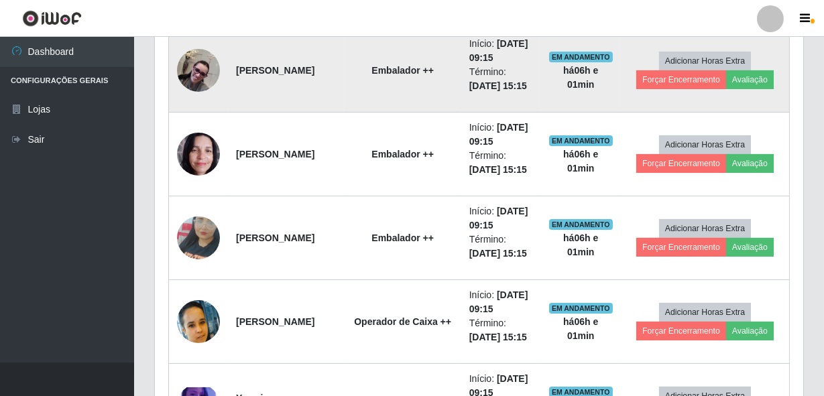
scroll to position [620, 0]
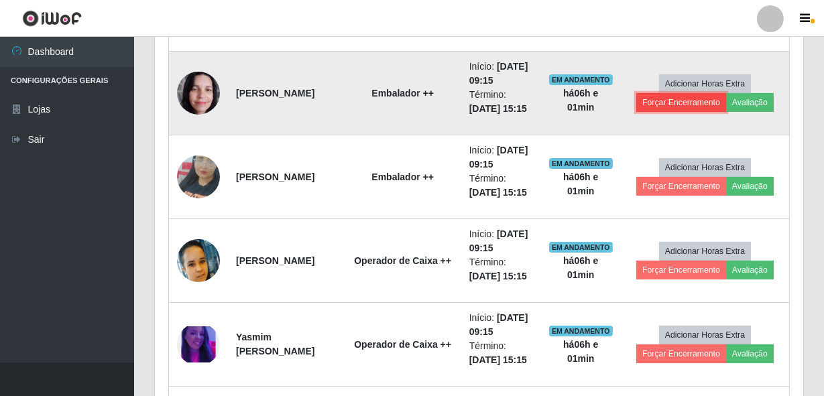
click at [683, 112] on button "Forçar Encerramento" at bounding box center [681, 102] width 90 height 19
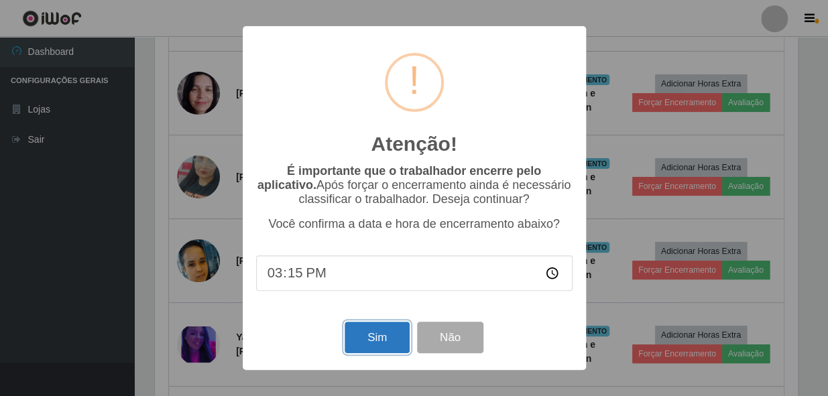
click at [360, 343] on button "Sim" at bounding box center [377, 338] width 65 height 32
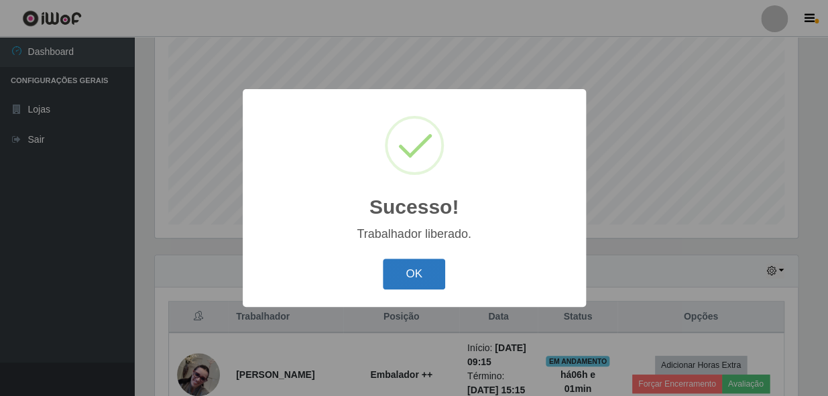
click at [408, 274] on button "OK" at bounding box center [414, 275] width 62 height 32
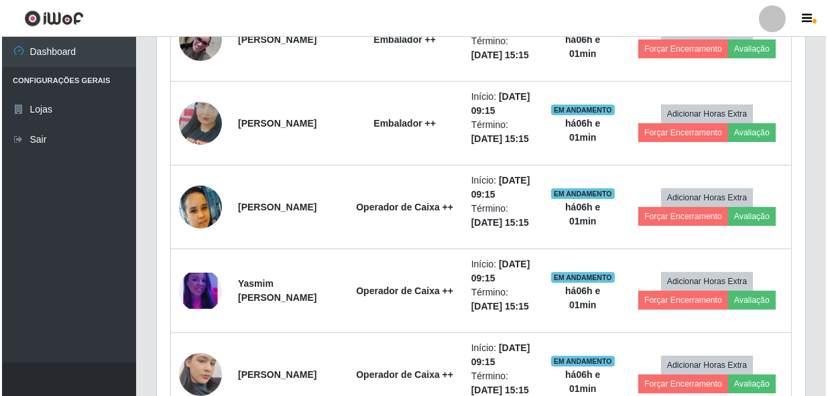
scroll to position [620, 0]
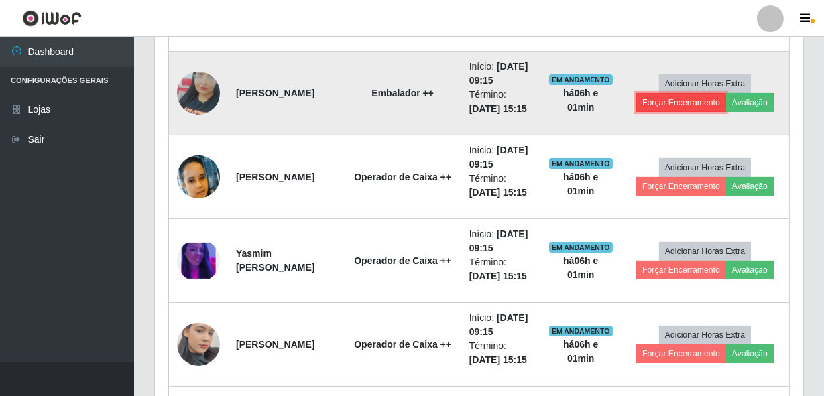
click at [691, 112] on button "Forçar Encerramento" at bounding box center [681, 102] width 90 height 19
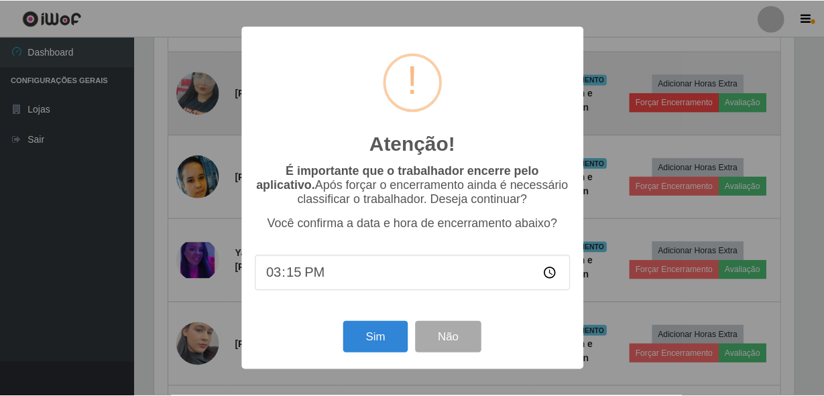
scroll to position [278, 642]
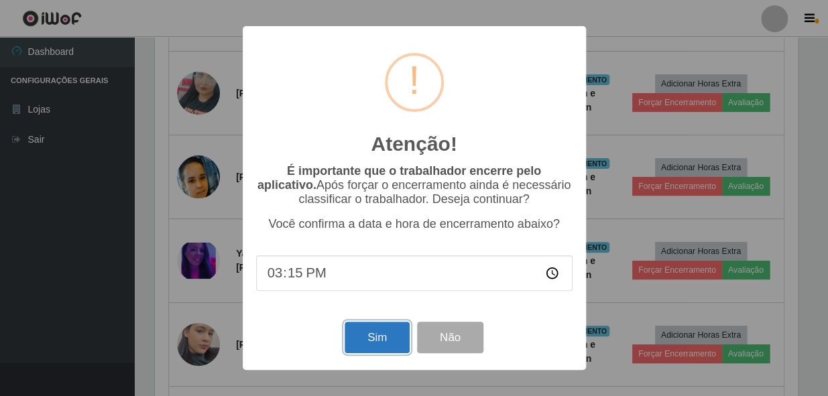
click at [363, 338] on button "Sim" at bounding box center [377, 338] width 65 height 32
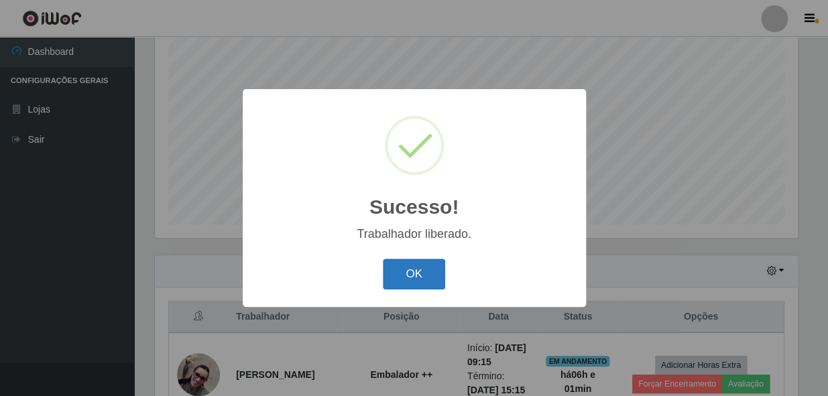
click at [402, 269] on button "OK" at bounding box center [414, 275] width 62 height 32
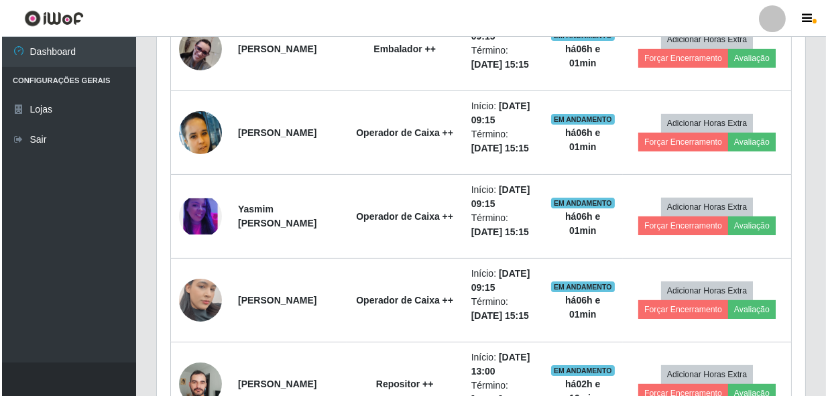
scroll to position [559, 0]
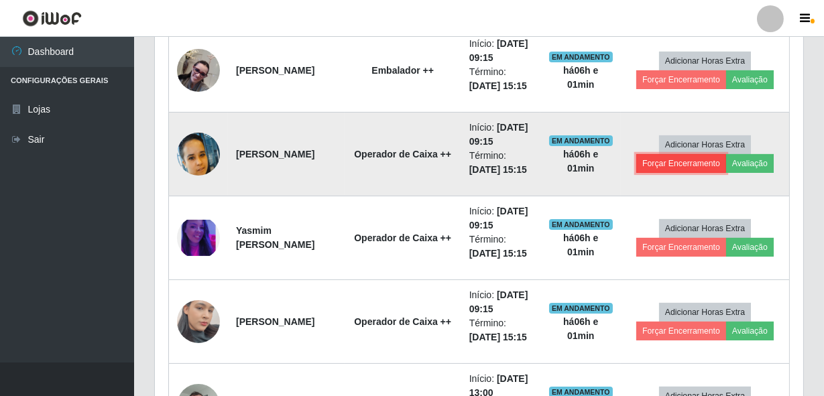
click at [665, 173] on button "Forçar Encerramento" at bounding box center [681, 163] width 90 height 19
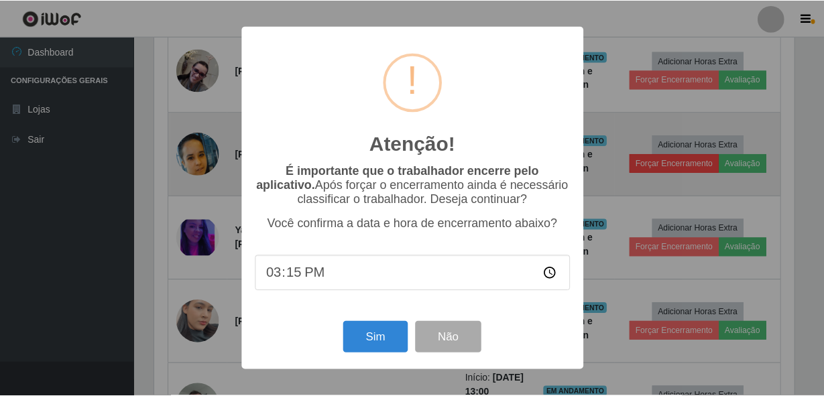
scroll to position [278, 642]
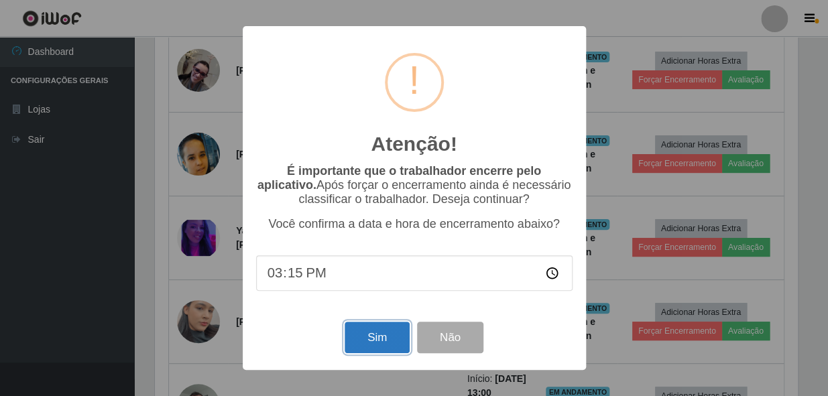
click at [382, 327] on button "Sim" at bounding box center [377, 338] width 65 height 32
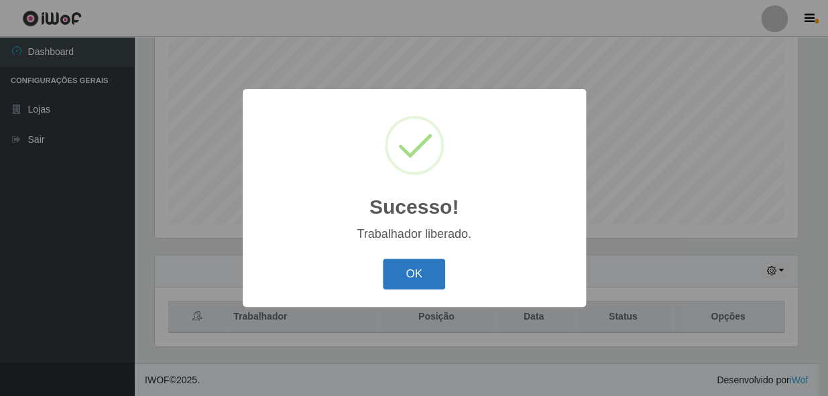
click at [408, 288] on button "OK" at bounding box center [414, 275] width 62 height 32
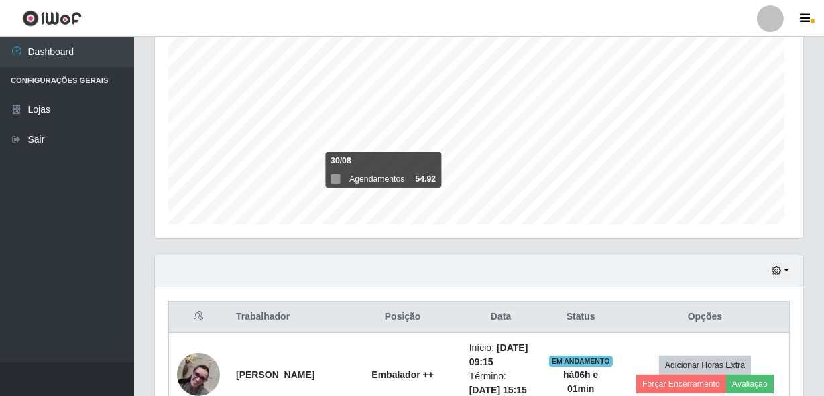
scroll to position [670365, 669995]
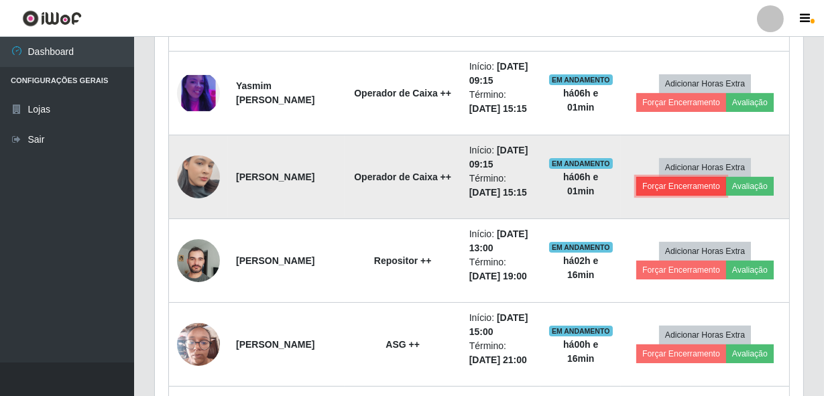
click at [683, 196] on button "Forçar Encerramento" at bounding box center [681, 186] width 90 height 19
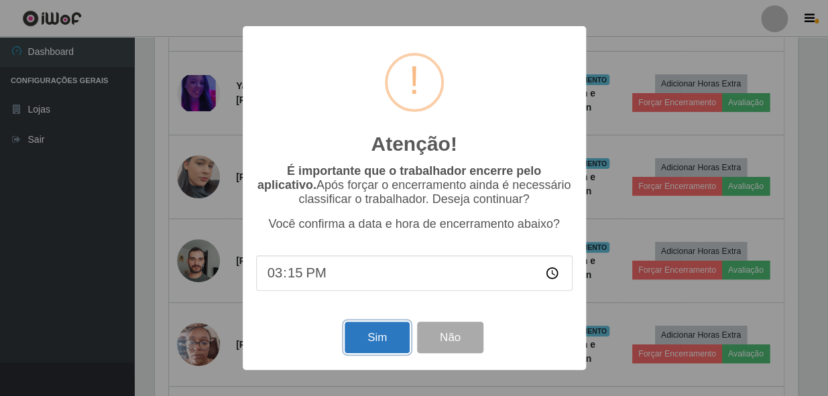
click at [384, 337] on button "Sim" at bounding box center [377, 338] width 65 height 32
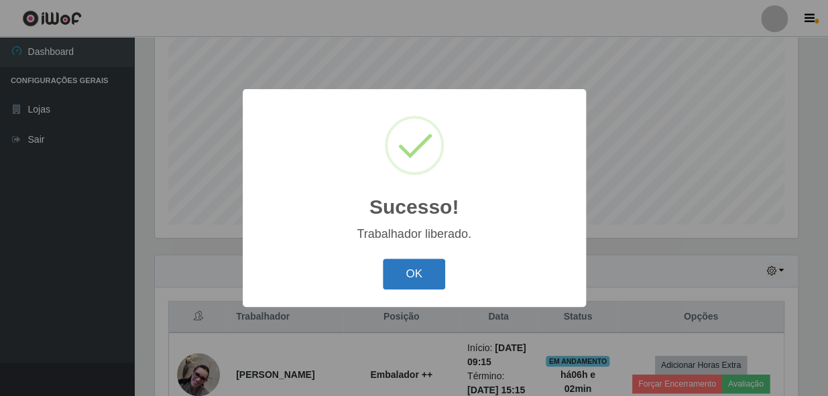
click at [418, 276] on button "OK" at bounding box center [414, 275] width 62 height 32
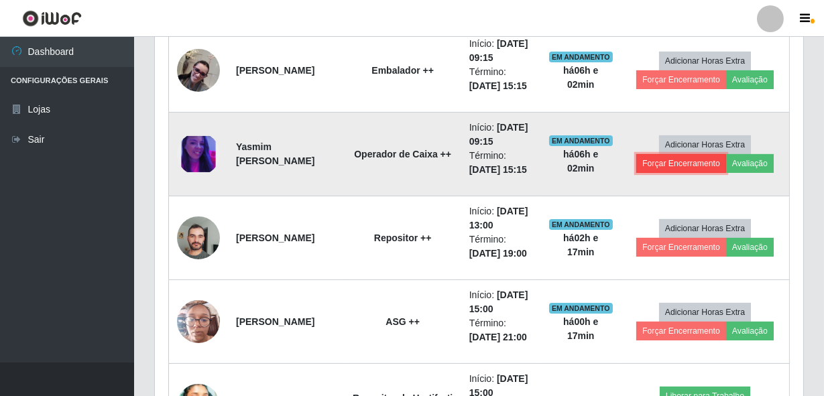
click at [681, 173] on button "Forçar Encerramento" at bounding box center [681, 163] width 90 height 19
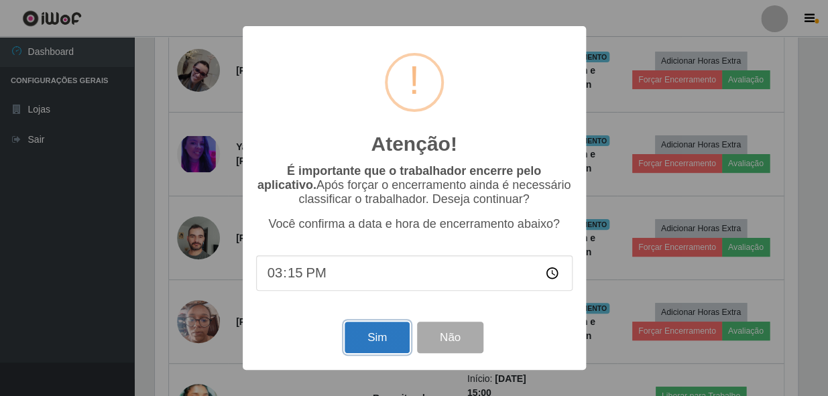
click at [370, 340] on button "Sim" at bounding box center [377, 338] width 65 height 32
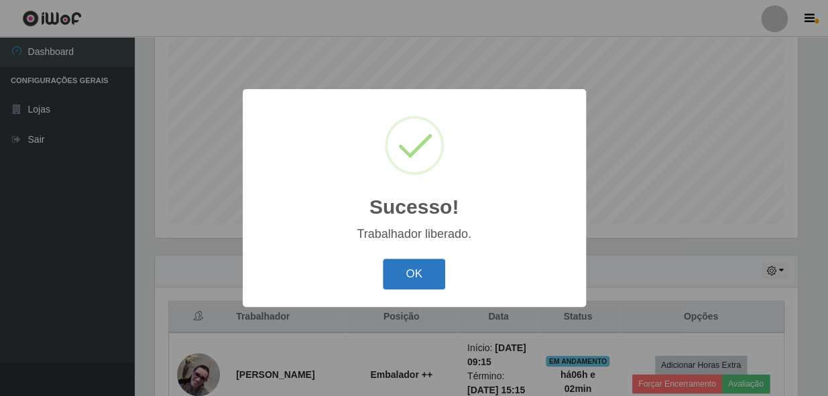
click at [401, 274] on button "OK" at bounding box center [414, 275] width 62 height 32
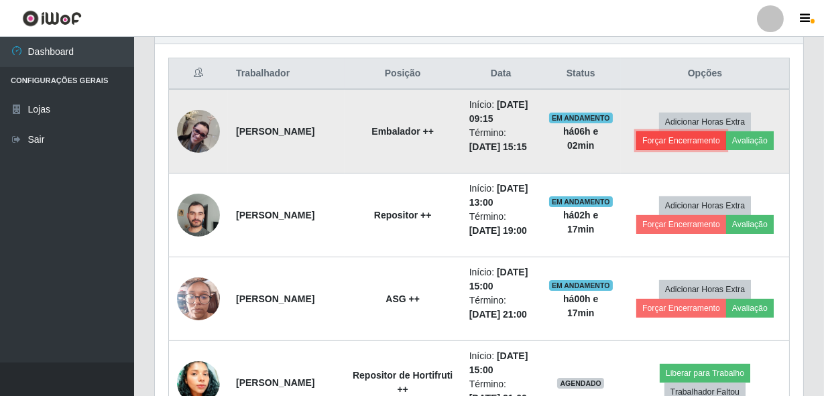
click at [659, 150] on button "Forçar Encerramento" at bounding box center [681, 140] width 90 height 19
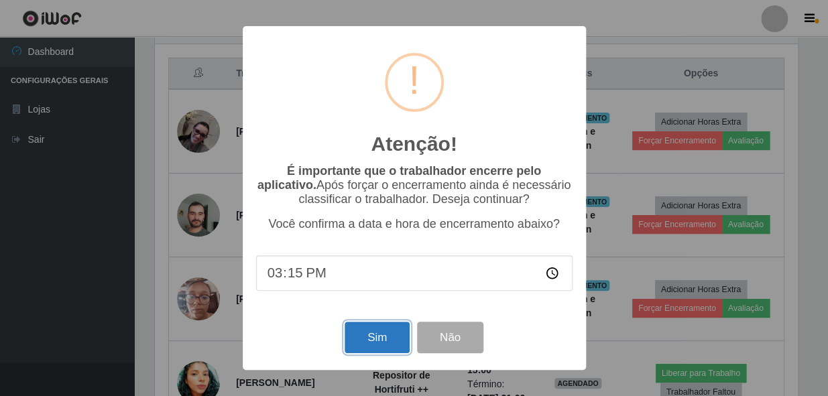
click at [363, 339] on button "Sim" at bounding box center [377, 338] width 65 height 32
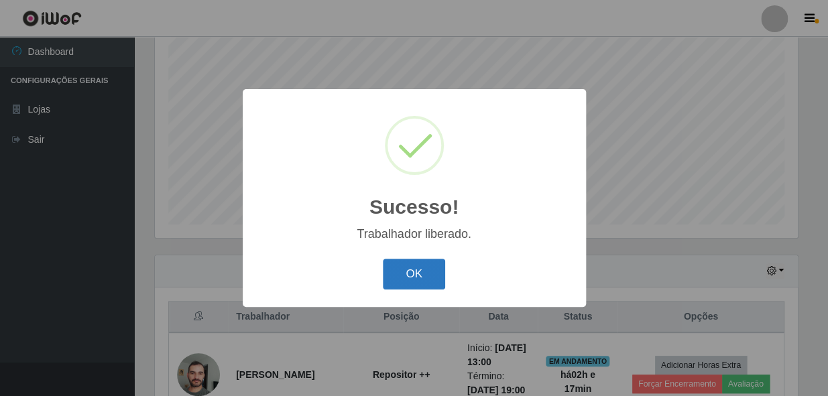
click at [426, 283] on button "OK" at bounding box center [414, 275] width 62 height 32
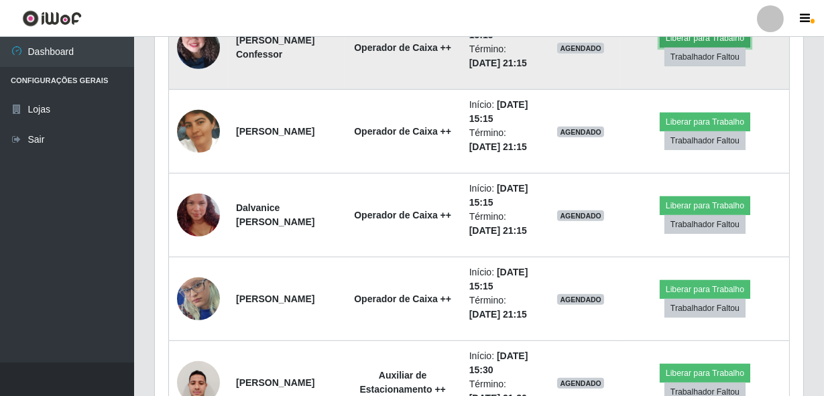
click at [699, 48] on button "Liberar para Trabalho" at bounding box center [705, 38] width 91 height 19
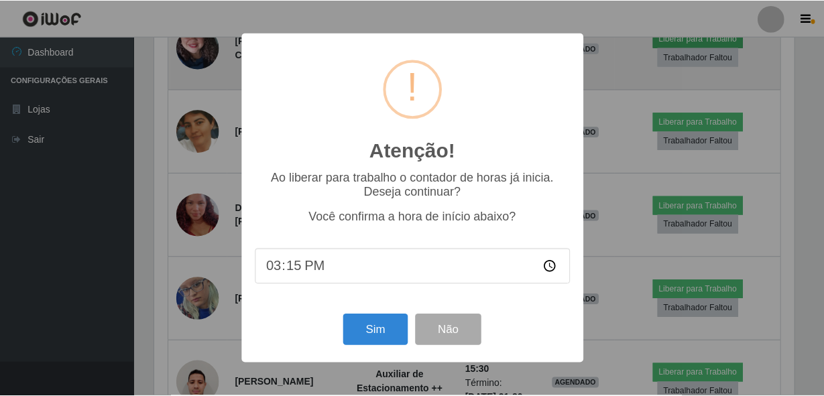
scroll to position [278, 642]
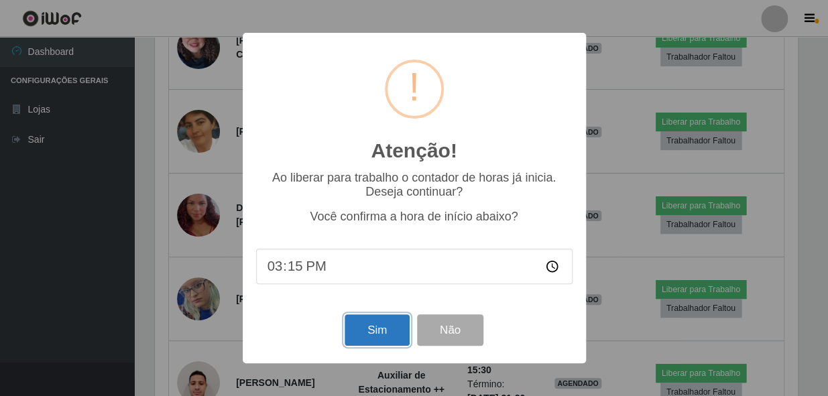
click at [361, 318] on button "Sim" at bounding box center [377, 331] width 65 height 32
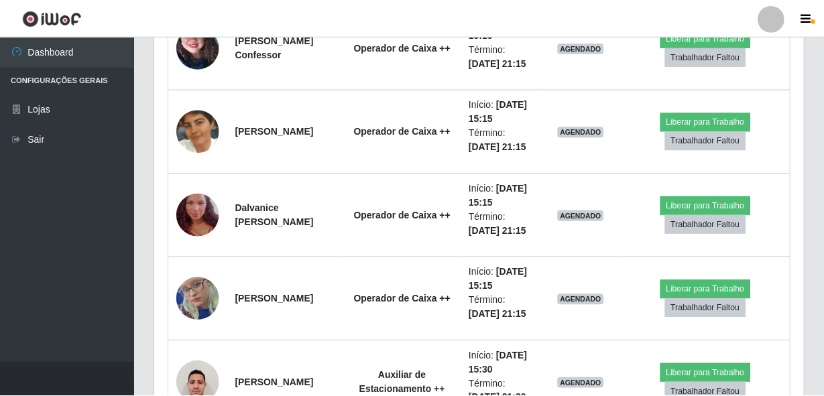
scroll to position [670365, 669995]
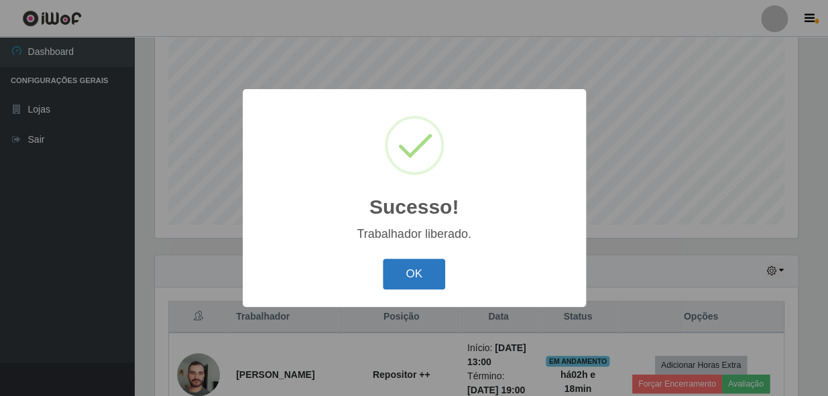
click at [408, 280] on button "OK" at bounding box center [414, 275] width 62 height 32
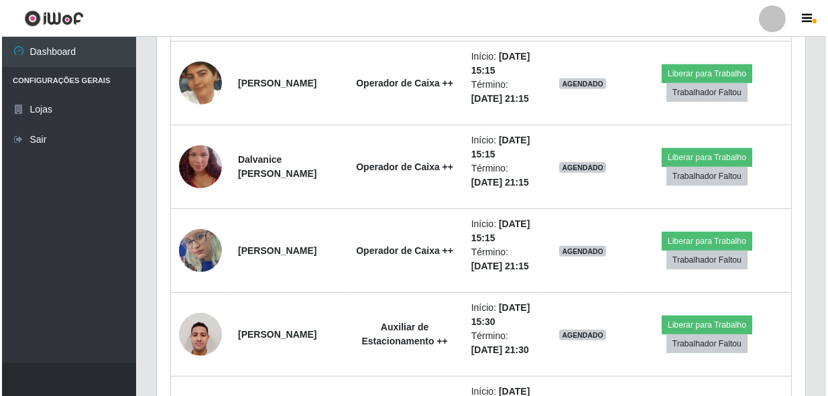
scroll to position [1352, 0]
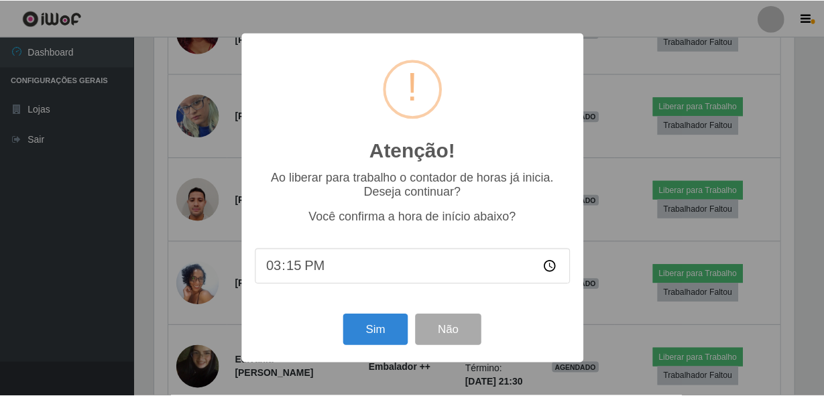
scroll to position [278, 642]
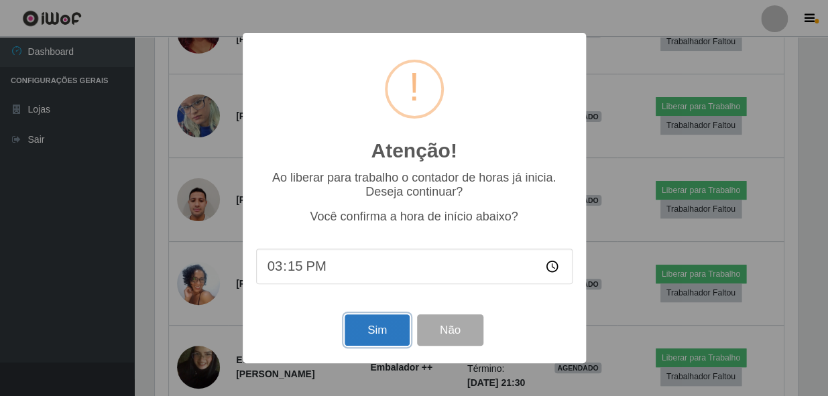
click at [390, 331] on button "Sim" at bounding box center [377, 331] width 65 height 32
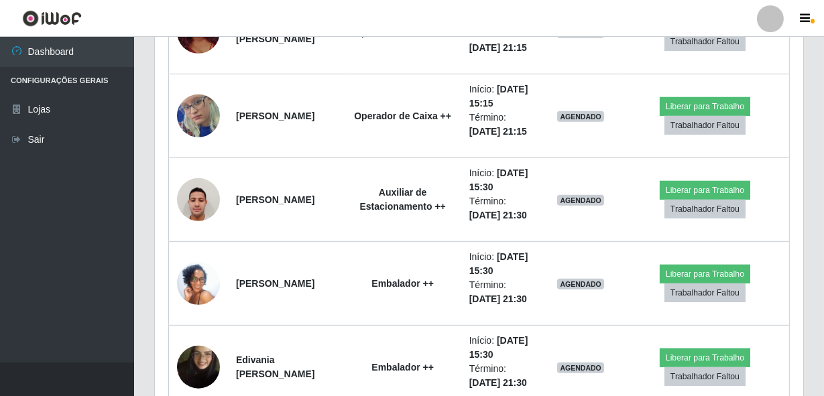
scroll to position [670365, 669995]
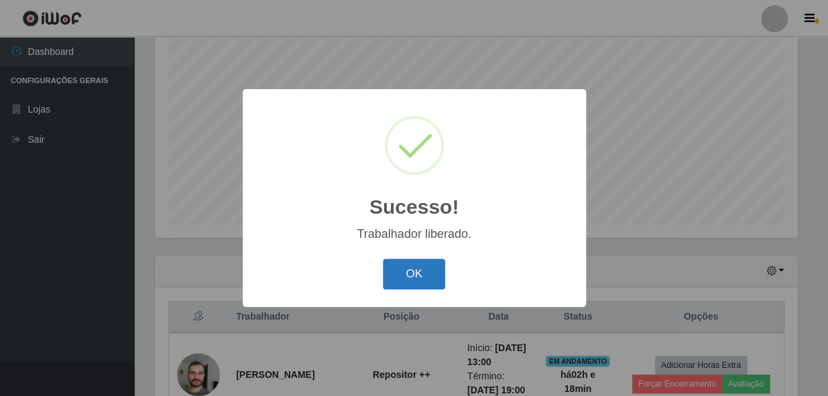
click at [414, 268] on button "OK" at bounding box center [414, 275] width 62 height 32
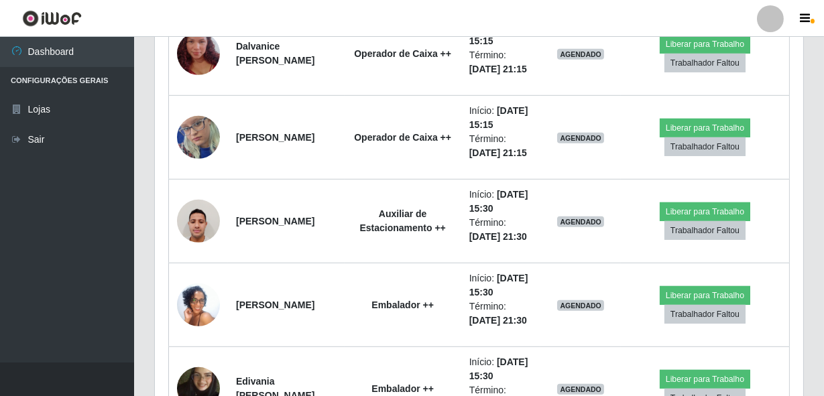
scroll to position [1352, 0]
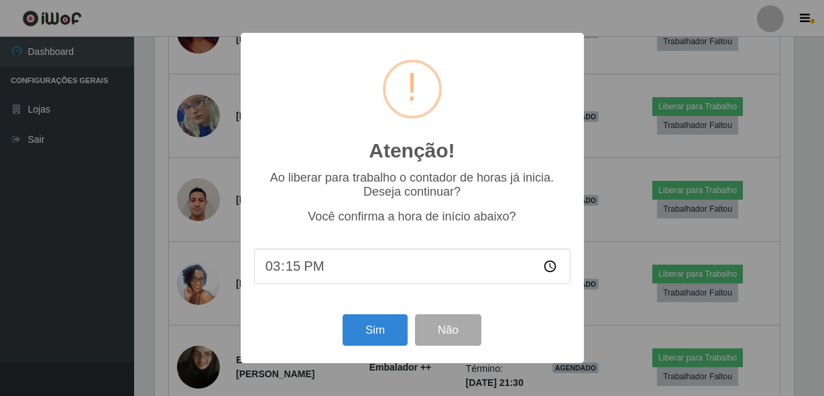
scroll to position [278, 642]
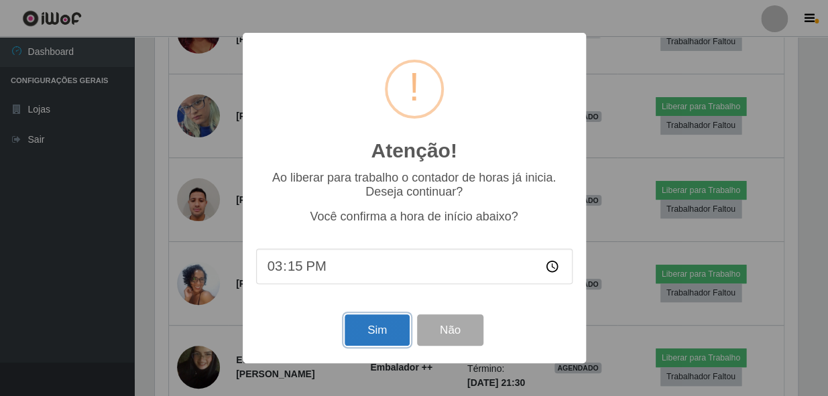
click at [361, 333] on button "Sim" at bounding box center [377, 331] width 65 height 32
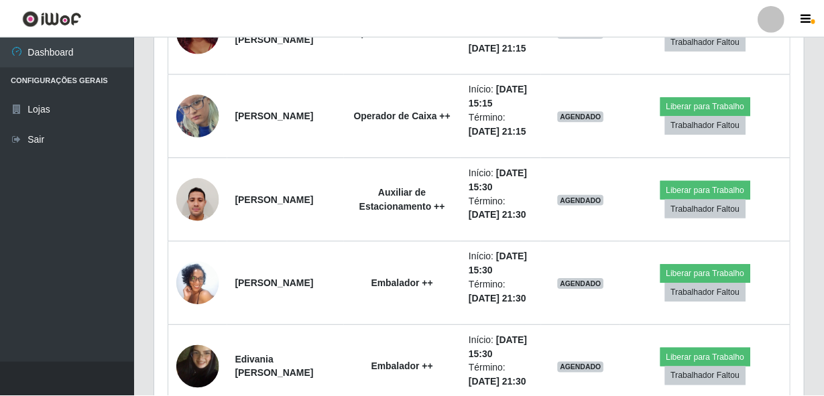
scroll to position [670365, 669995]
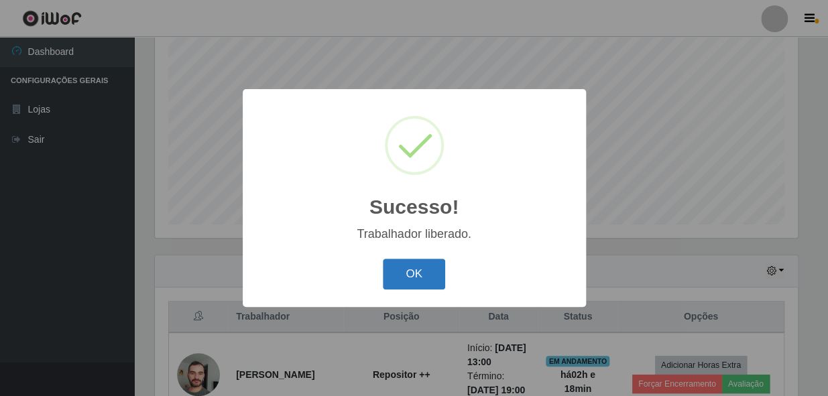
click at [408, 267] on button "OK" at bounding box center [414, 275] width 62 height 32
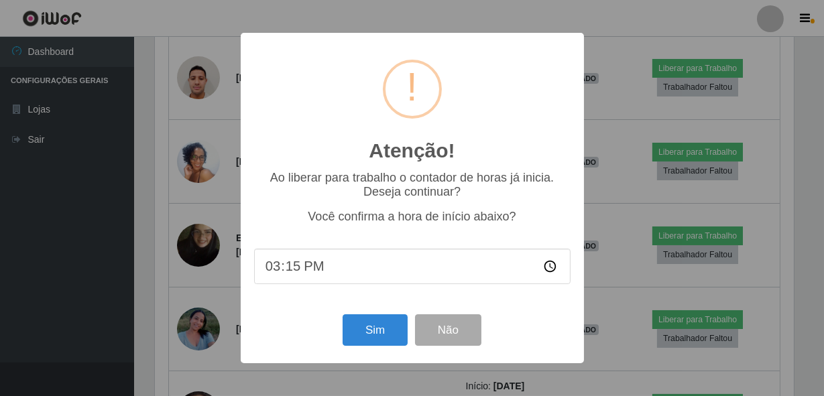
scroll to position [278, 642]
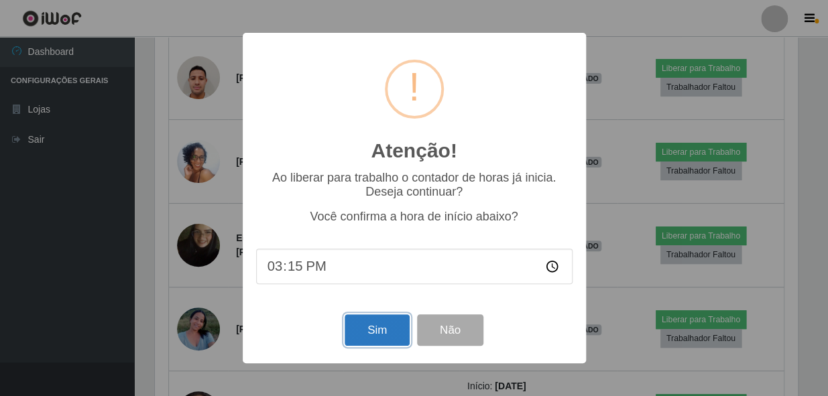
click at [382, 334] on button "Sim" at bounding box center [377, 331] width 65 height 32
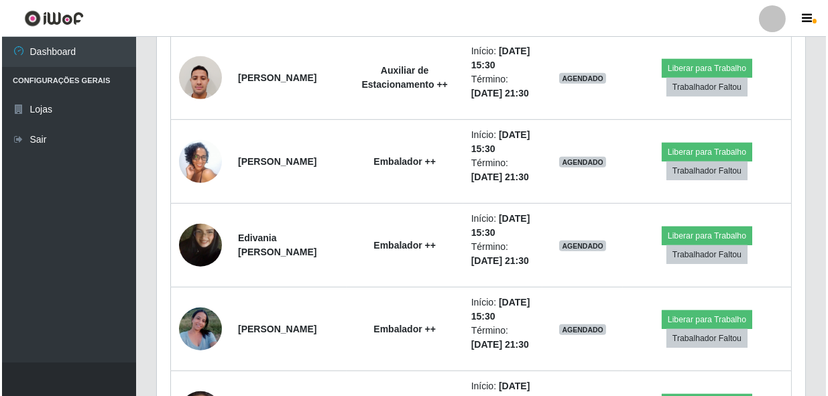
scroll to position [255, 0]
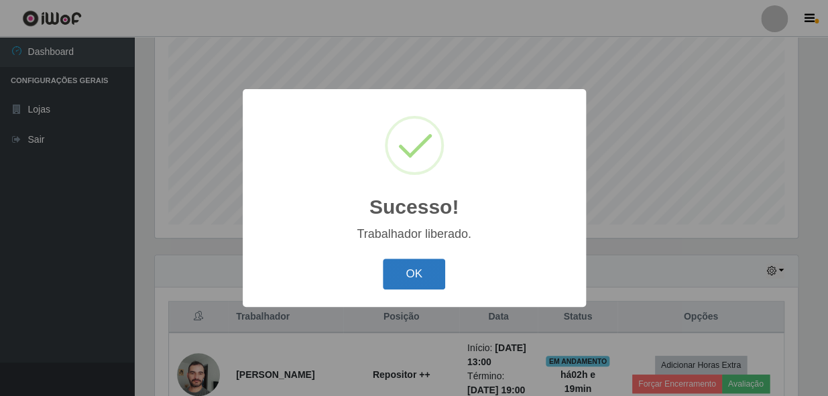
click at [429, 280] on button "OK" at bounding box center [414, 275] width 62 height 32
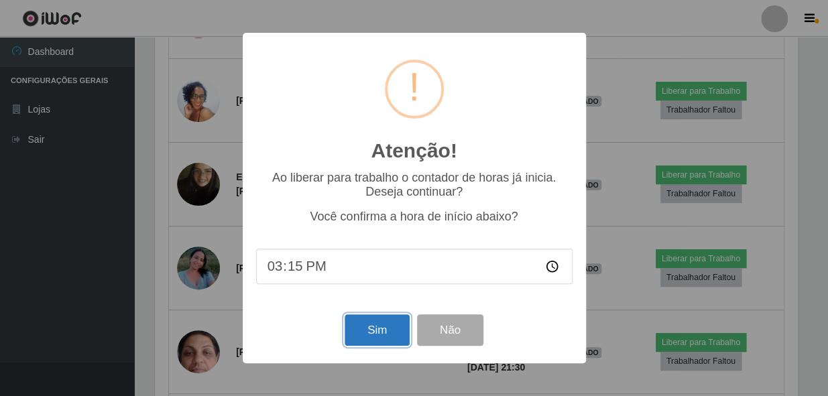
click at [380, 324] on button "Sim" at bounding box center [377, 331] width 65 height 32
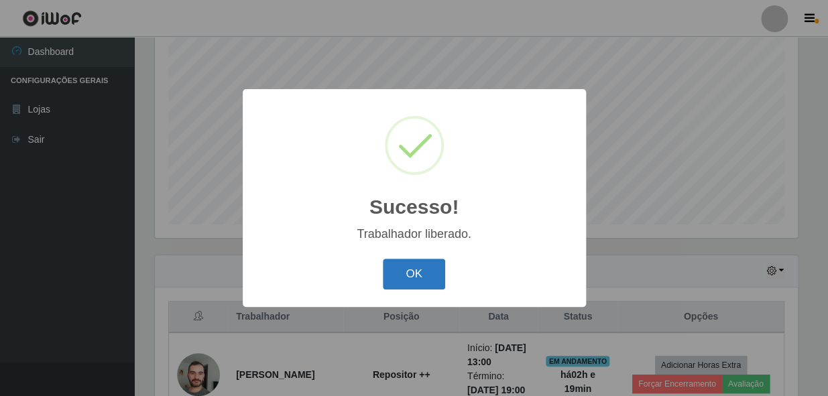
click at [414, 283] on button "OK" at bounding box center [414, 275] width 62 height 32
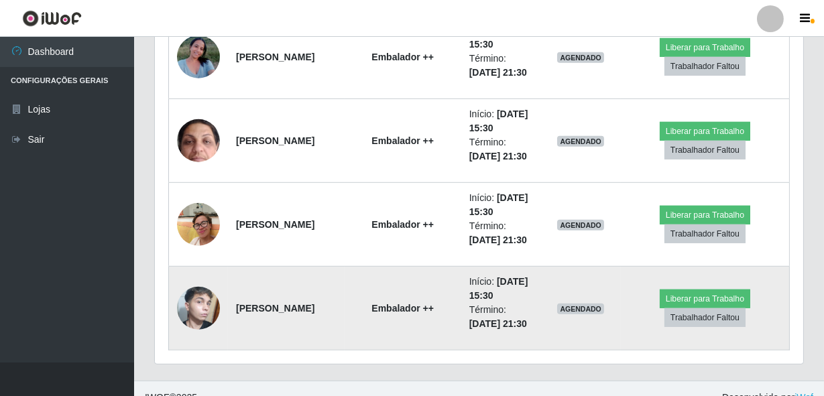
scroll to position [1721, 0]
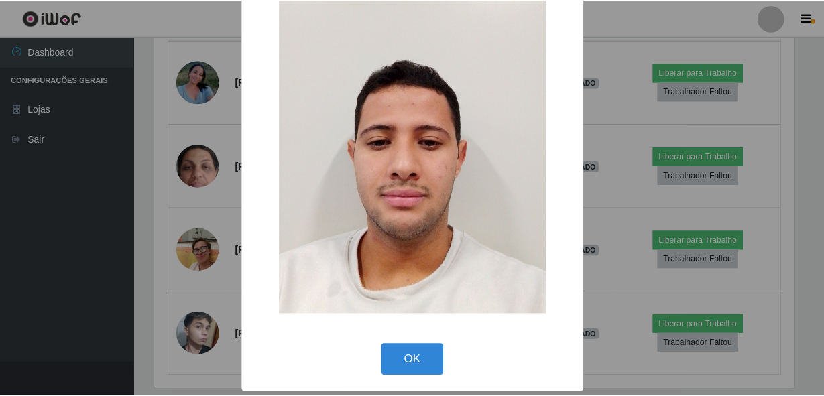
scroll to position [78, 0]
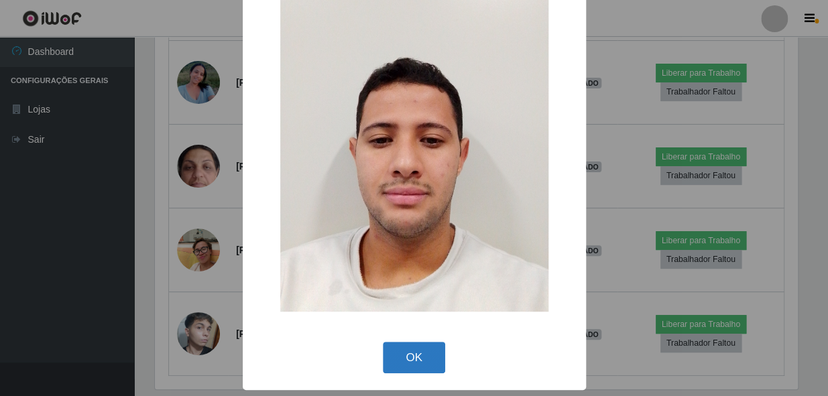
click at [417, 350] on button "OK" at bounding box center [414, 358] width 62 height 32
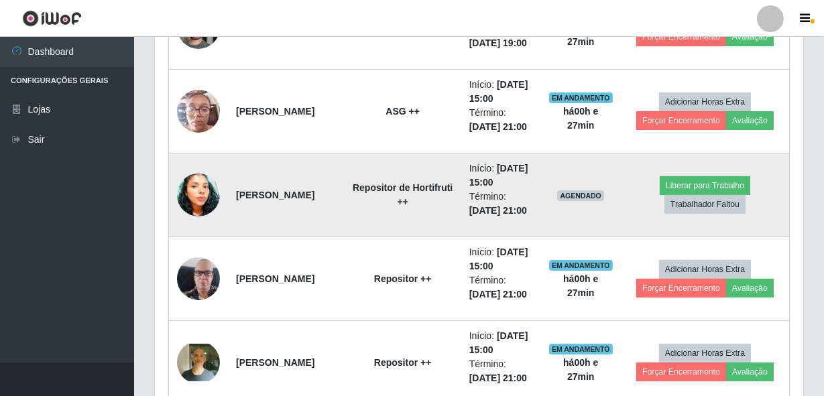
scroll to position [624, 0]
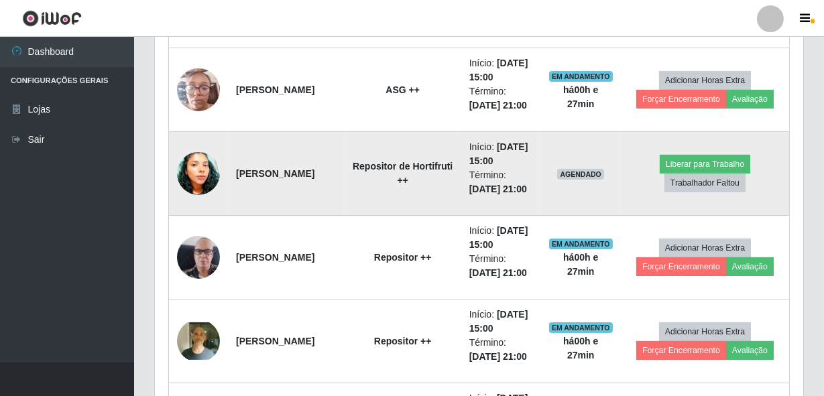
click at [190, 204] on img at bounding box center [198, 174] width 43 height 60
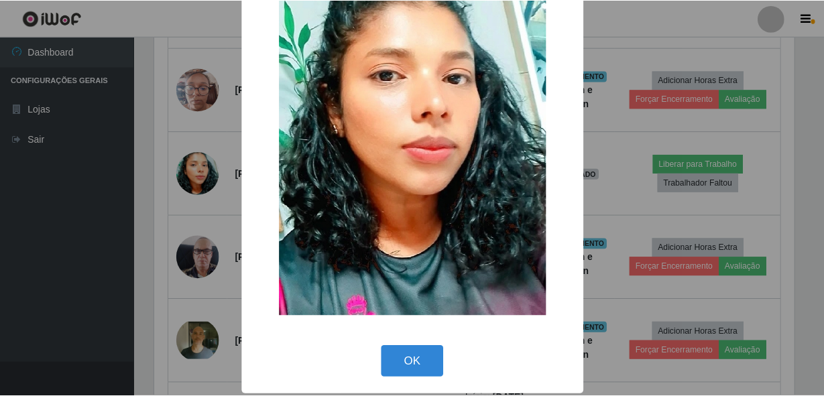
scroll to position [97, 0]
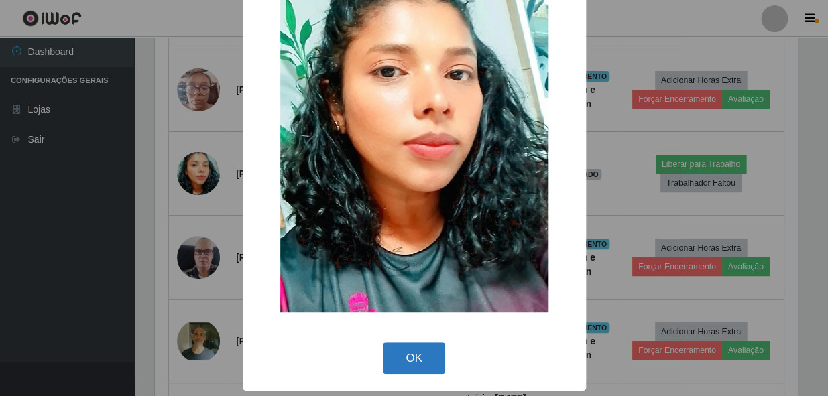
click at [426, 348] on button "OK" at bounding box center [414, 359] width 62 height 32
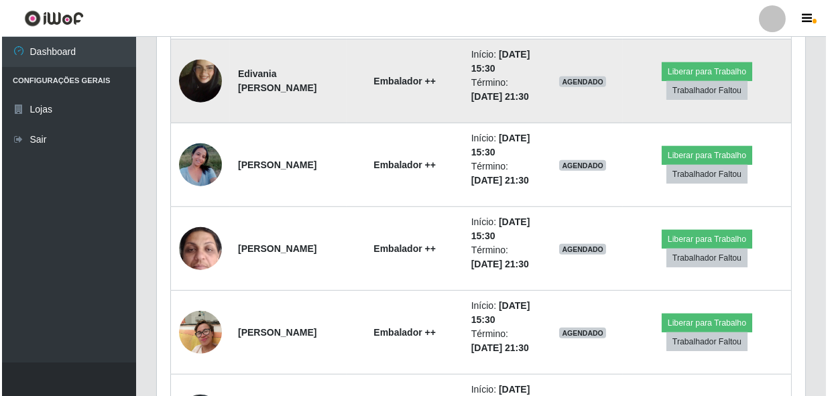
scroll to position [1660, 0]
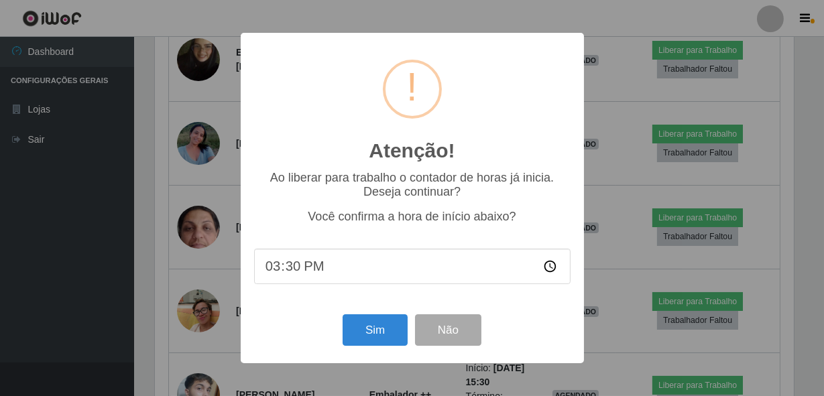
scroll to position [278, 642]
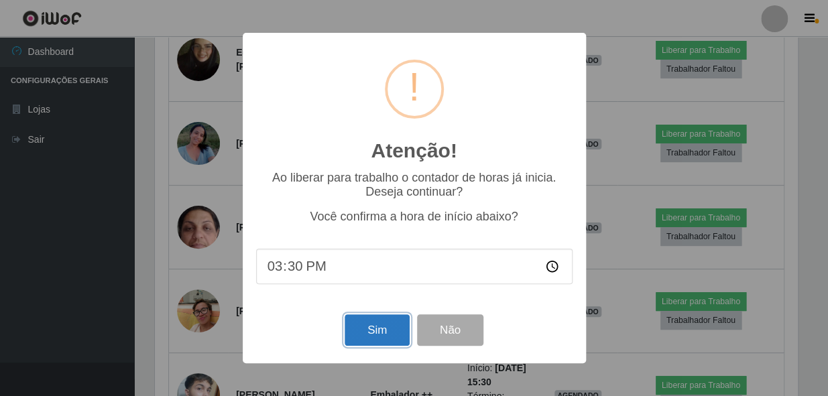
click at [372, 329] on button "Sim" at bounding box center [377, 331] width 65 height 32
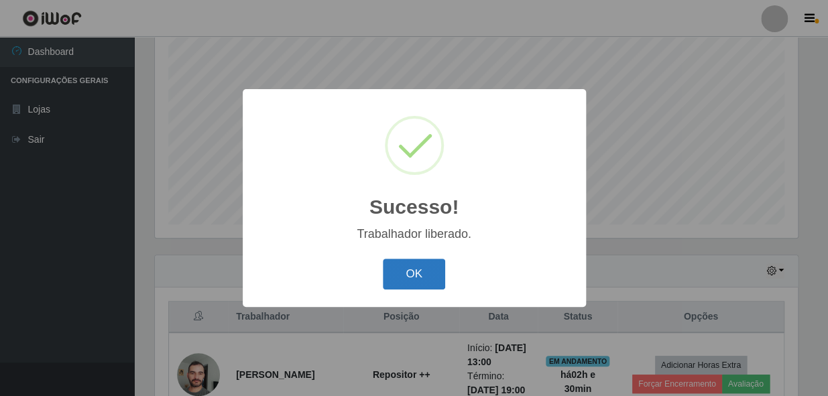
click at [396, 280] on button "OK" at bounding box center [414, 275] width 62 height 32
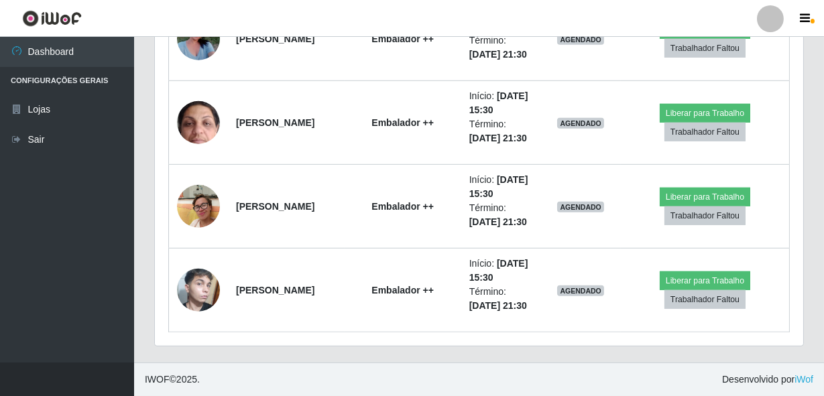
scroll to position [1840, 0]
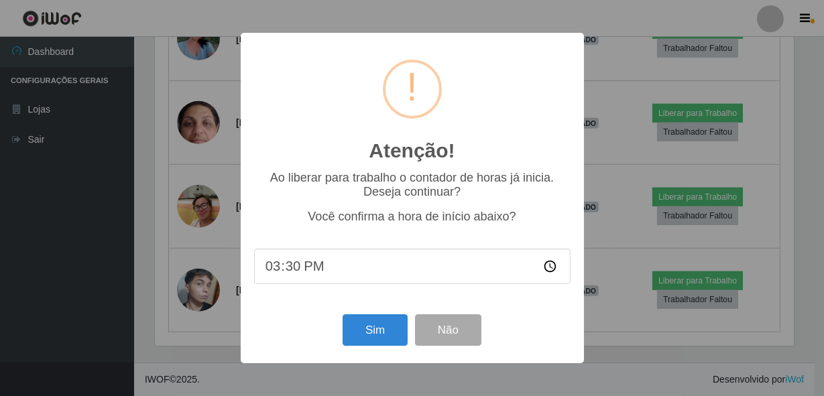
scroll to position [278, 642]
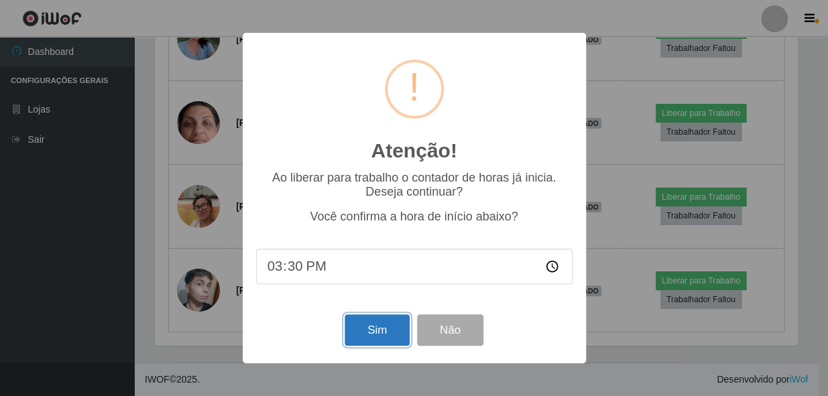
click at [376, 326] on button "Sim" at bounding box center [377, 331] width 65 height 32
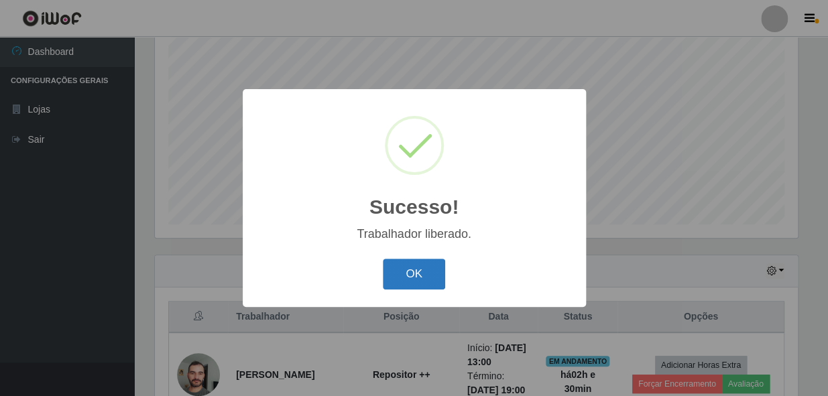
click at [405, 268] on button "OK" at bounding box center [414, 275] width 62 height 32
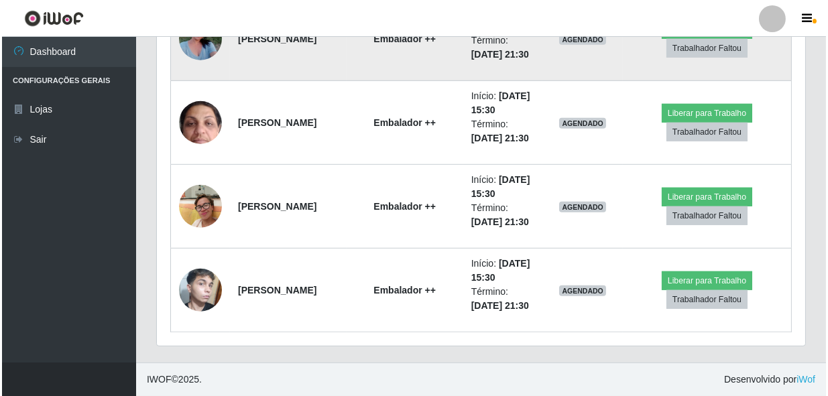
scroll to position [2084, 0]
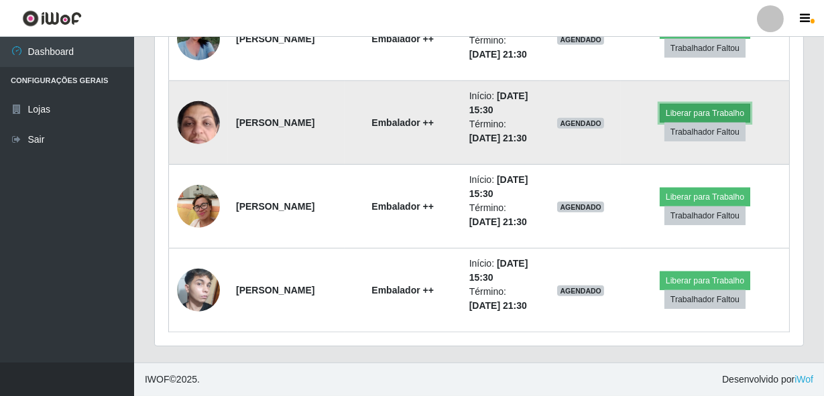
click at [717, 123] on button "Liberar para Trabalho" at bounding box center [705, 113] width 91 height 19
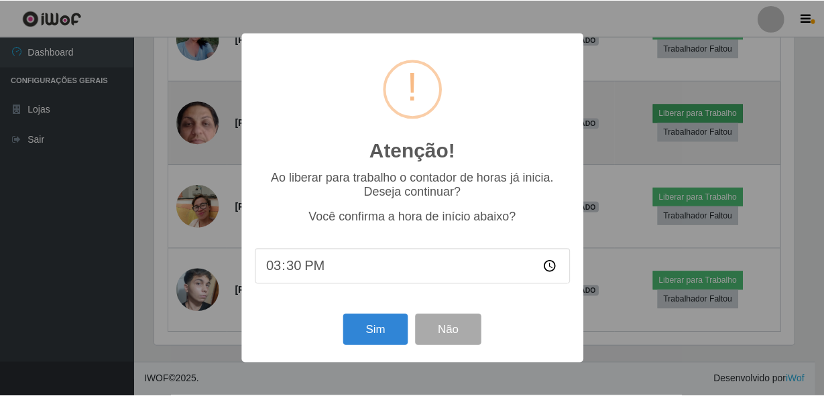
scroll to position [278, 642]
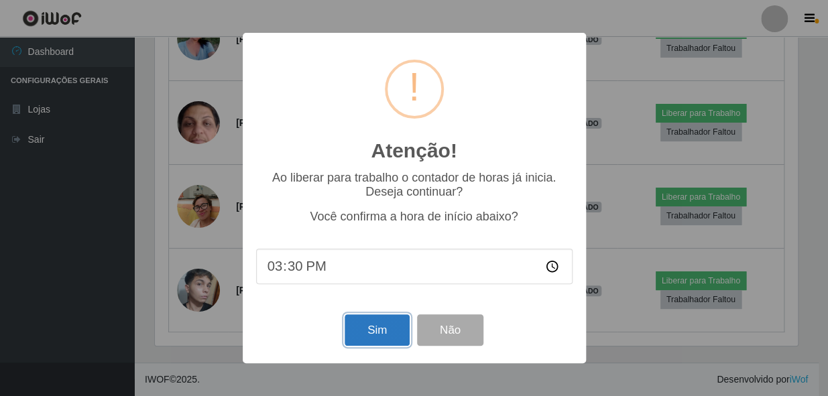
click at [386, 333] on button "Sim" at bounding box center [377, 331] width 65 height 32
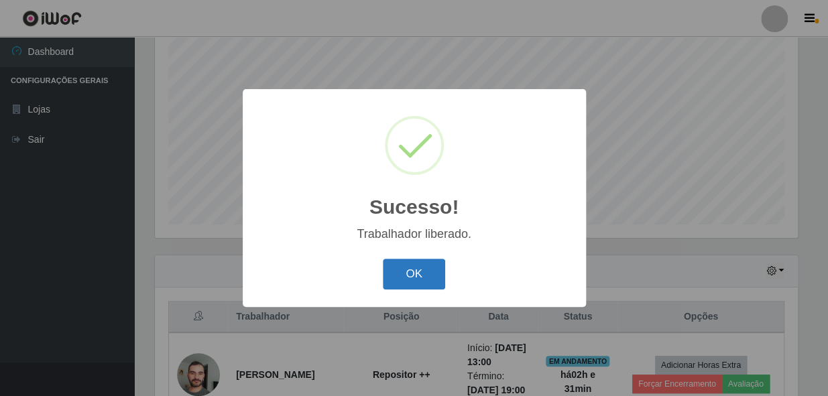
click at [412, 268] on button "OK" at bounding box center [414, 275] width 62 height 32
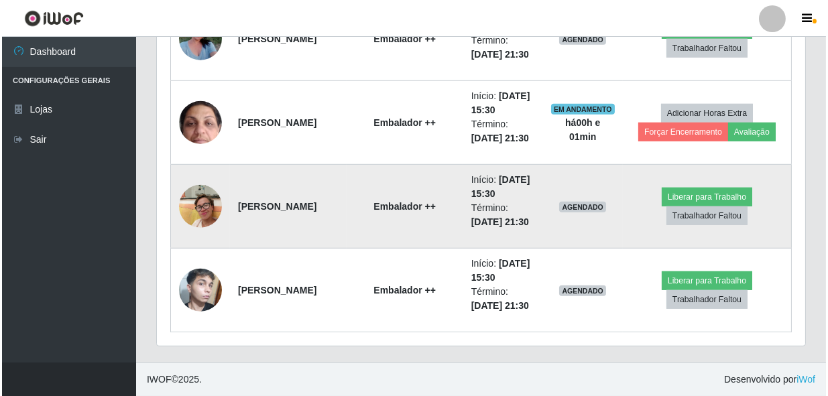
scroll to position [2267, 0]
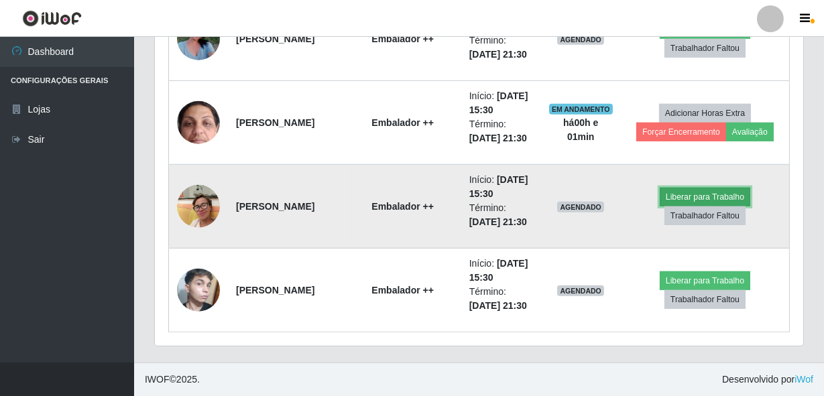
click at [710, 188] on button "Liberar para Trabalho" at bounding box center [705, 197] width 91 height 19
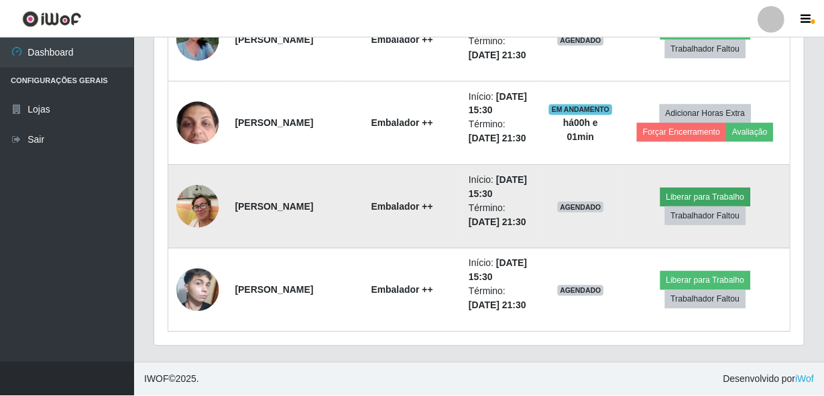
scroll to position [278, 642]
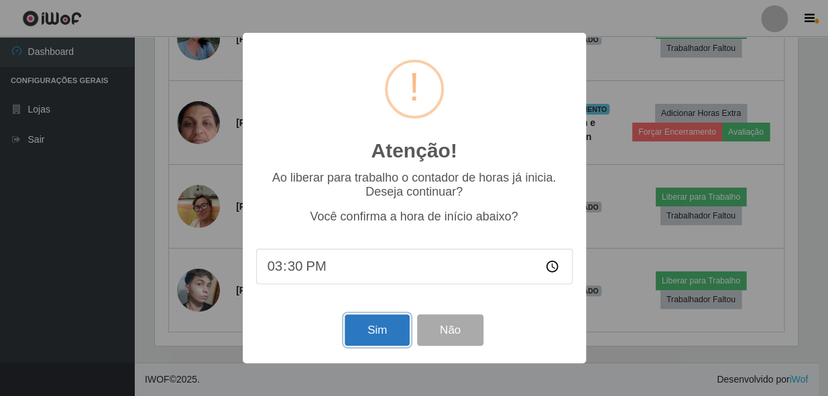
click at [382, 341] on button "Sim" at bounding box center [377, 331] width 65 height 32
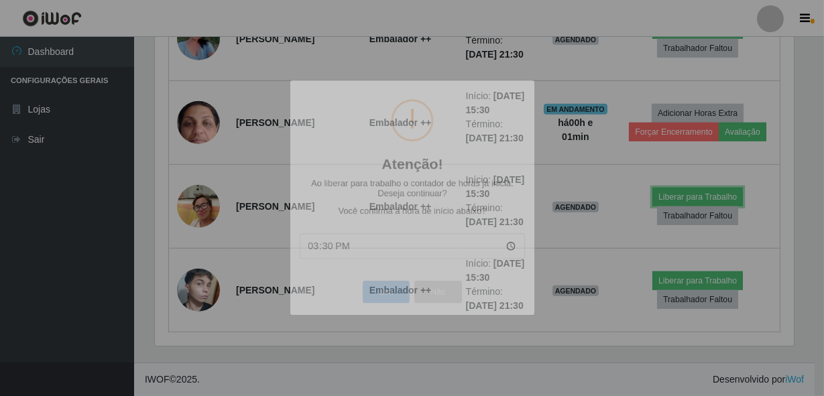
scroll to position [670365, 669995]
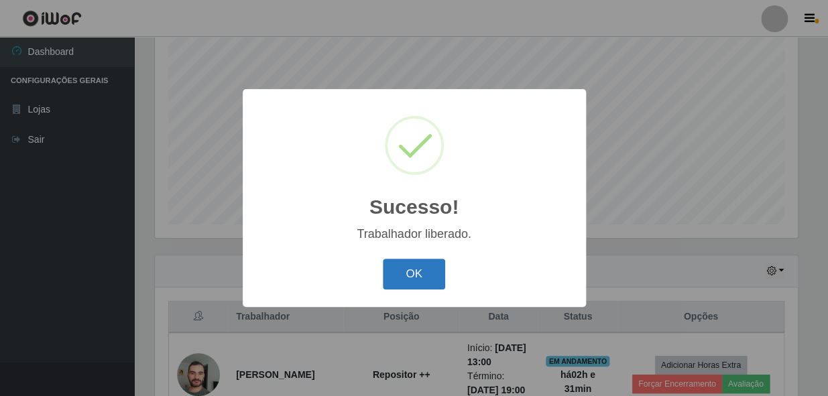
click at [440, 272] on button "OK" at bounding box center [414, 275] width 62 height 32
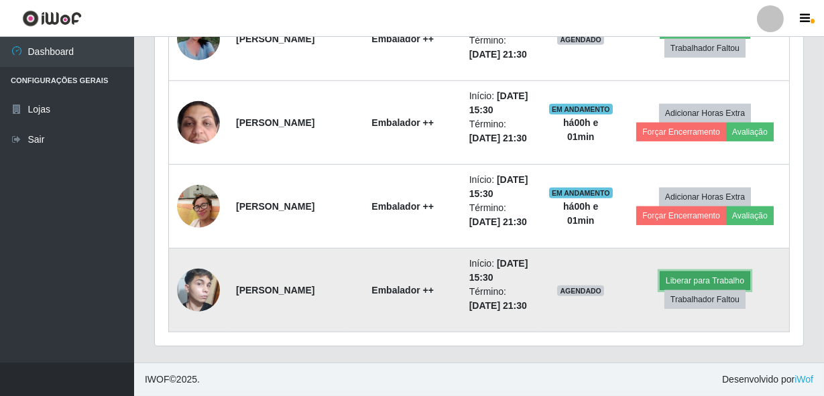
click at [724, 272] on button "Liberar para Trabalho" at bounding box center [705, 281] width 91 height 19
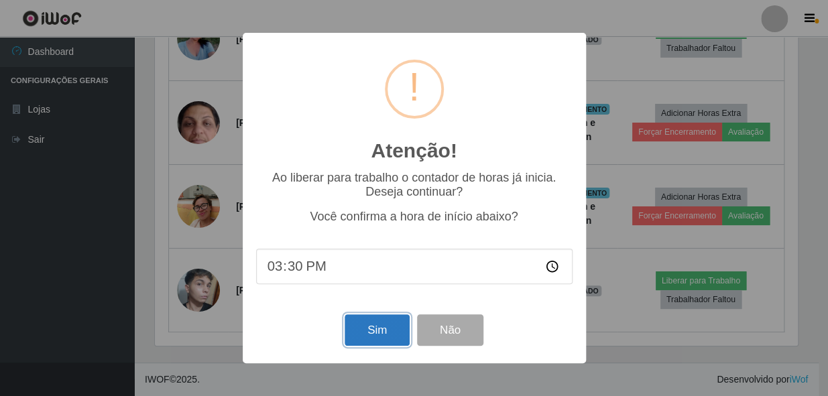
click at [401, 329] on button "Sim" at bounding box center [377, 331] width 65 height 32
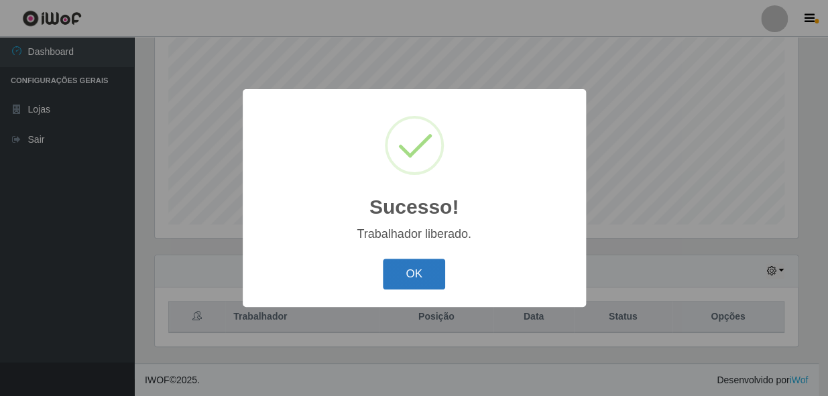
click at [413, 282] on button "OK" at bounding box center [414, 275] width 62 height 32
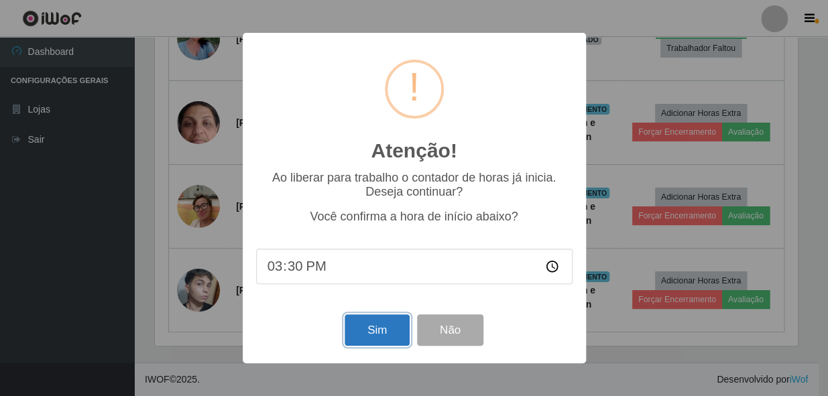
click at [367, 331] on button "Sim" at bounding box center [377, 331] width 65 height 32
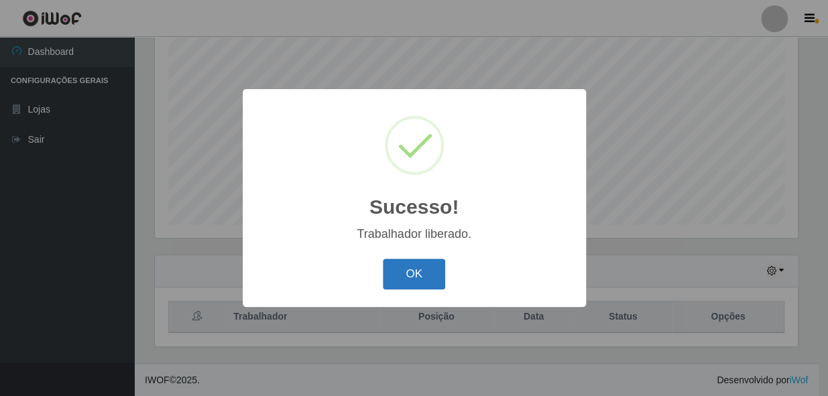
click at [398, 279] on button "OK" at bounding box center [414, 275] width 62 height 32
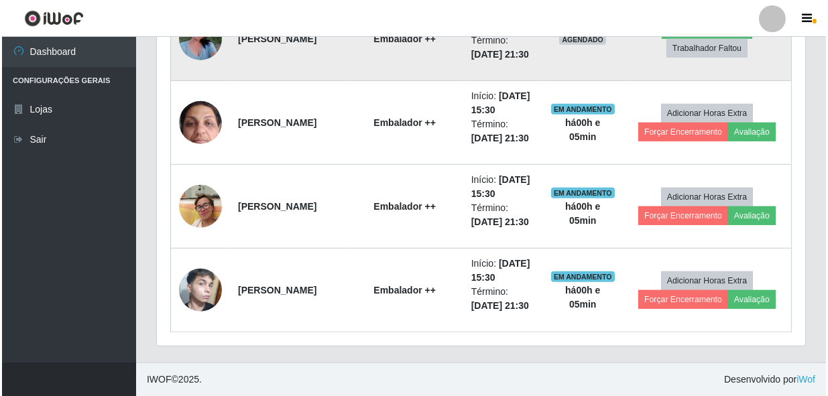
scroll to position [1904, 0]
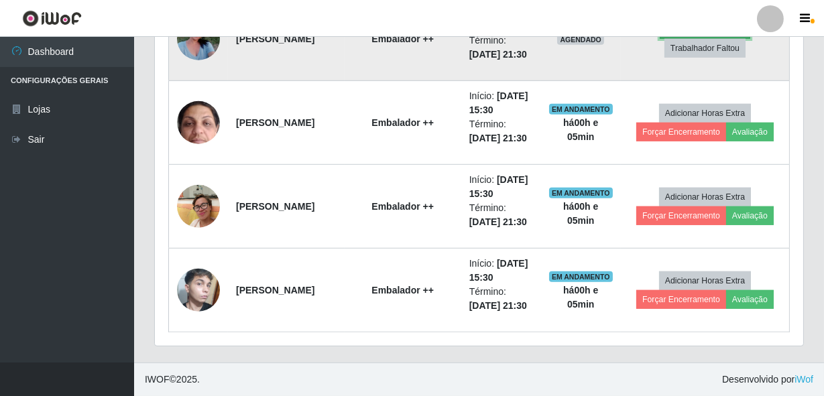
click at [714, 39] on button "Liberar para Trabalho" at bounding box center [705, 29] width 91 height 19
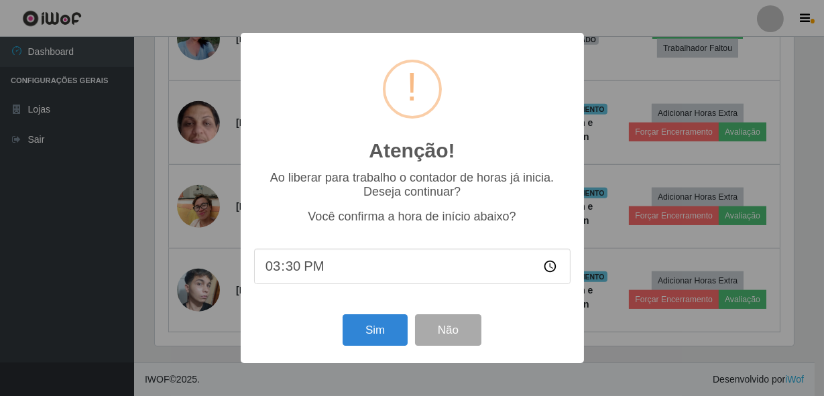
scroll to position [278, 642]
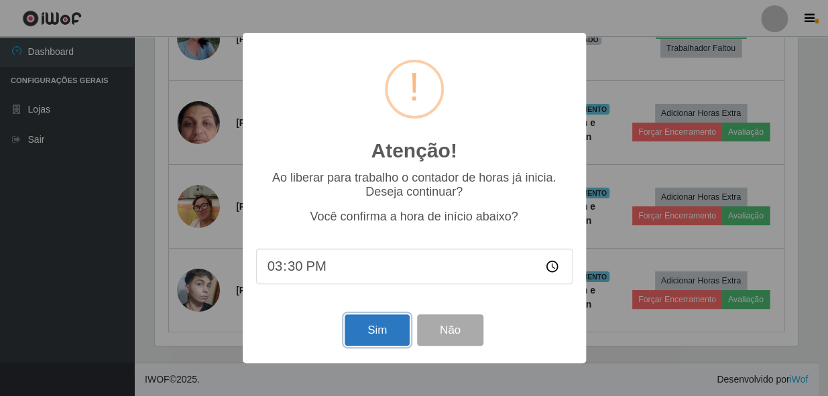
click at [385, 344] on button "Sim" at bounding box center [377, 331] width 65 height 32
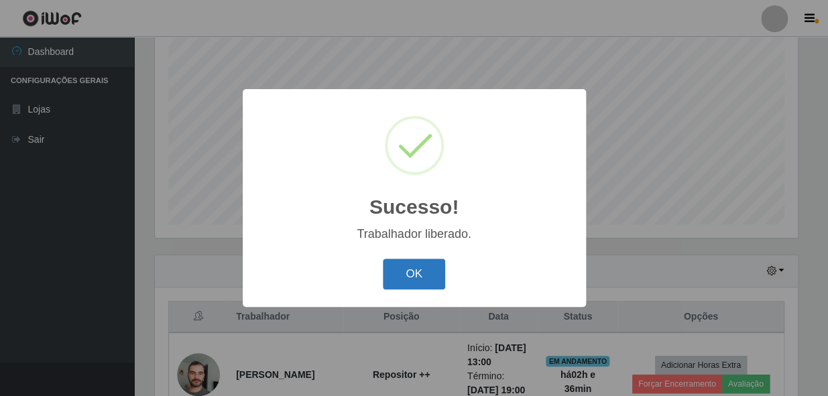
click at [421, 267] on button "OK" at bounding box center [414, 275] width 62 height 32
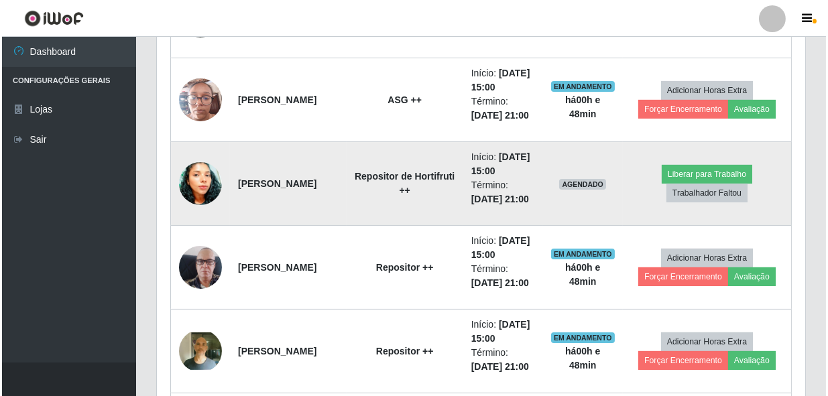
scroll to position [620, 0]
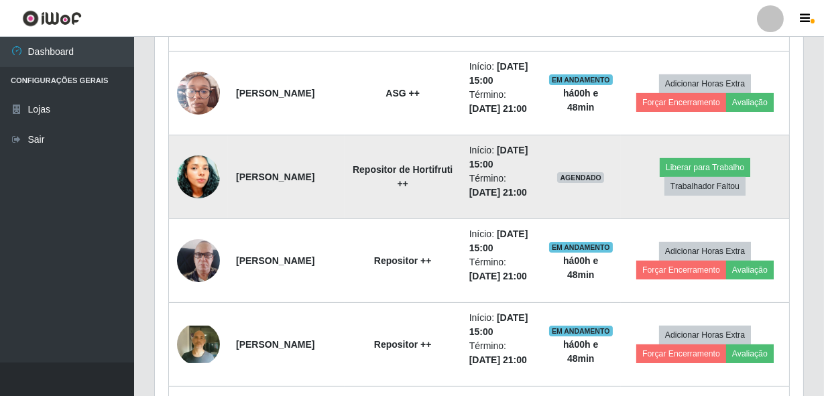
click at [194, 207] on img at bounding box center [198, 177] width 43 height 60
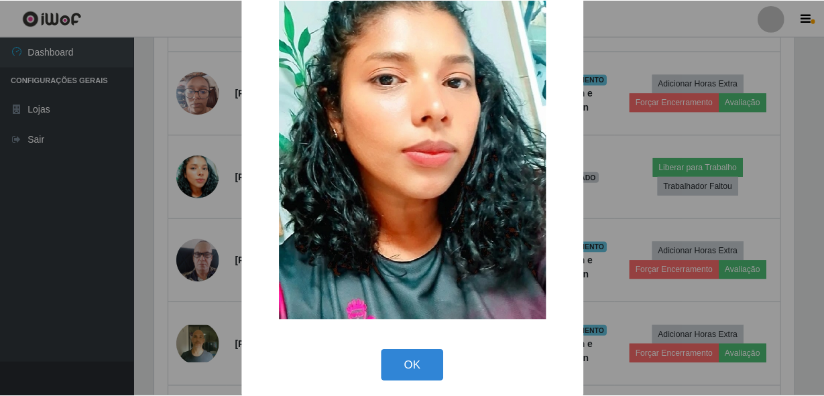
scroll to position [97, 0]
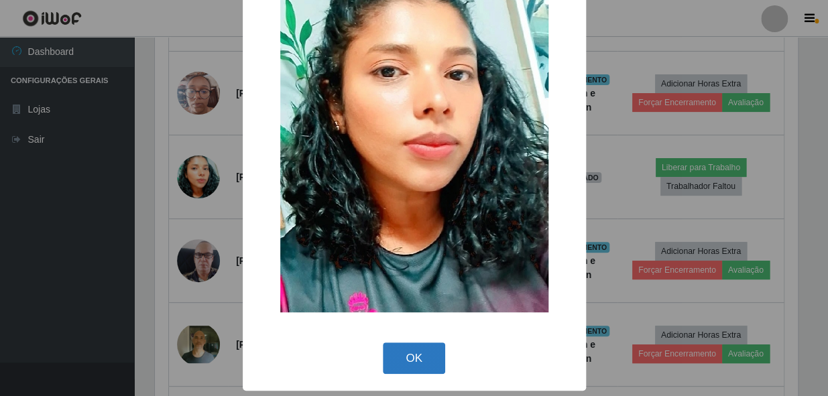
click at [400, 343] on button "OK" at bounding box center [414, 359] width 62 height 32
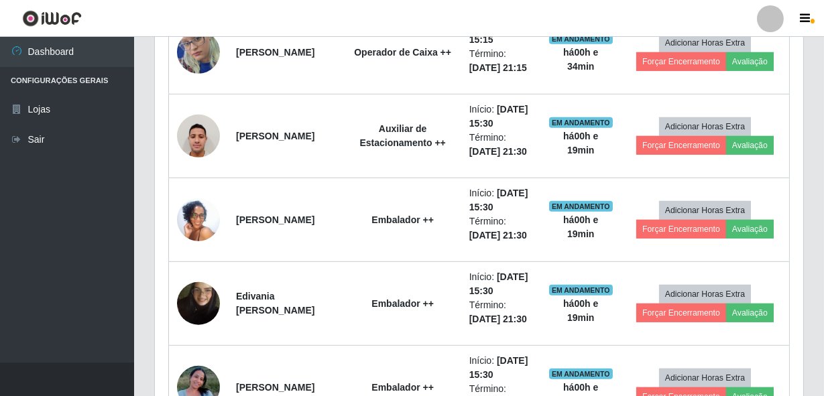
scroll to position [1172, 0]
